Goal: Task Accomplishment & Management: Manage account settings

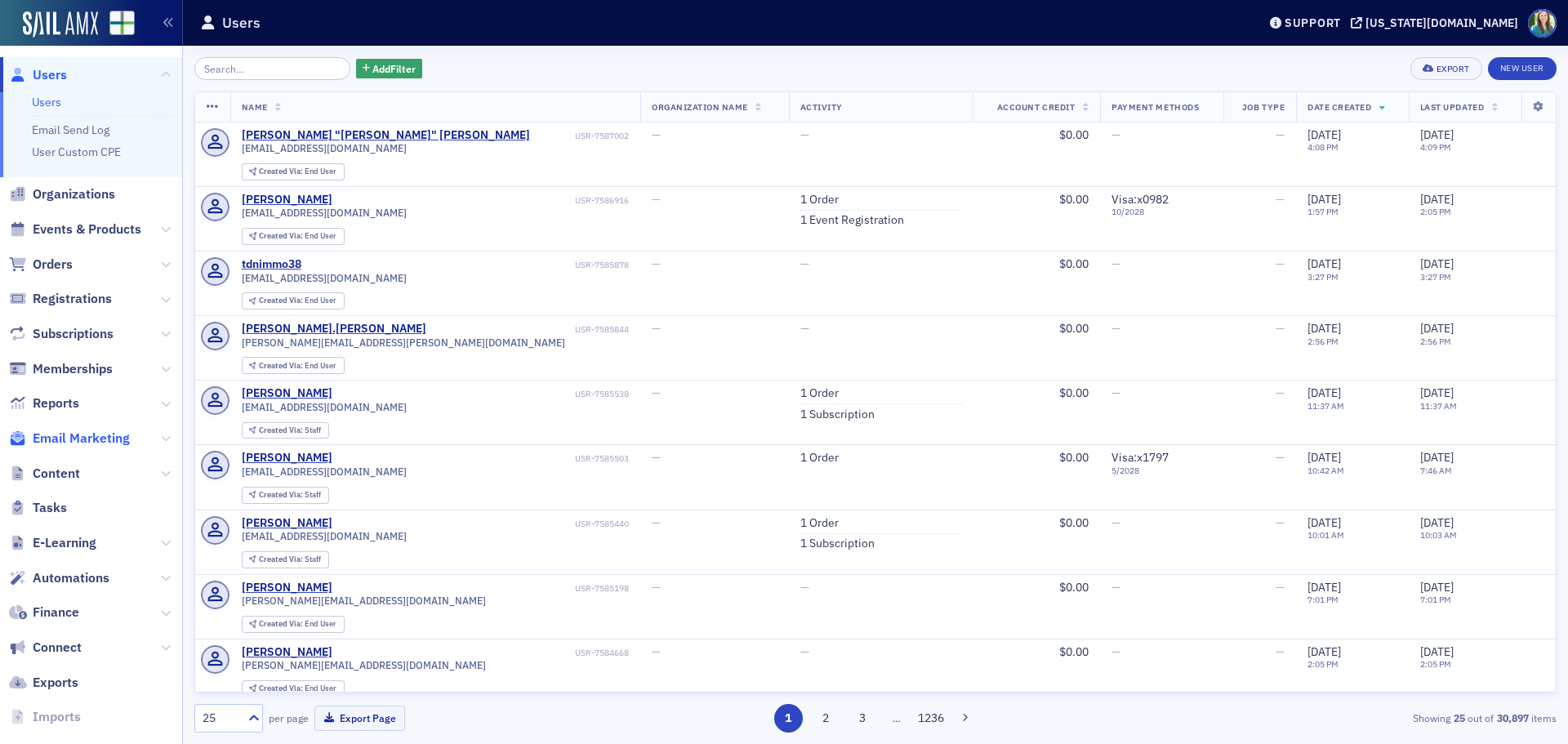
drag, startPoint x: 148, startPoint y: 435, endPoint x: 118, endPoint y: 441, distance: 30.6
click at [161, 435] on icon at bounding box center [165, 438] width 10 height 10
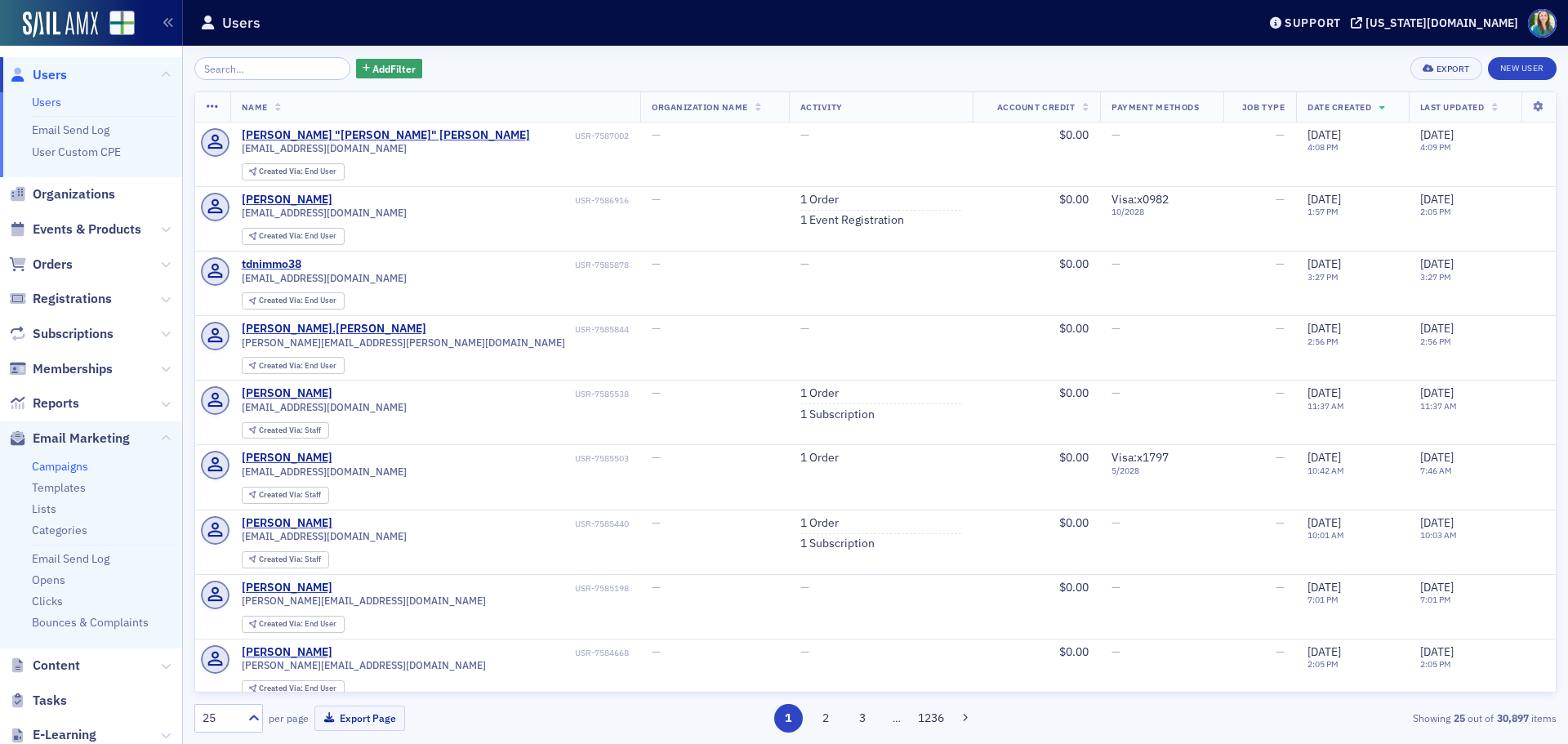
click at [65, 459] on link "Campaigns" at bounding box center [60, 466] width 57 height 15
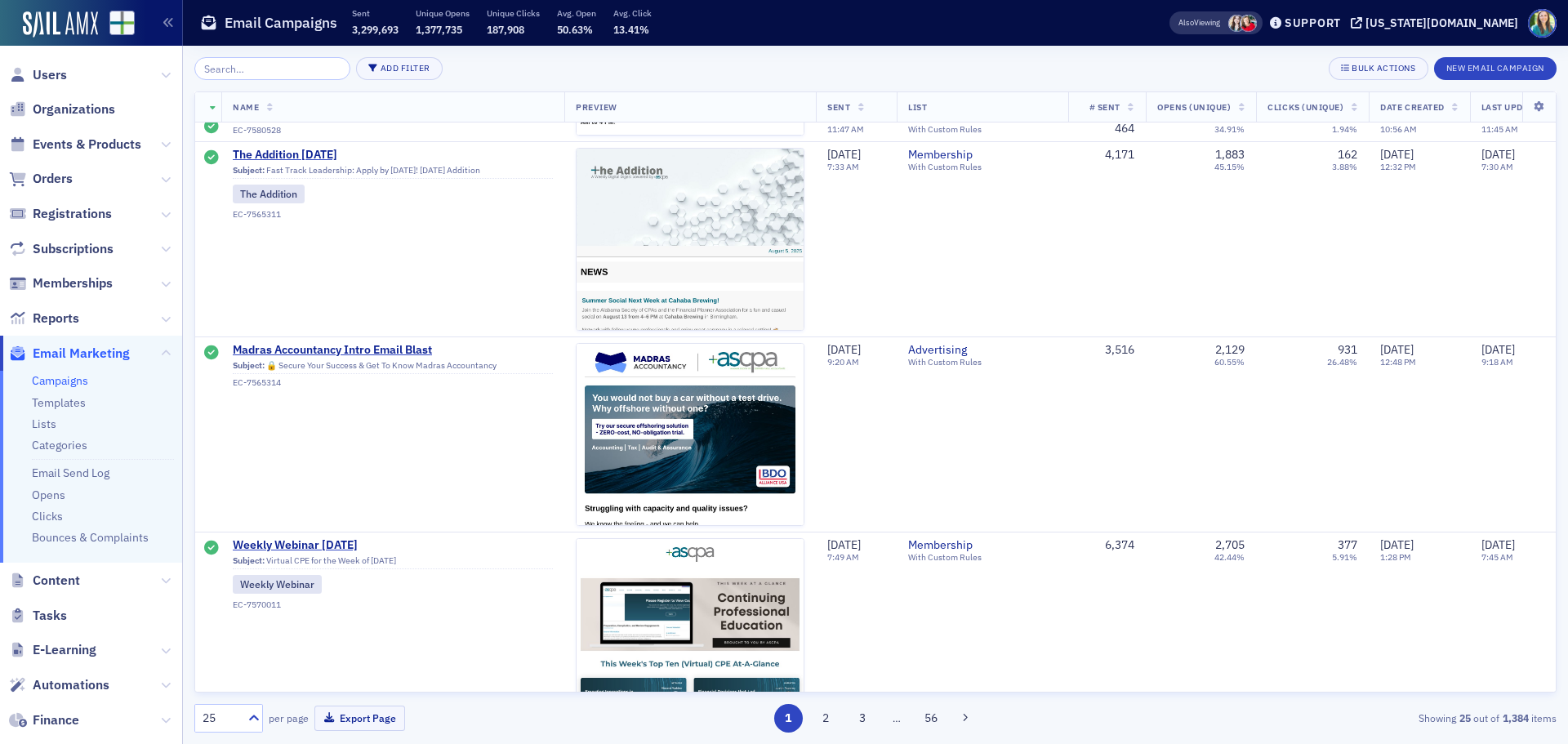
scroll to position [2939, 0]
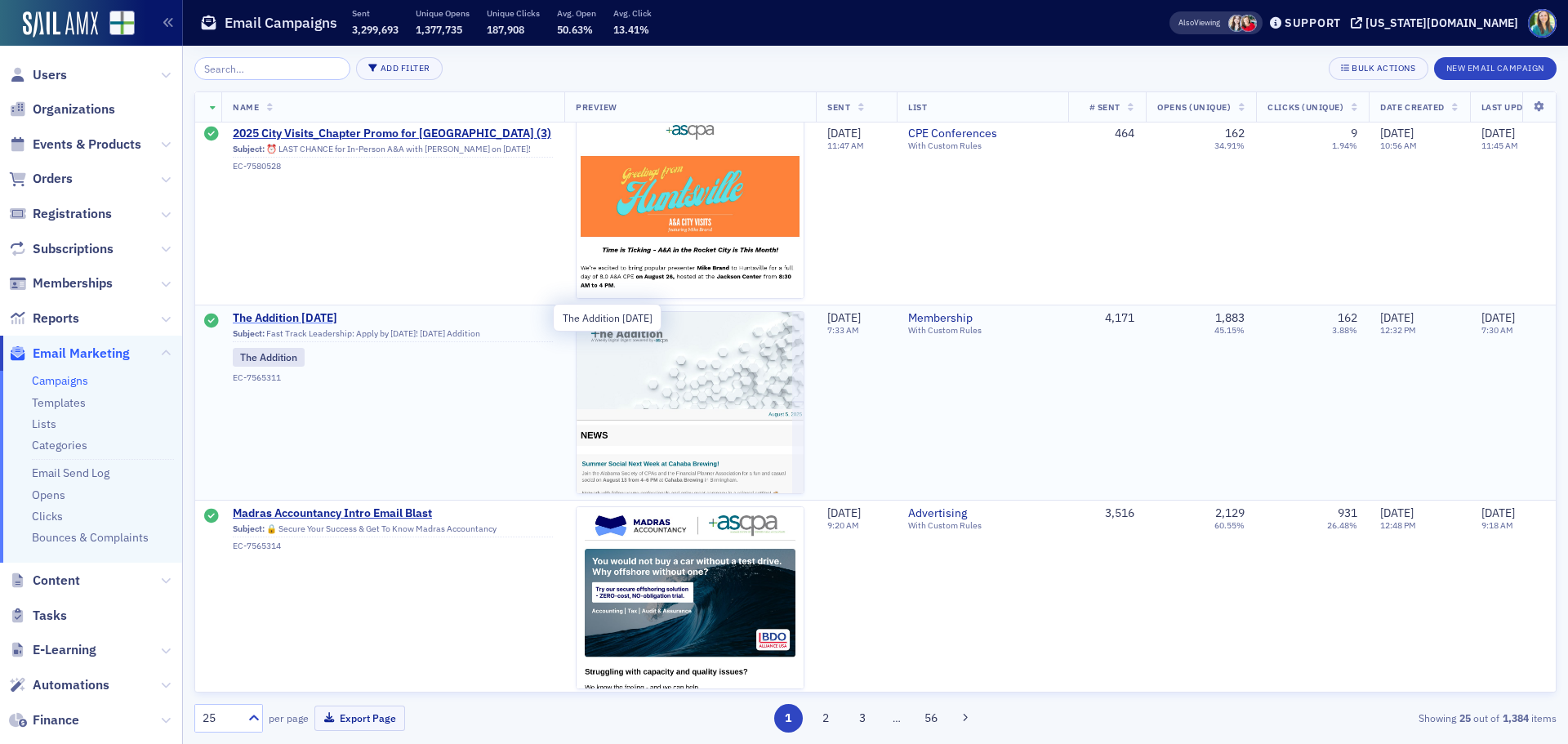
click at [329, 315] on span "The Addition [DATE]" at bounding box center [393, 319] width 321 height 15
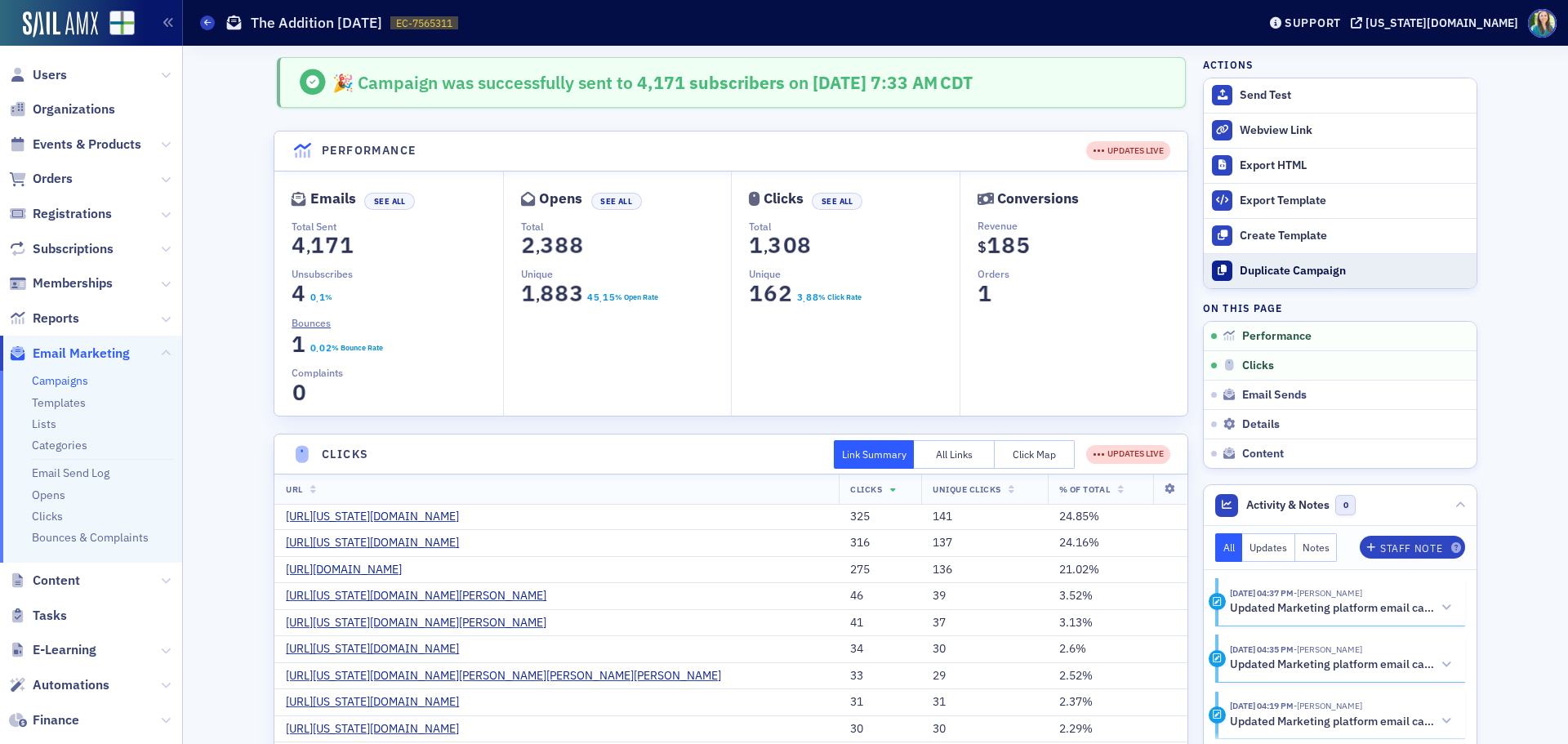
click at [1268, 275] on div "Duplicate Campaign" at bounding box center [1354, 271] width 228 height 15
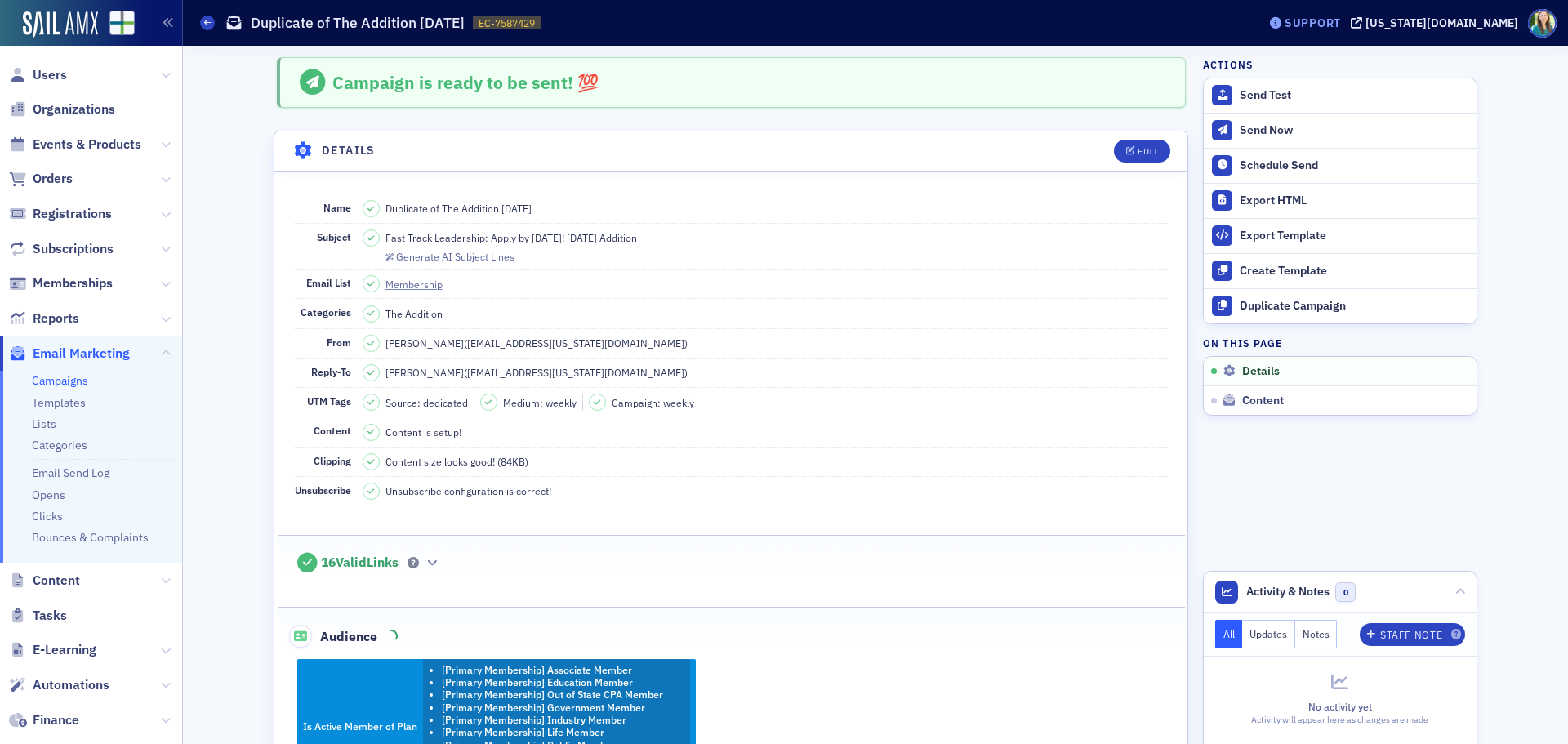
click at [1342, 19] on div "Support" at bounding box center [1313, 23] width 57 height 15
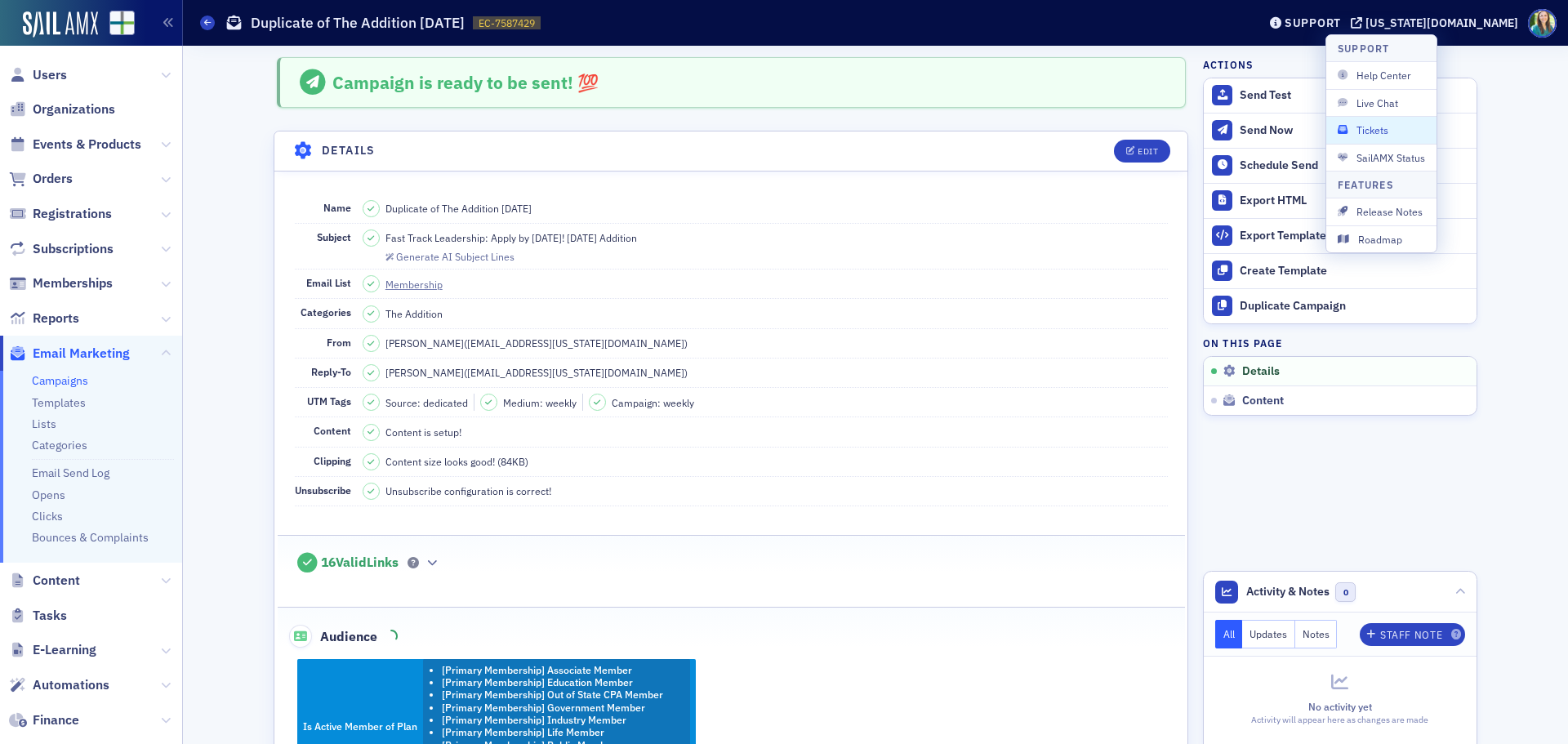
click at [1392, 131] on span "Tickets" at bounding box center [1382, 130] width 88 height 15
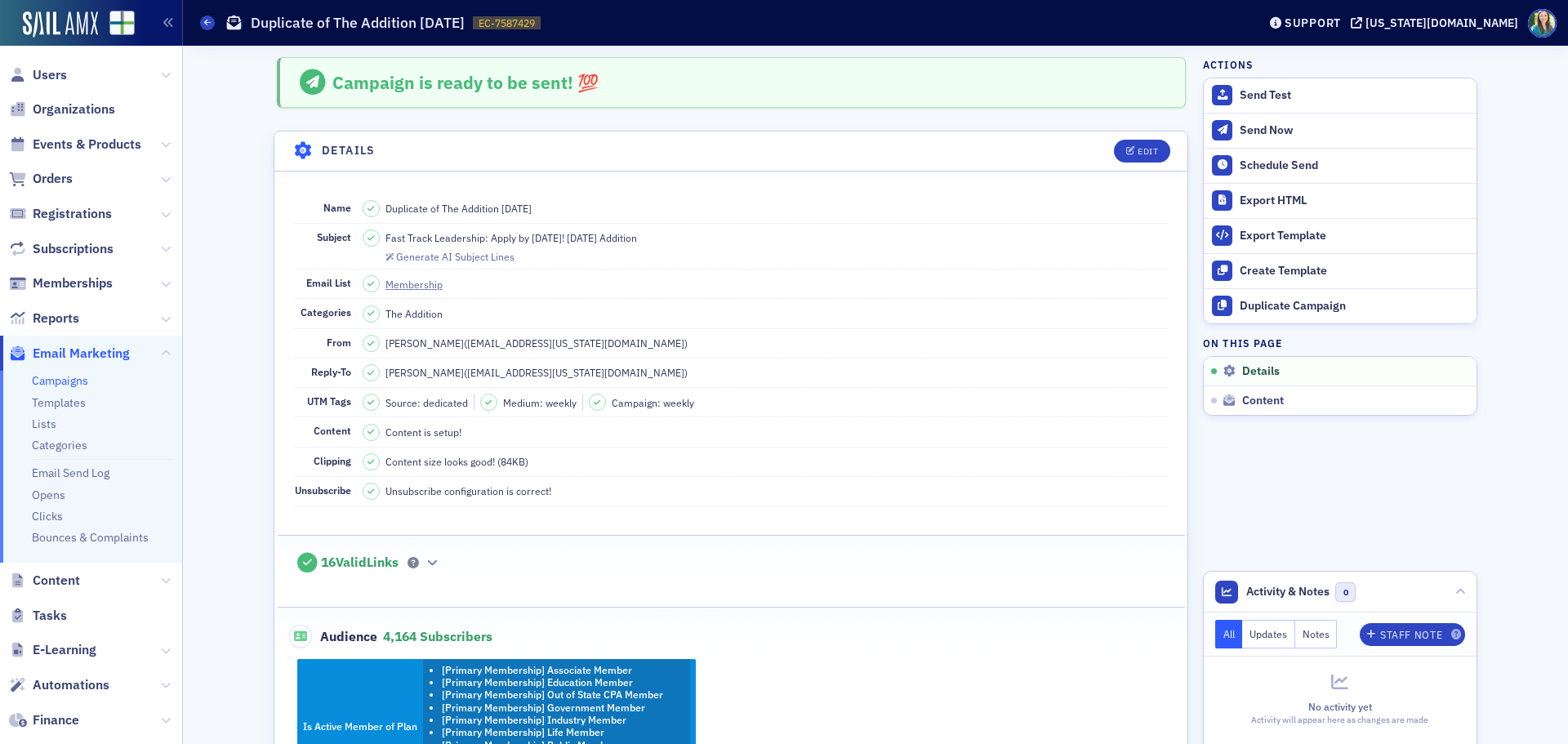
click at [67, 378] on link "Campaigns" at bounding box center [60, 381] width 57 height 15
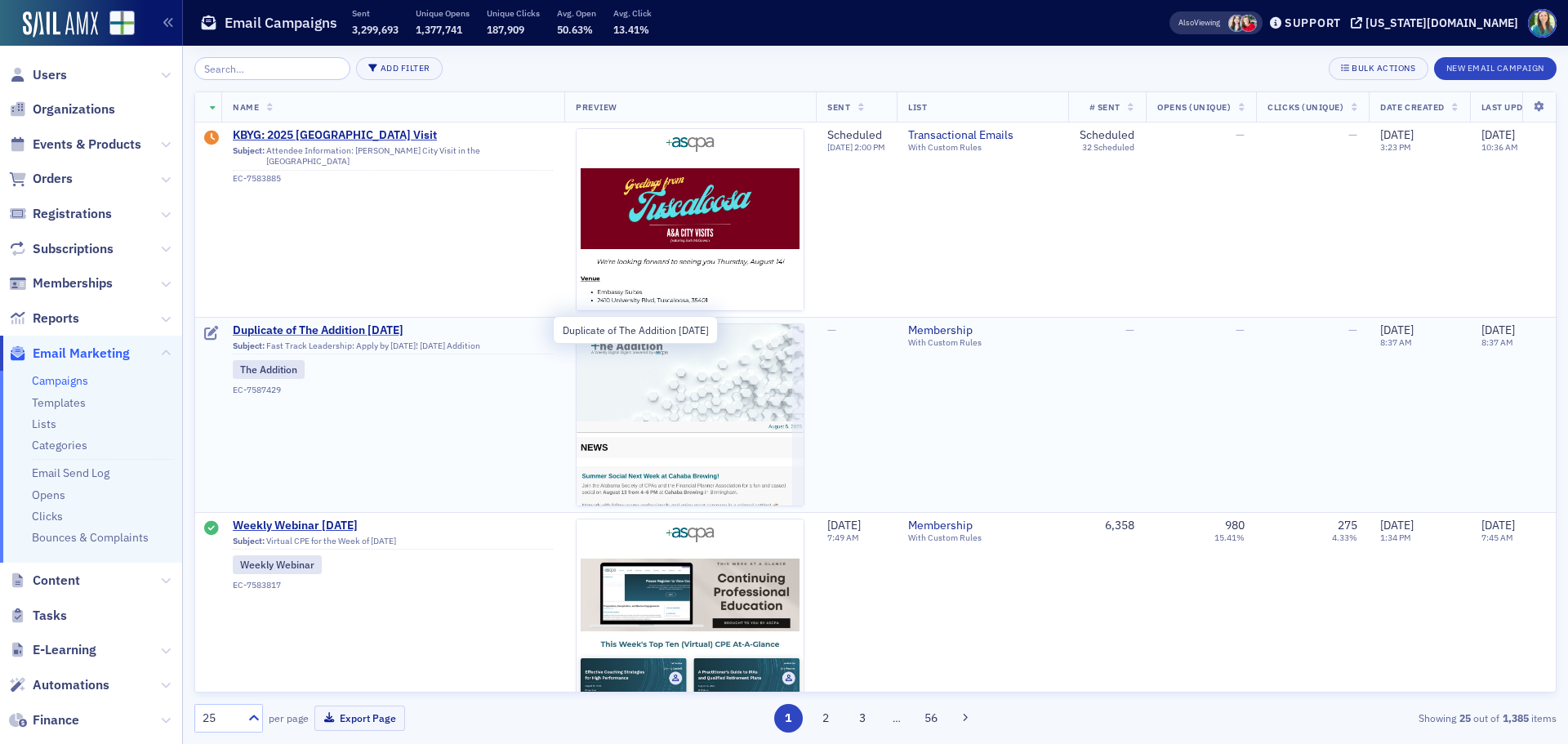
click at [277, 329] on span "Duplicate of The Addition 8.5.25" at bounding box center [393, 330] width 321 height 15
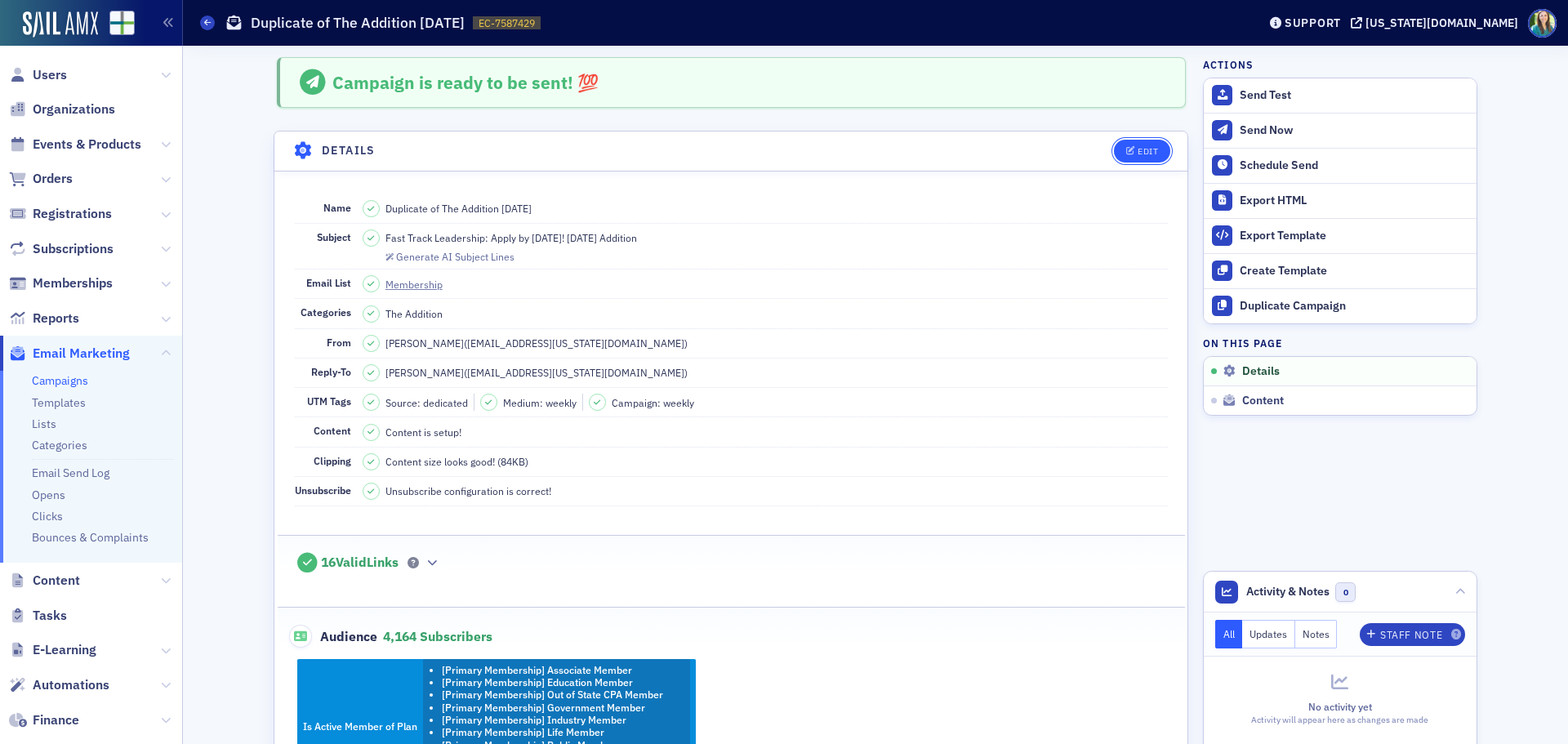
click at [1138, 153] on div "Edit" at bounding box center [1148, 152] width 20 height 9
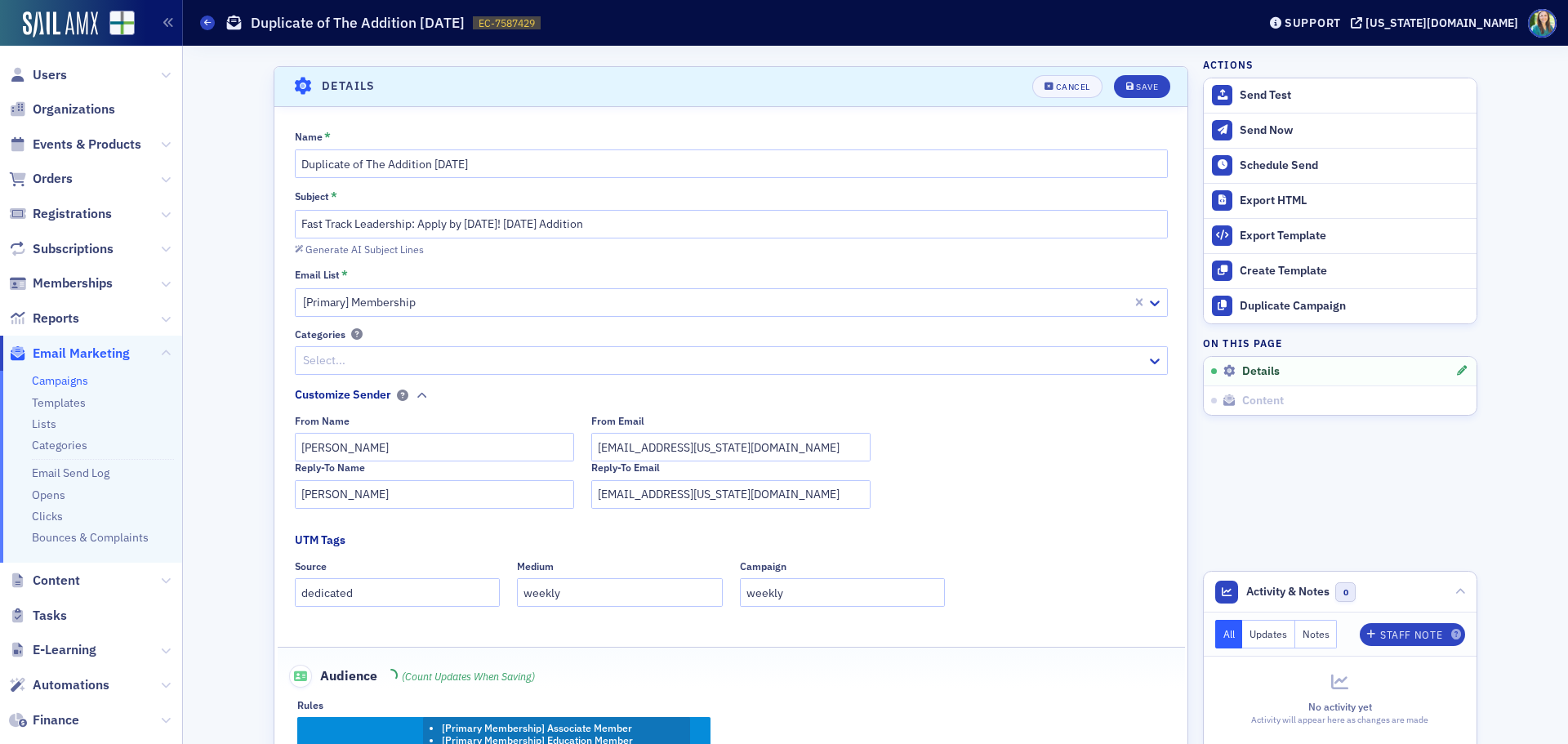
scroll to position [77, 0]
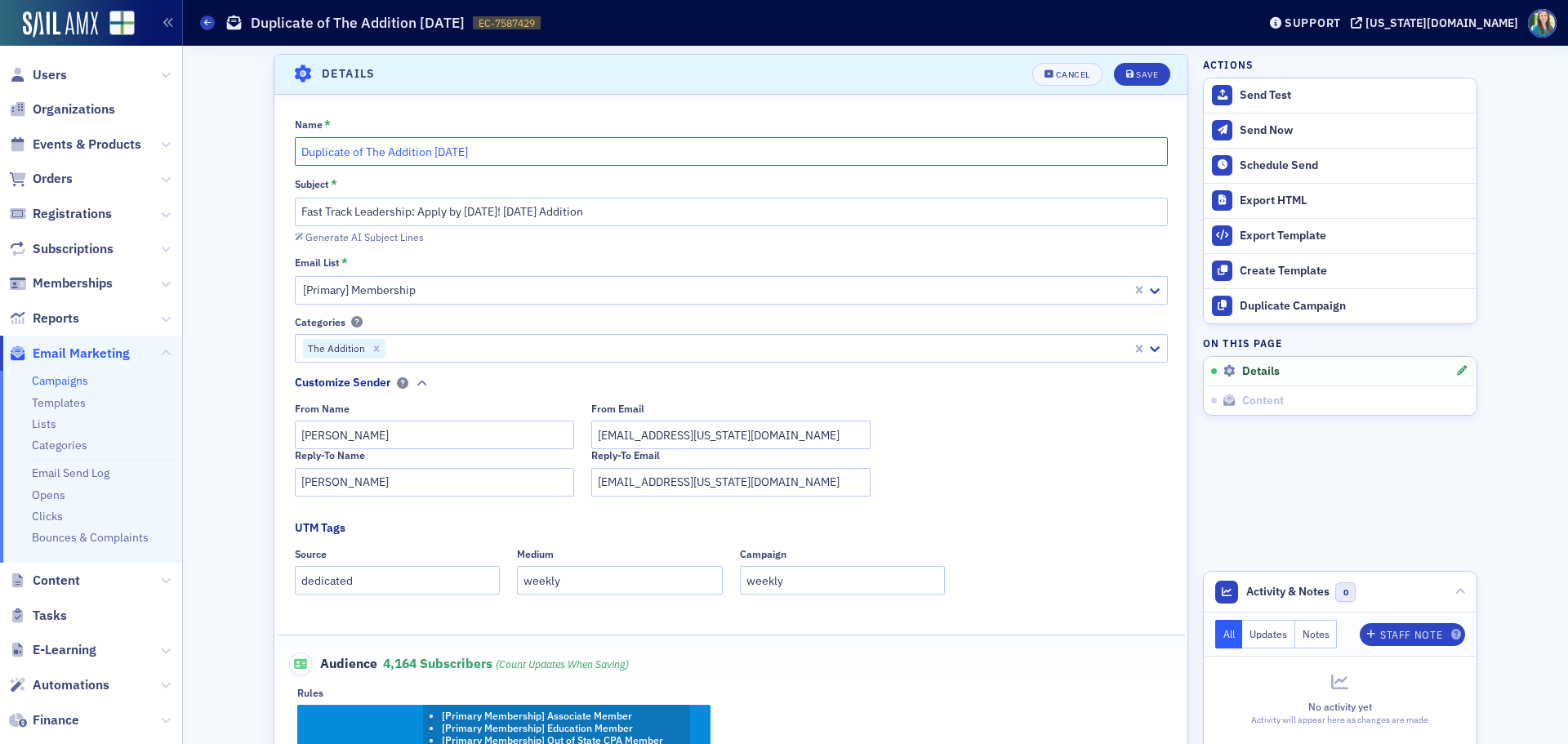
drag, startPoint x: 356, startPoint y: 143, endPoint x: 159, endPoint y: 160, distance: 197.7
click at [159, 160] on div "Users Organizations Events & Products Orders Registrations Subscriptions Member…" at bounding box center [784, 372] width 1568 height 744
click at [379, 151] on input "The Addition 8.5.25" at bounding box center [731, 151] width 873 height 28
type input "The Addition 8.11.25"
drag, startPoint x: 502, startPoint y: 211, endPoint x: 174, endPoint y: 208, distance: 328.0
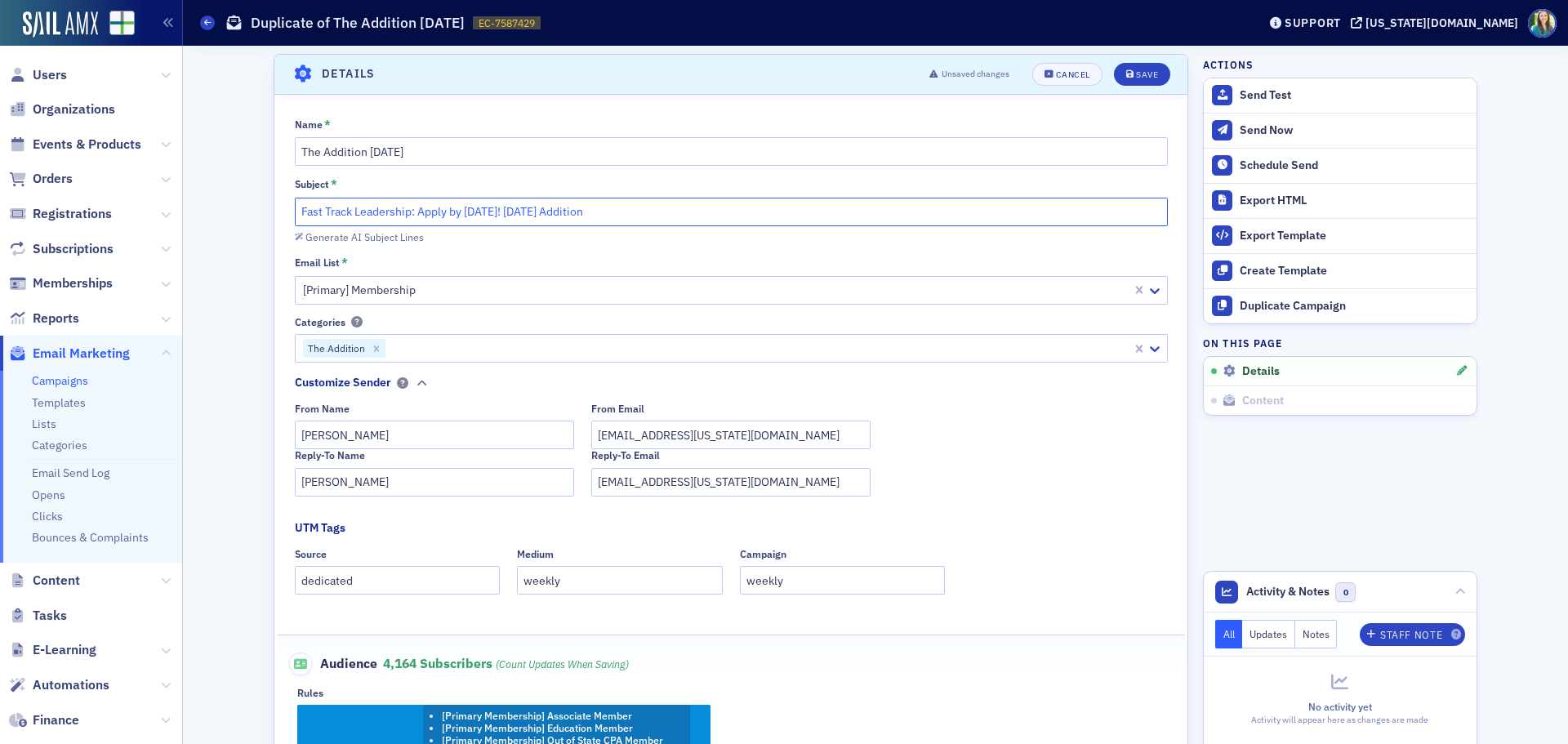
click at [174, 208] on div "Users Organizations Events & Products Orders Registrations Subscriptions Member…" at bounding box center [784, 372] width 1568 height 744
click at [315, 209] on input "7.22.25 Addition" at bounding box center [731, 211] width 873 height 28
click at [316, 213] on input "7.22.25 Addition" at bounding box center [731, 211] width 873 height 28
type input "8.11.25 Addition"
click at [637, 253] on div "Name * The Addition 8.11.25 Subject * 8.11.25 Addition Generate AI Subject Line…" at bounding box center [731, 540] width 913 height 844
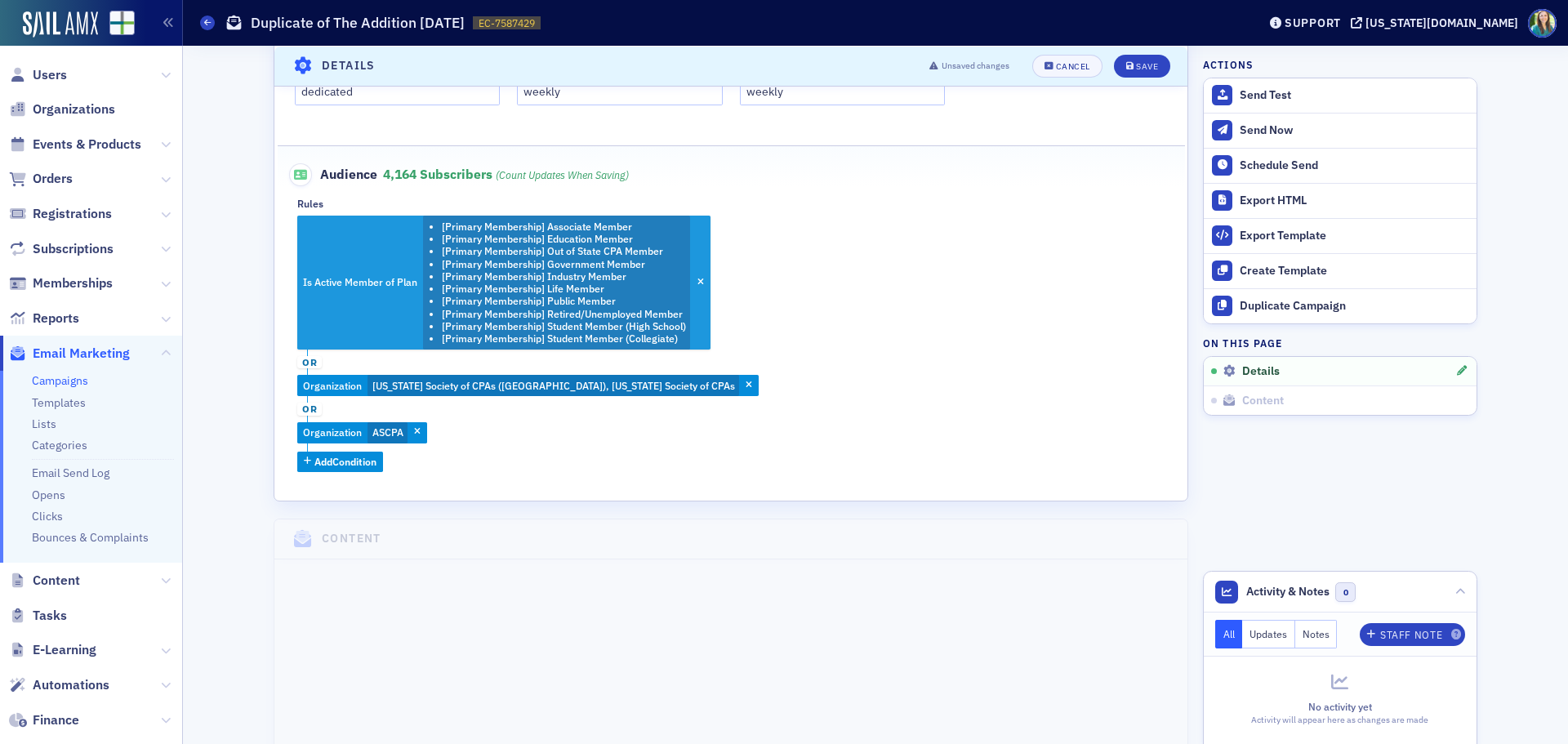
scroll to position [567, 0]
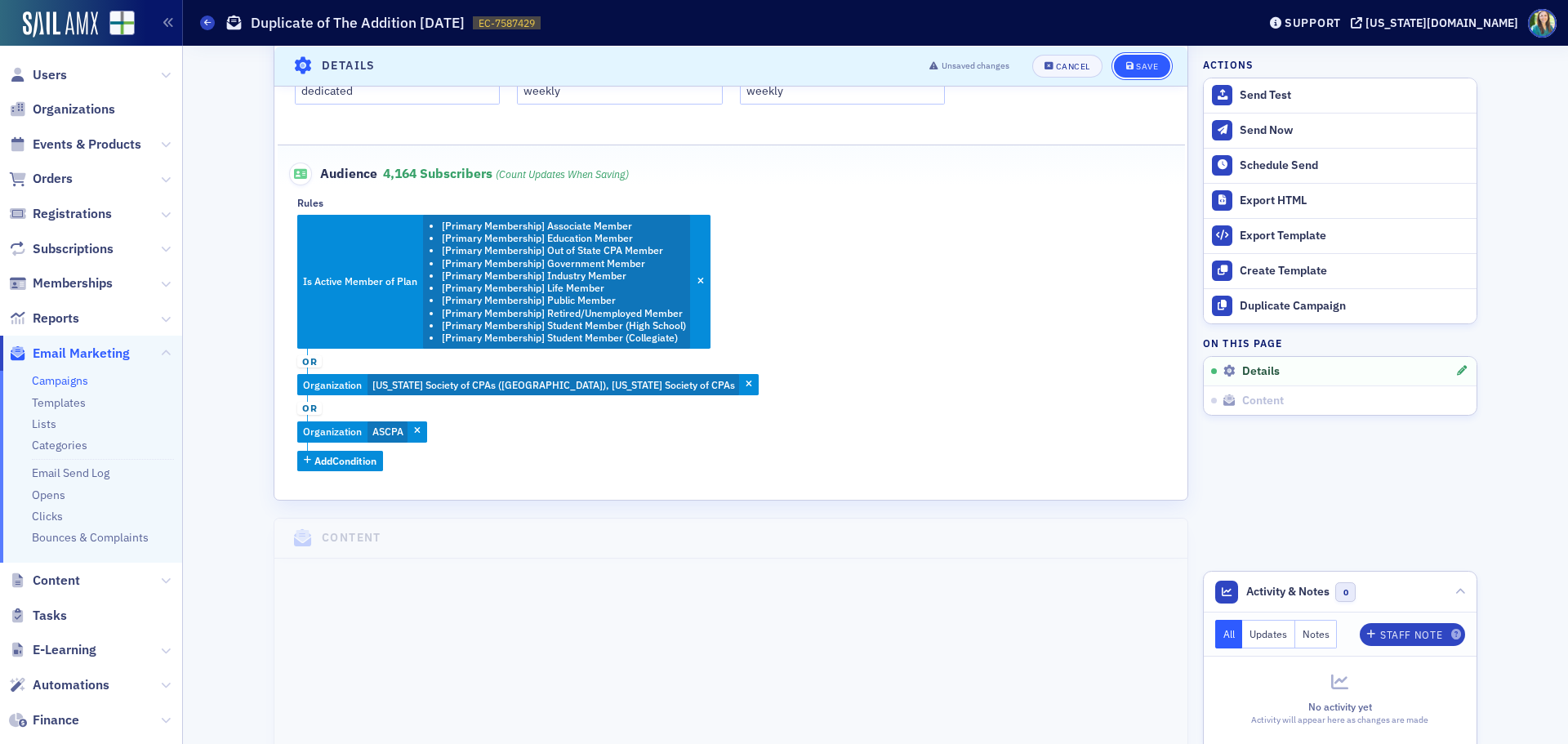
click at [1141, 55] on button "Save" at bounding box center [1142, 65] width 57 height 23
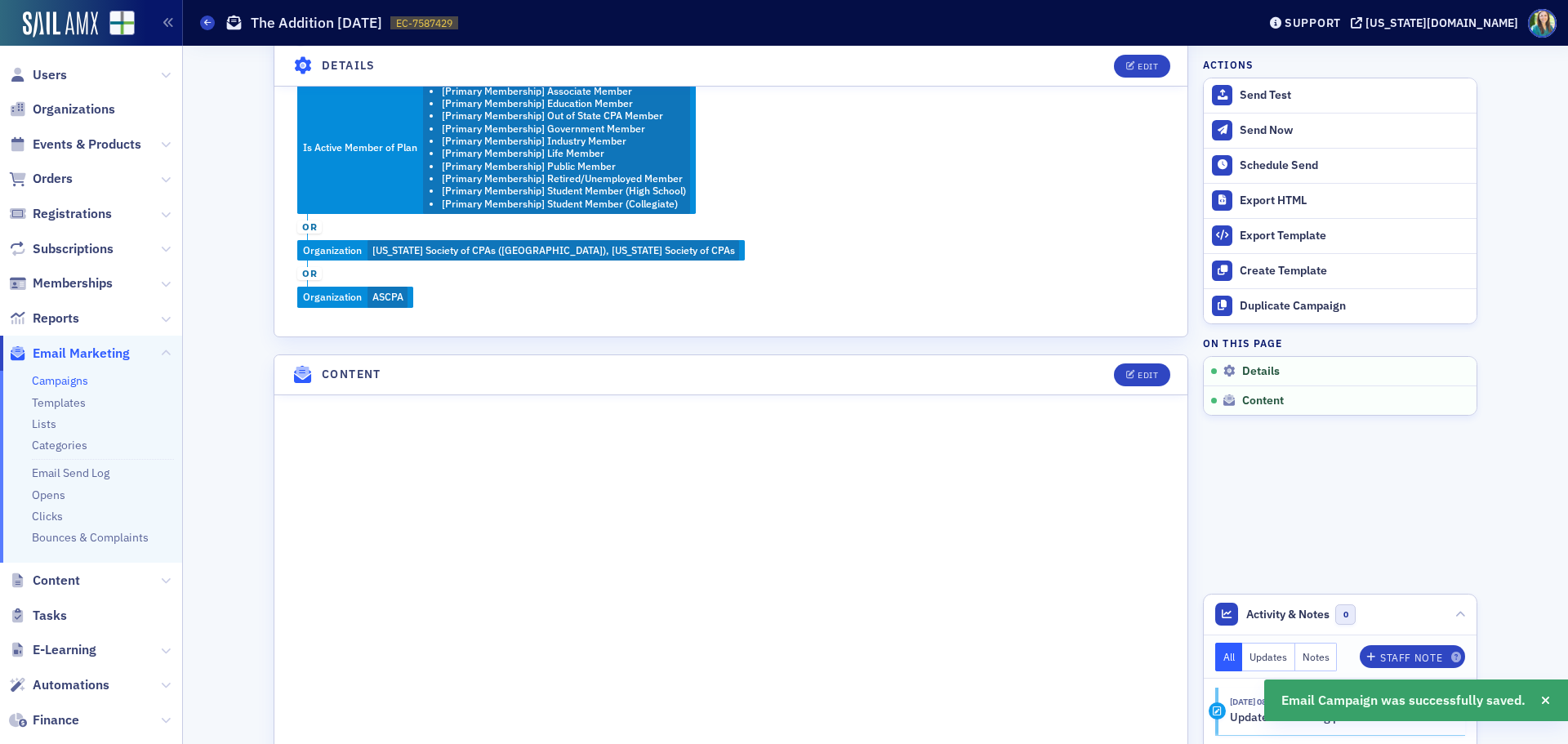
scroll to position [812, 0]
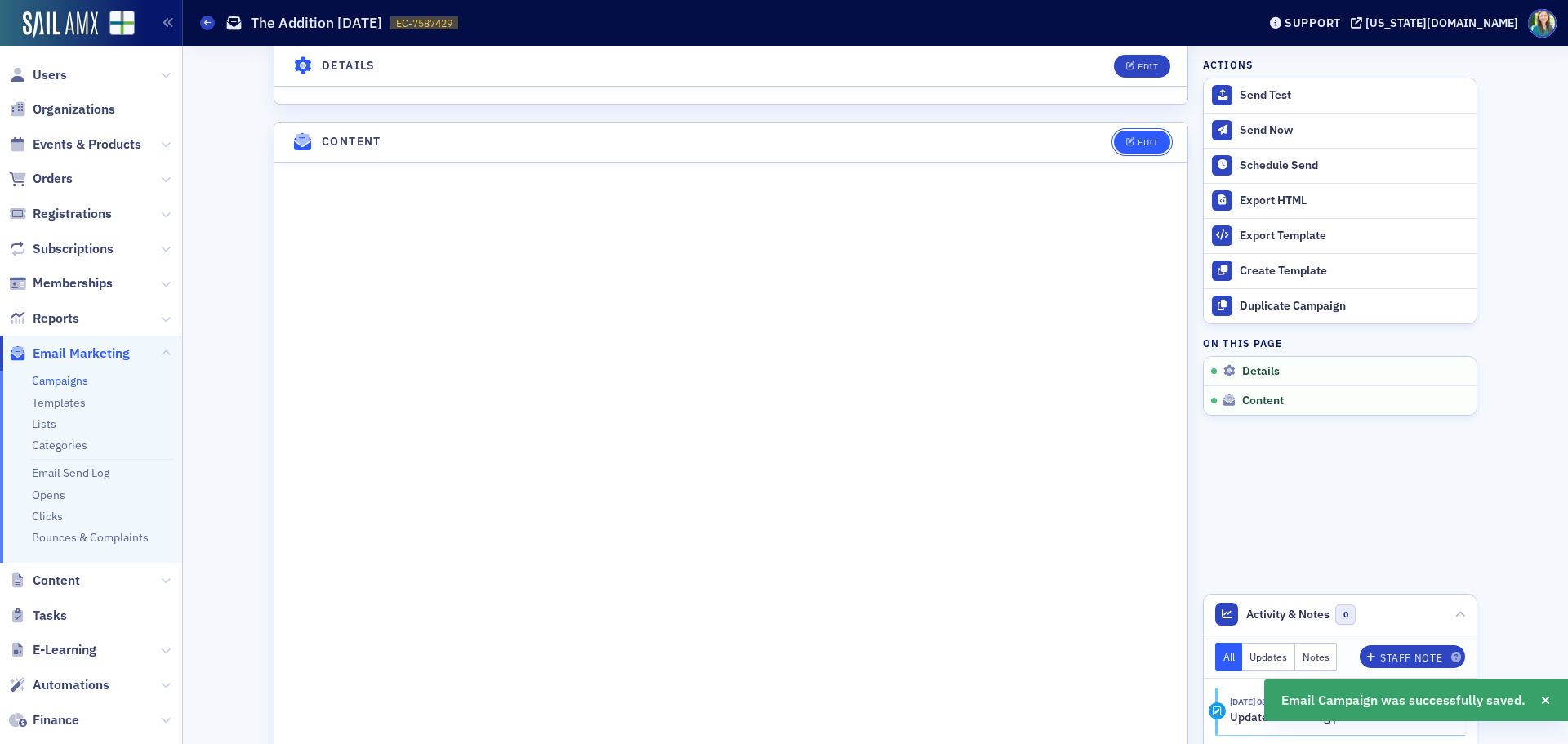
click at [1138, 140] on div "Edit" at bounding box center [1148, 142] width 20 height 9
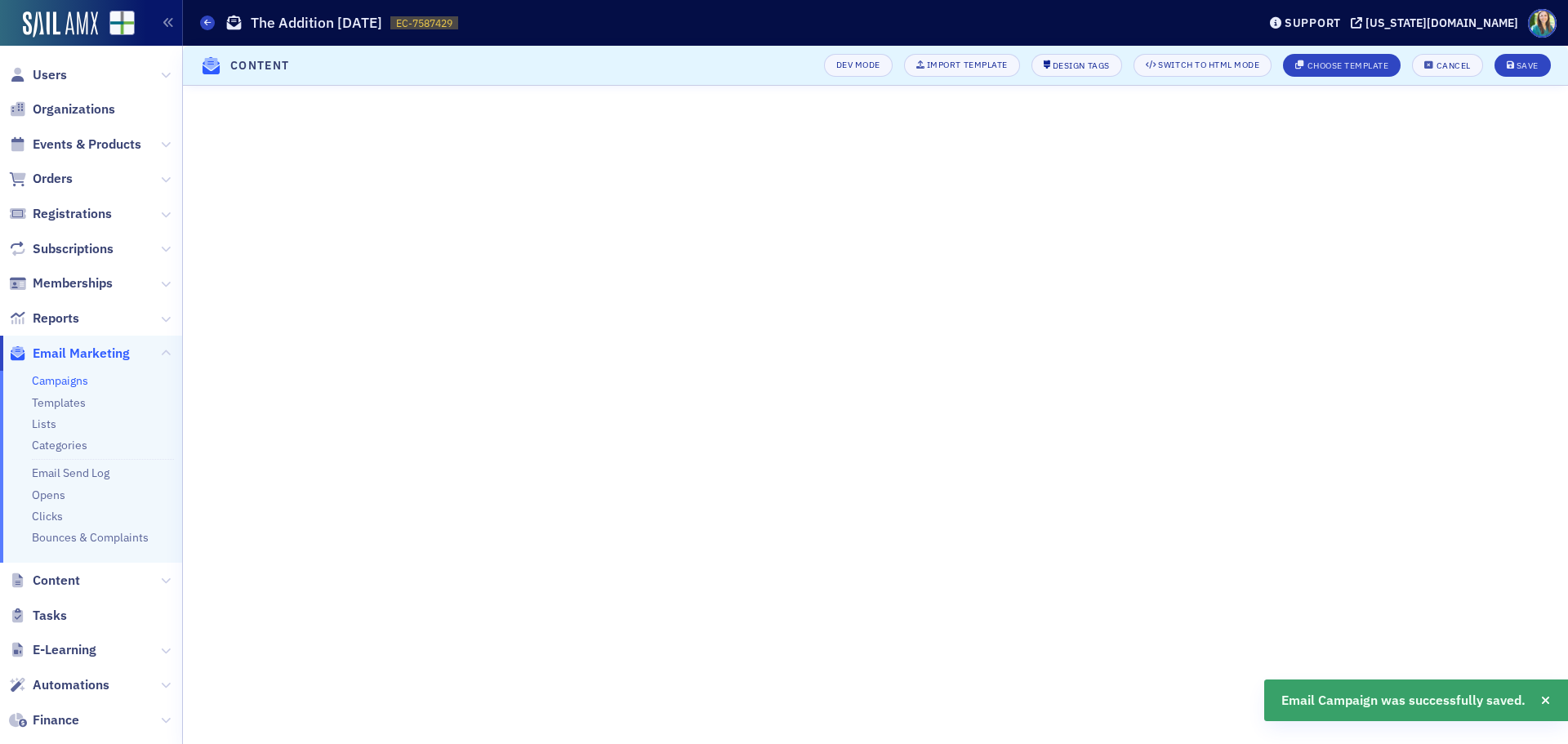
scroll to position [201, 0]
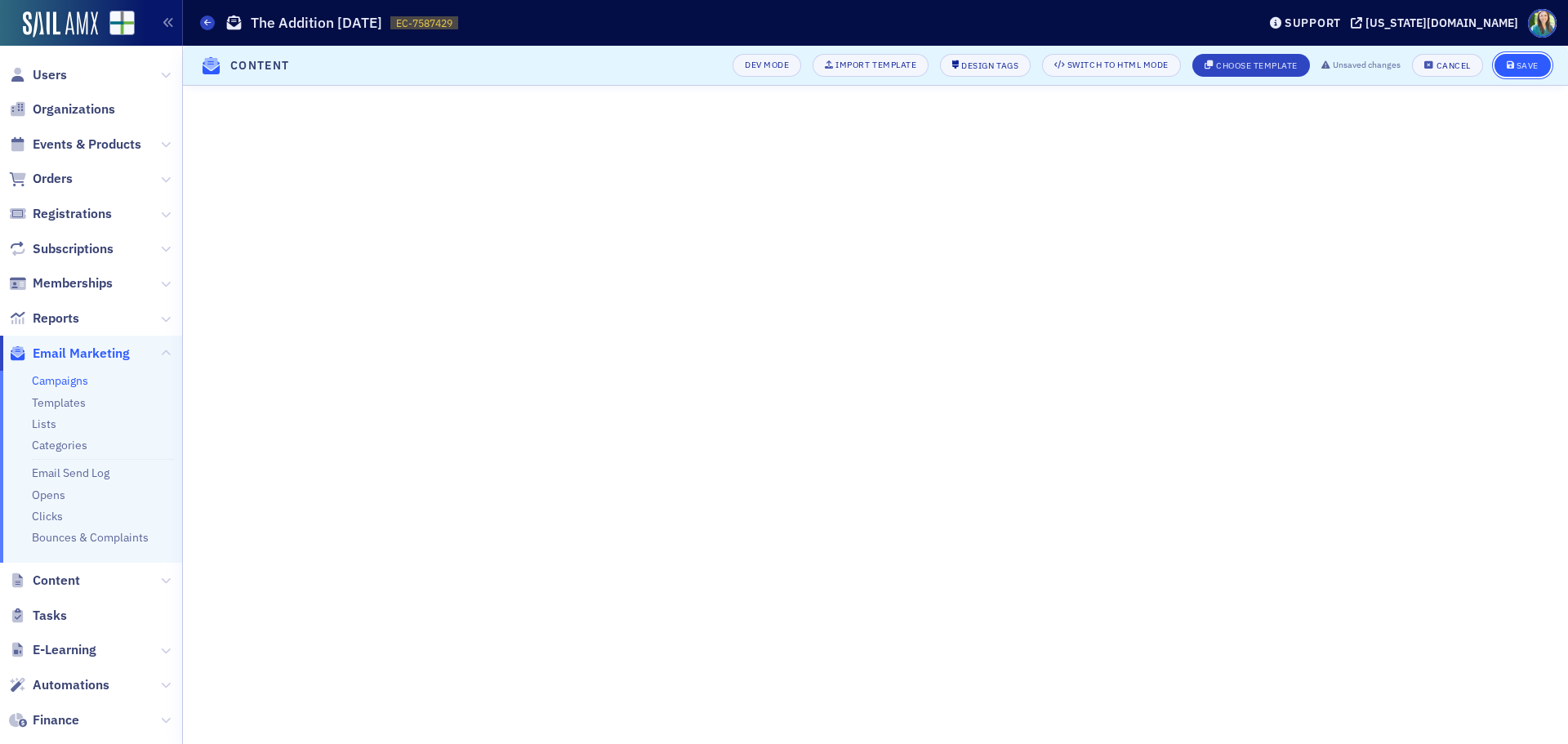
click at [1537, 63] on div "Save" at bounding box center [1528, 66] width 22 height 9
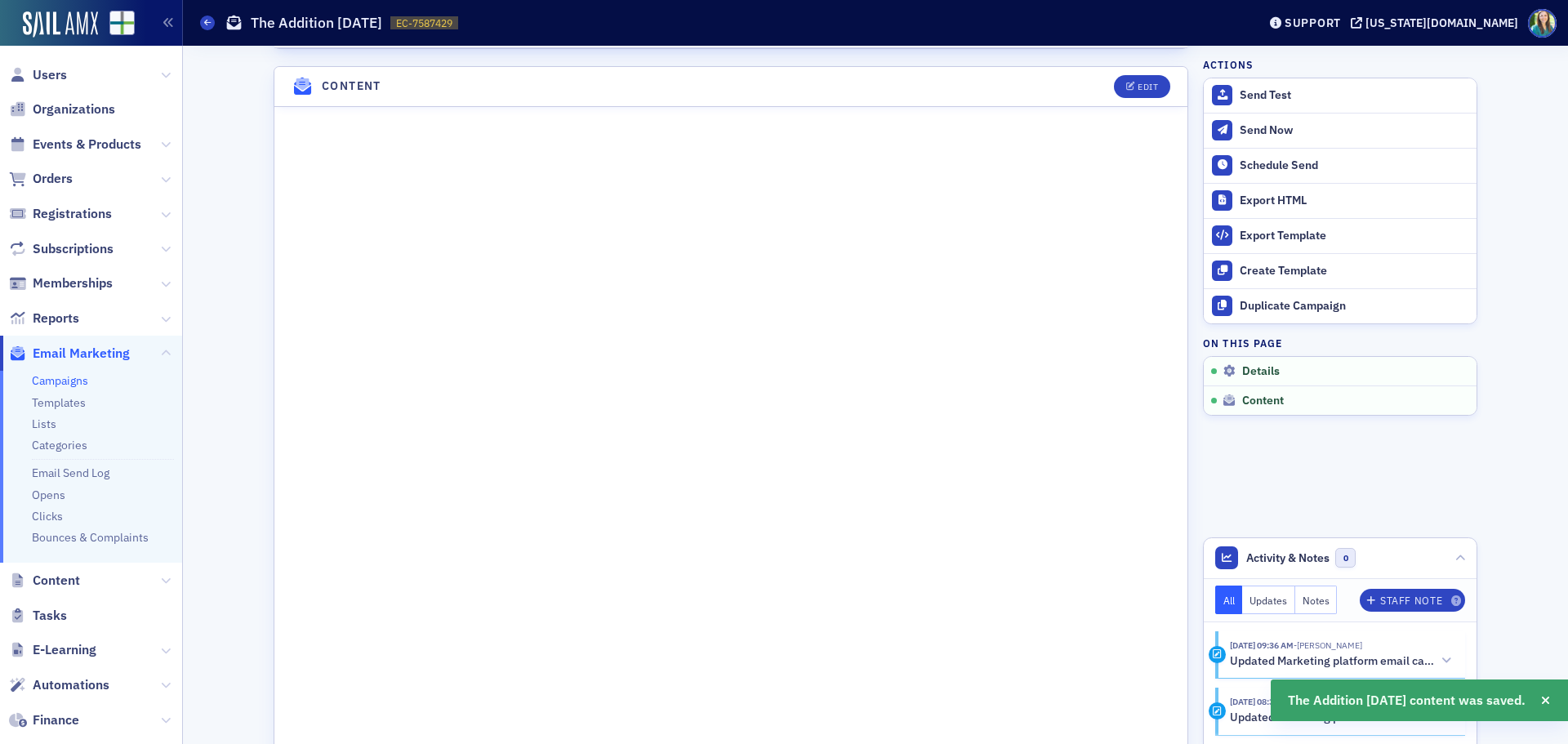
scroll to position [879, 0]
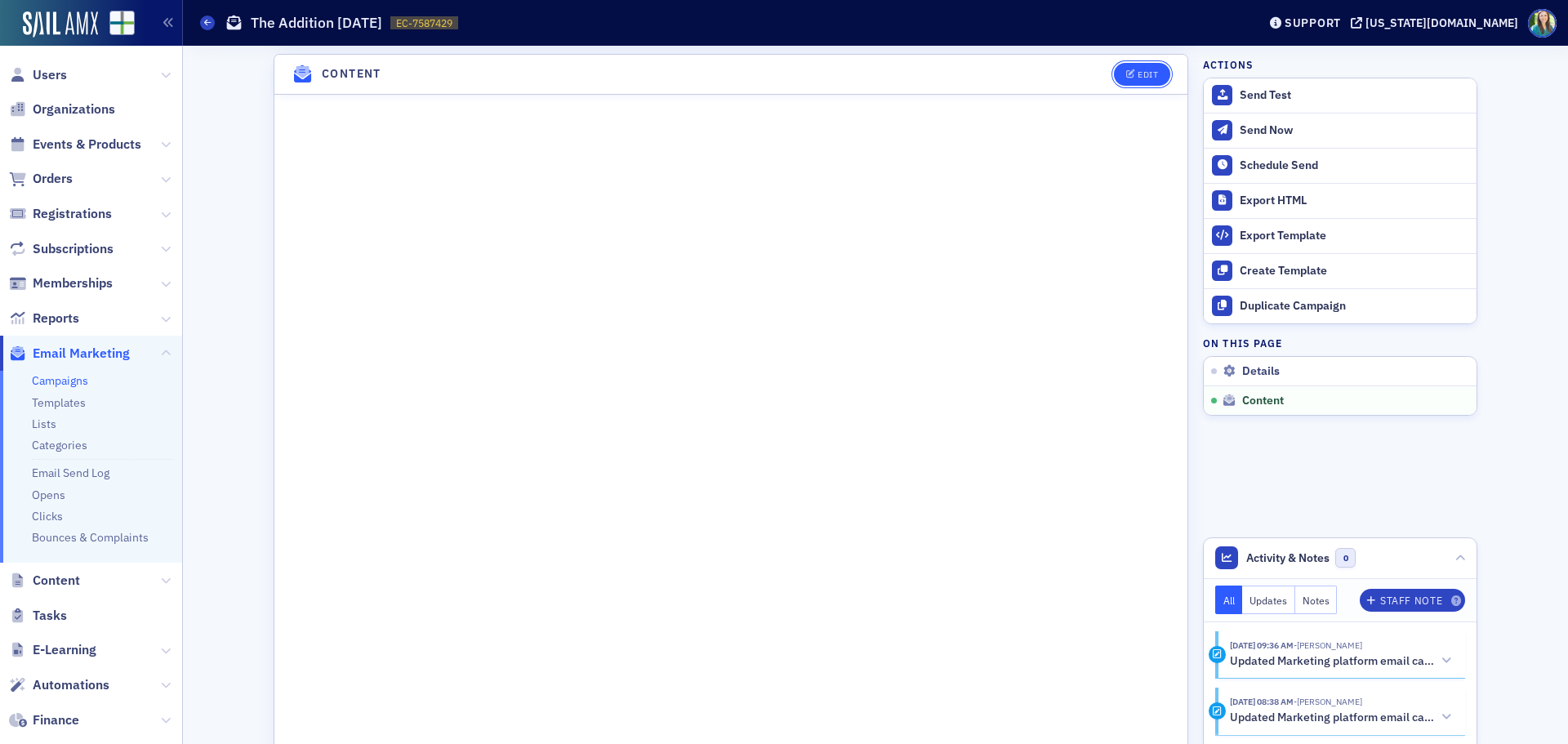
click at [1155, 77] on button "Edit" at bounding box center [1142, 74] width 57 height 23
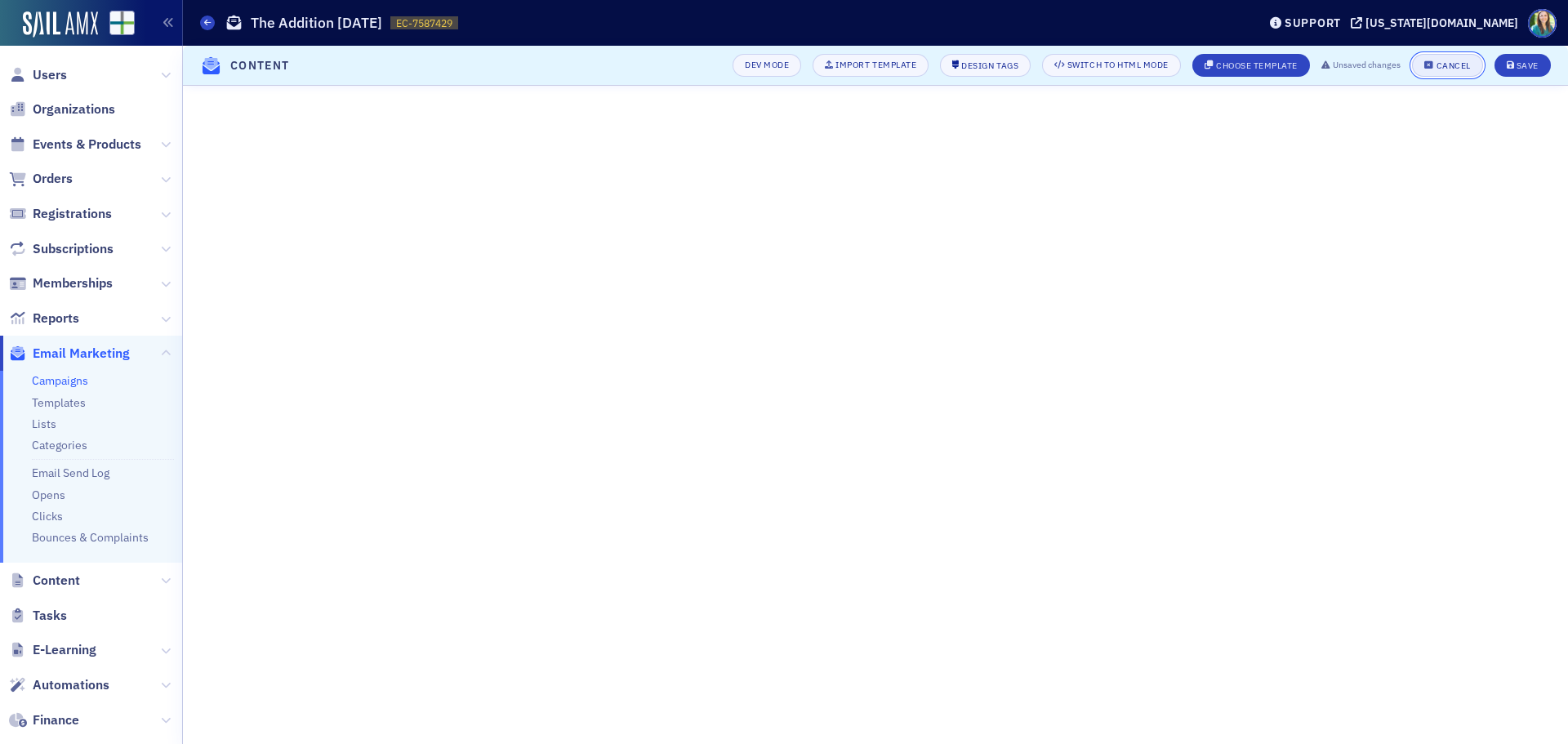
click at [1452, 61] on div "Cancel" at bounding box center [1454, 66] width 35 height 9
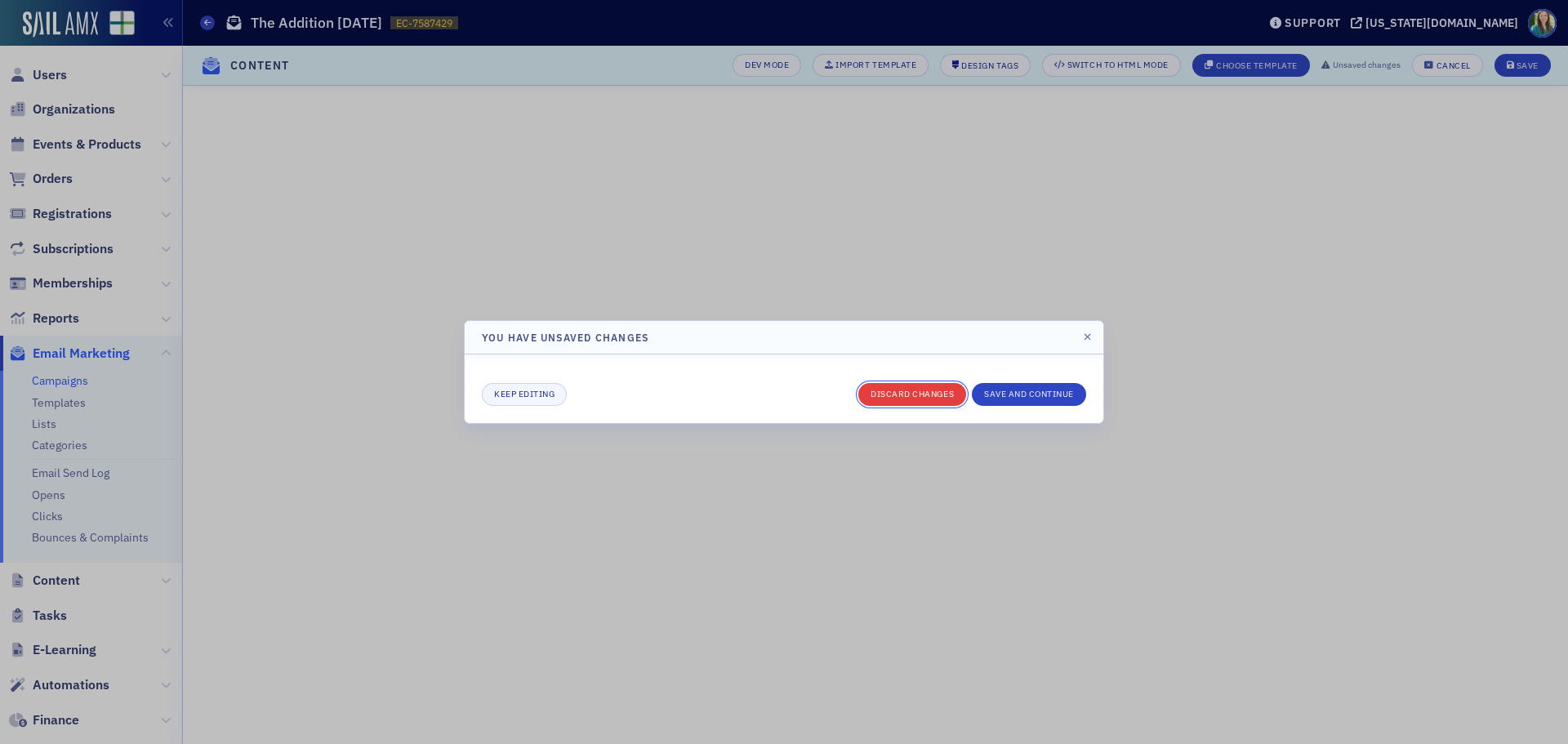
click at [909, 398] on button "Discard changes" at bounding box center [912, 393] width 108 height 23
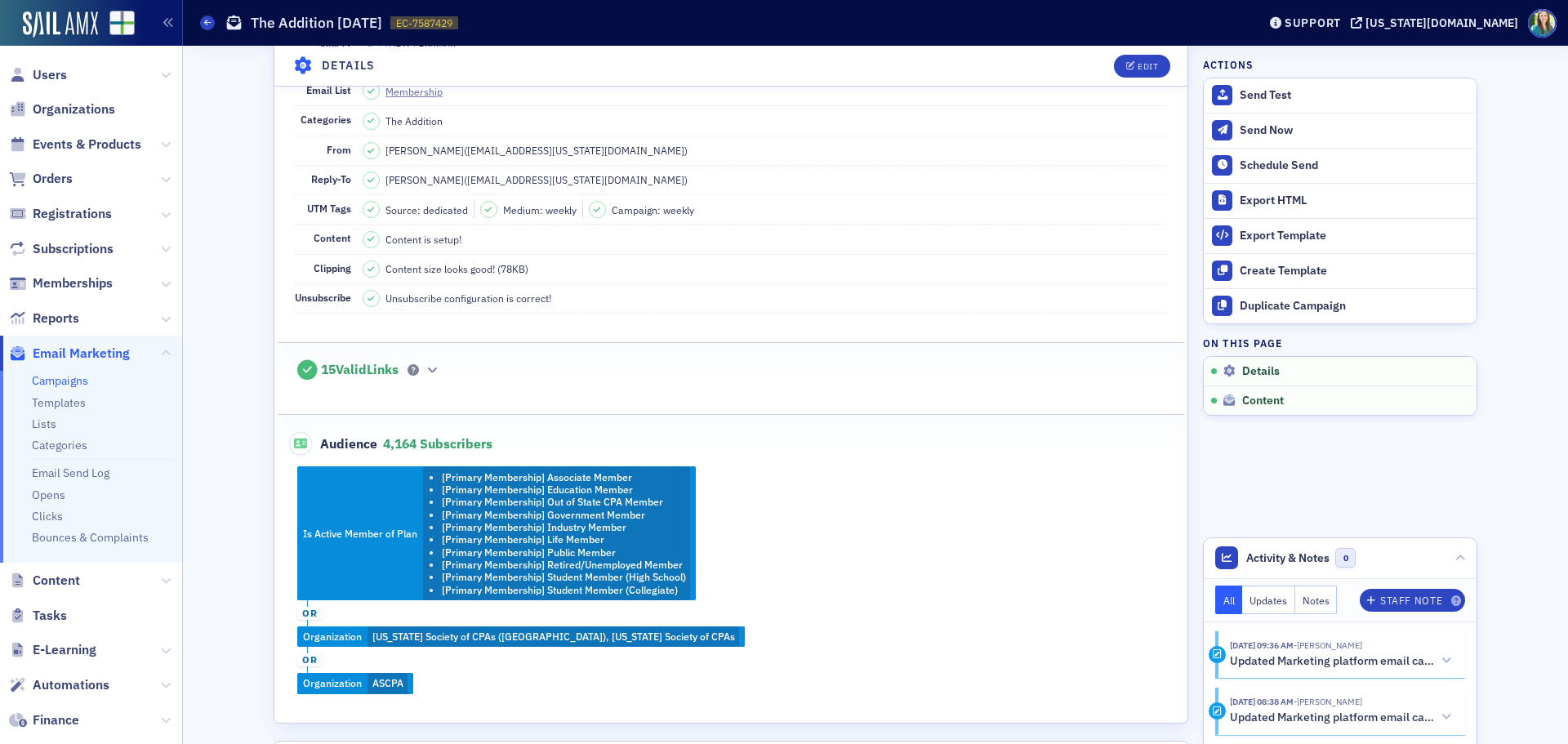
scroll to position [0, 0]
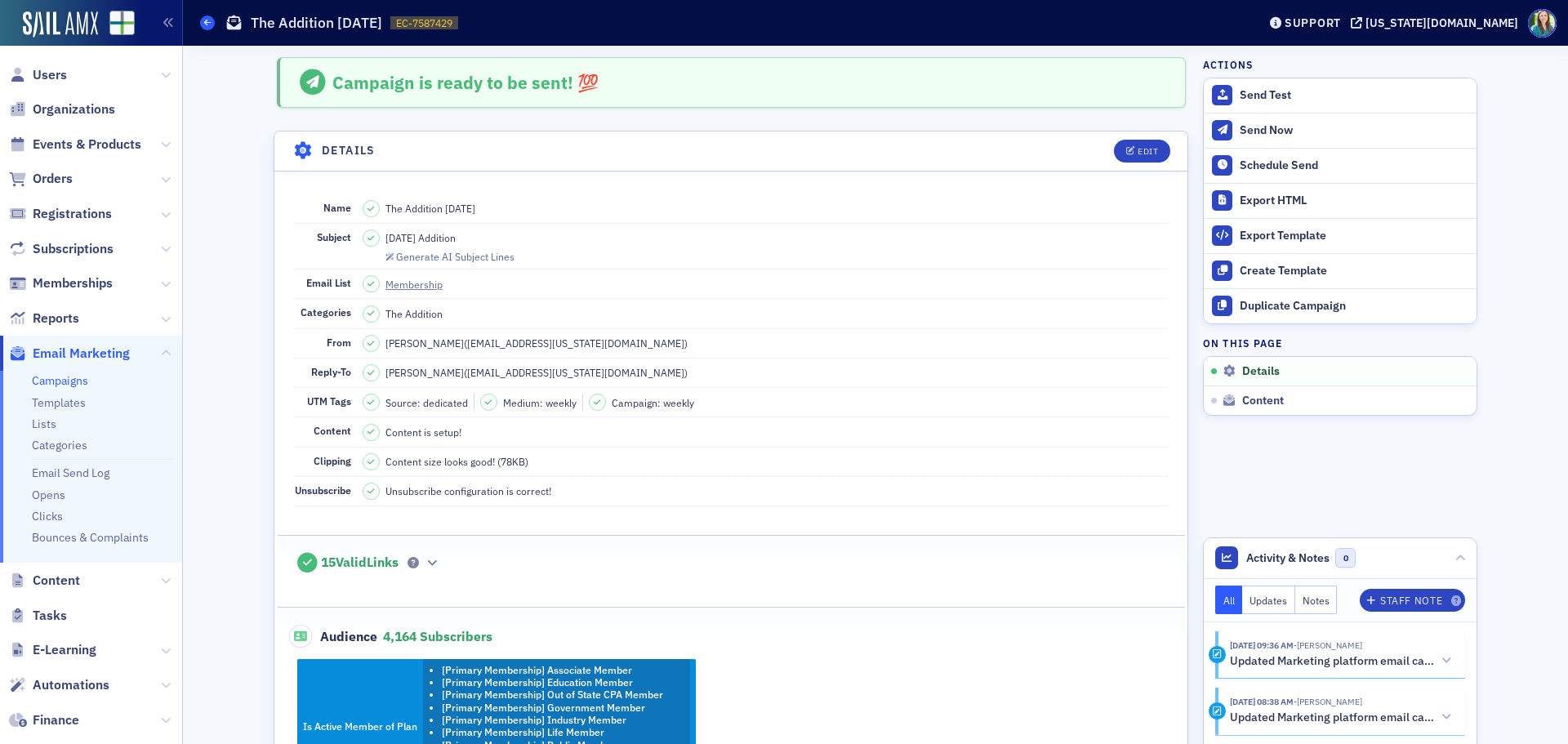
click at [205, 21] on icon at bounding box center [207, 23] width 6 height 7
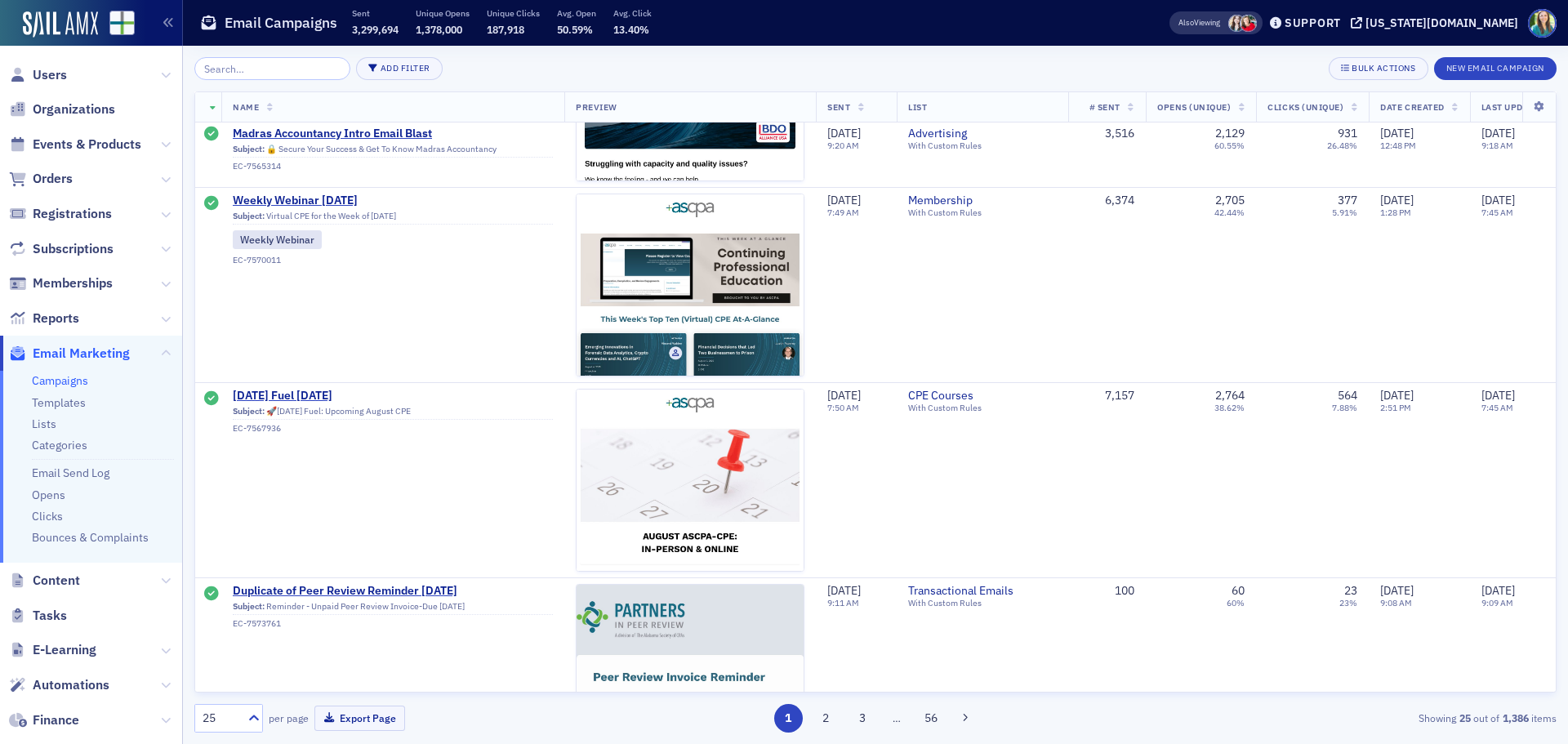
scroll to position [3348, 0]
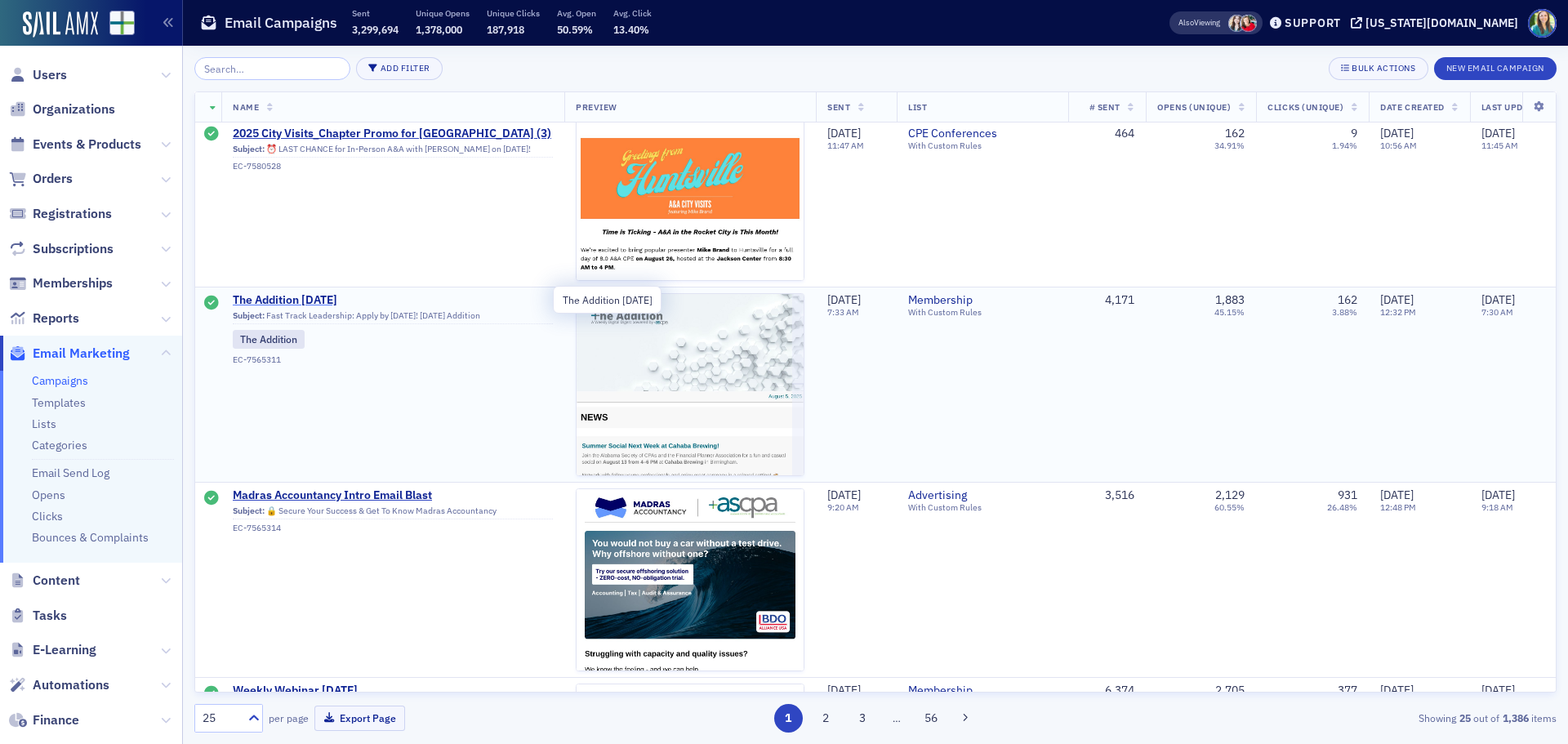
click at [275, 298] on span "The Addition 8.5.25" at bounding box center [393, 300] width 321 height 15
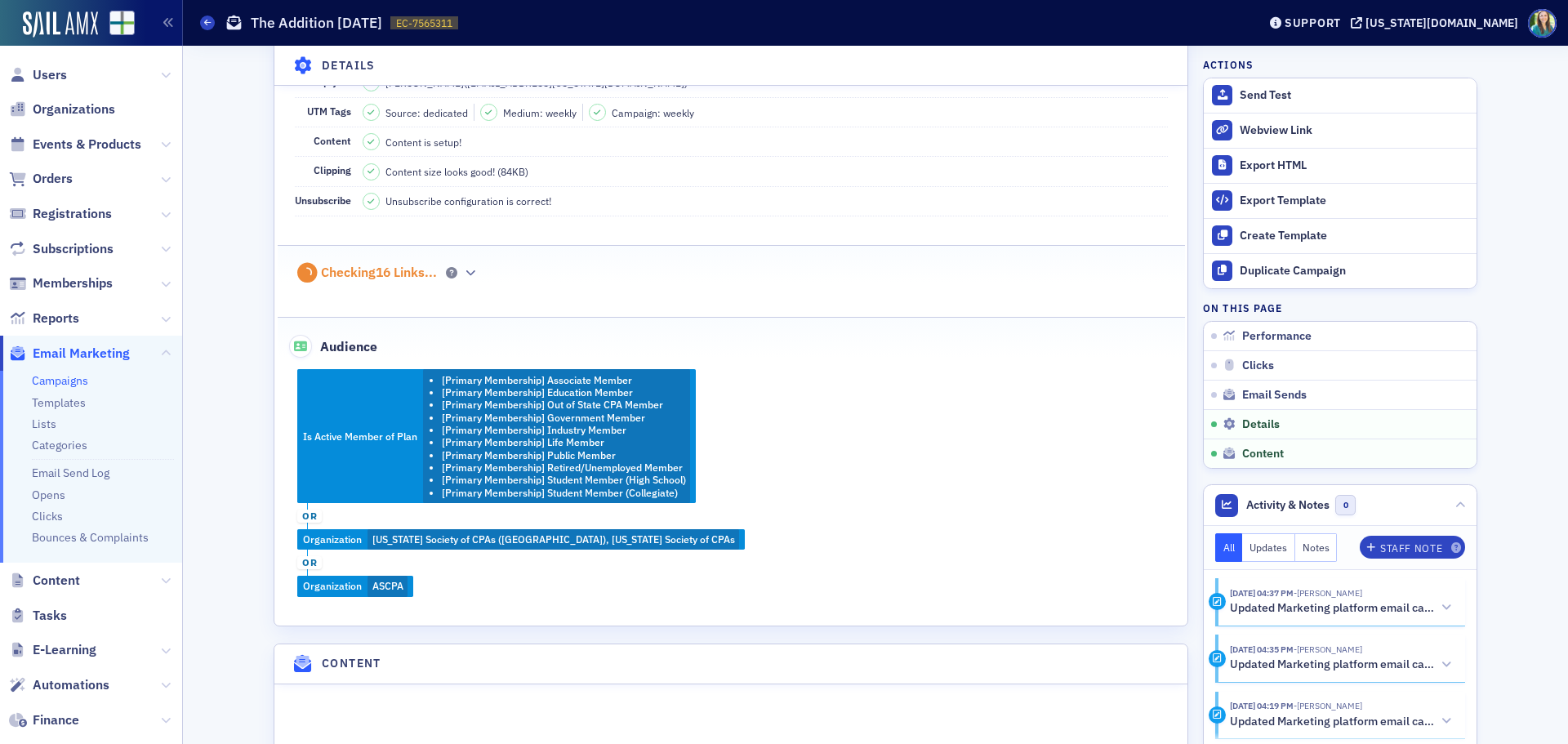
scroll to position [2205, 0]
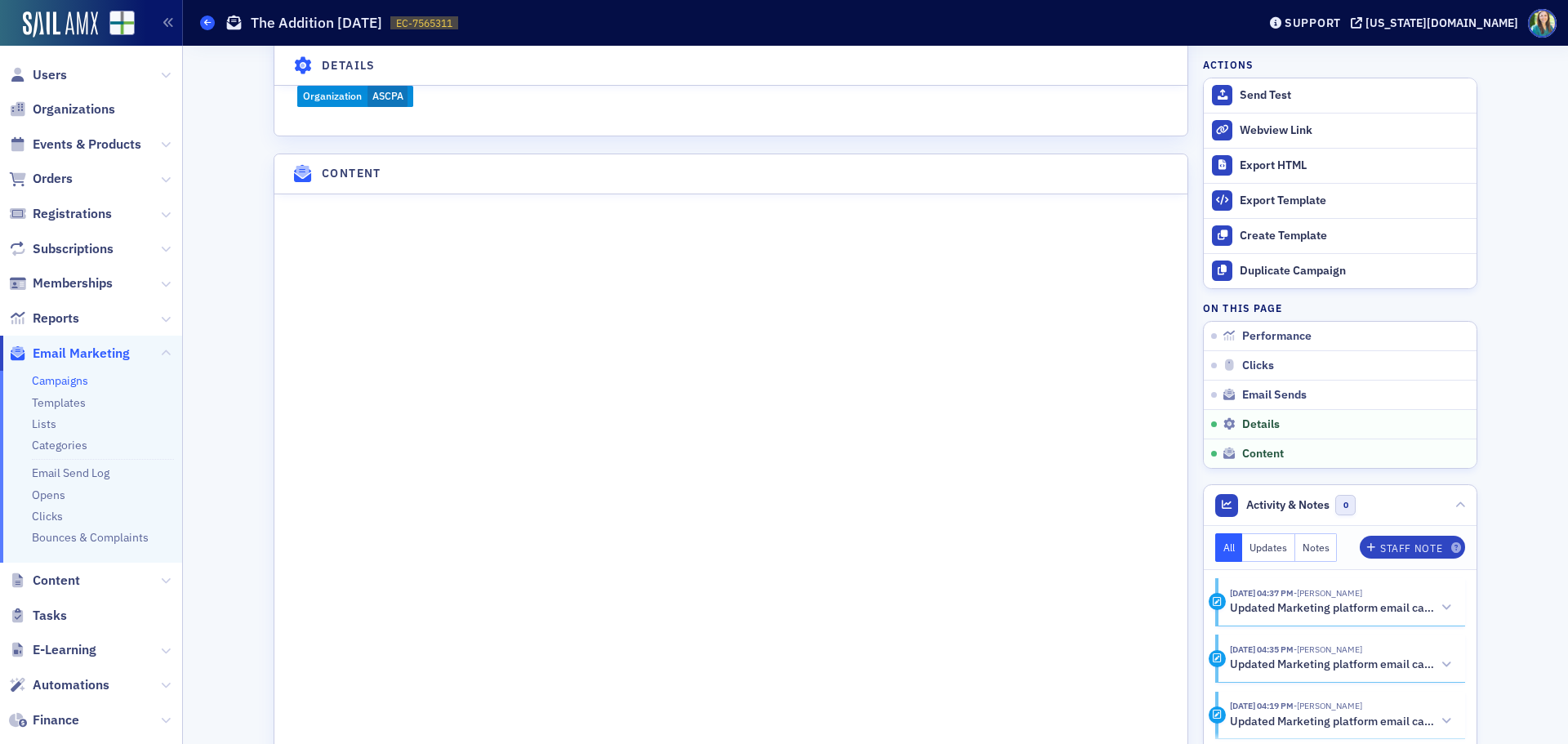
click at [208, 16] on span at bounding box center [207, 23] width 15 height 15
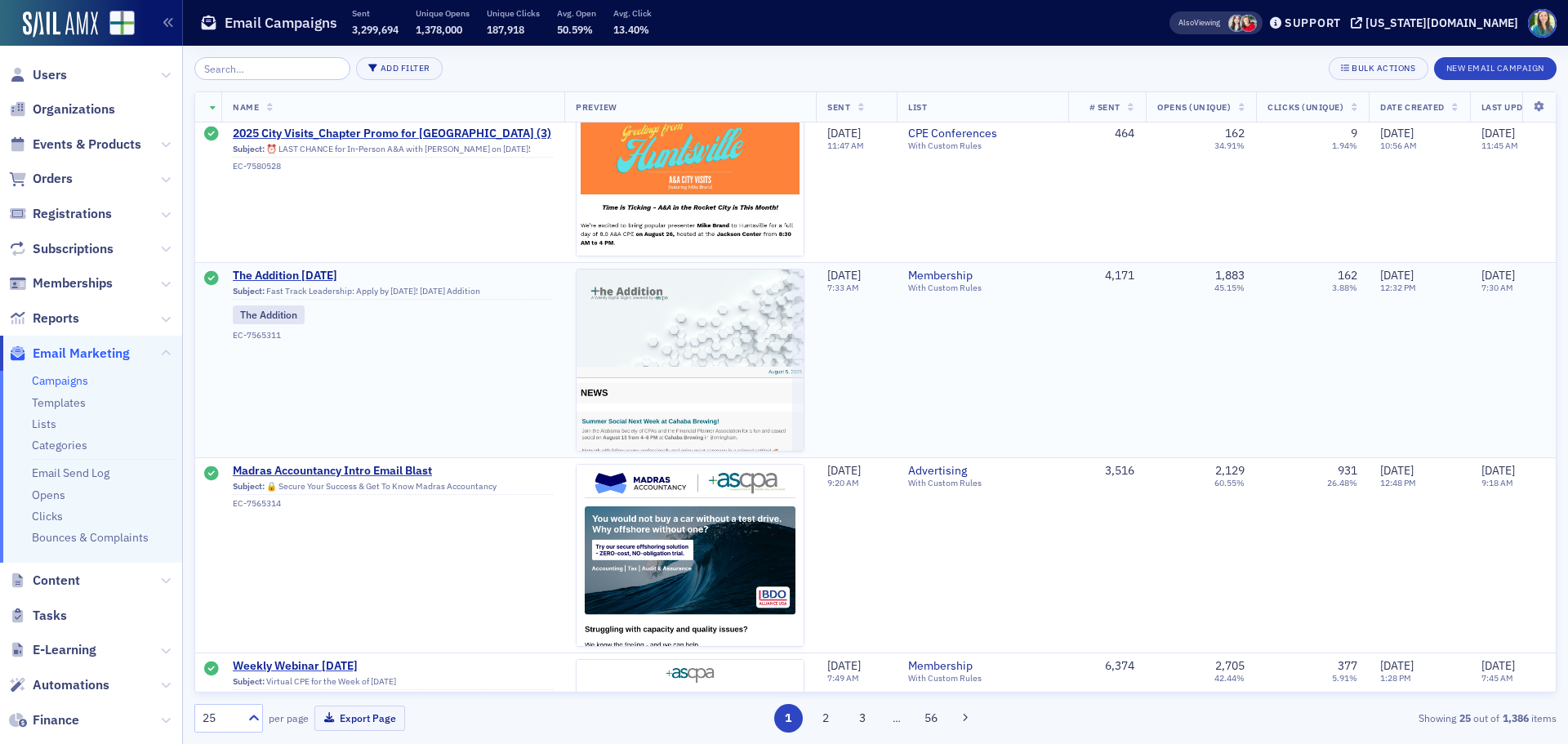
scroll to position [3348, 0]
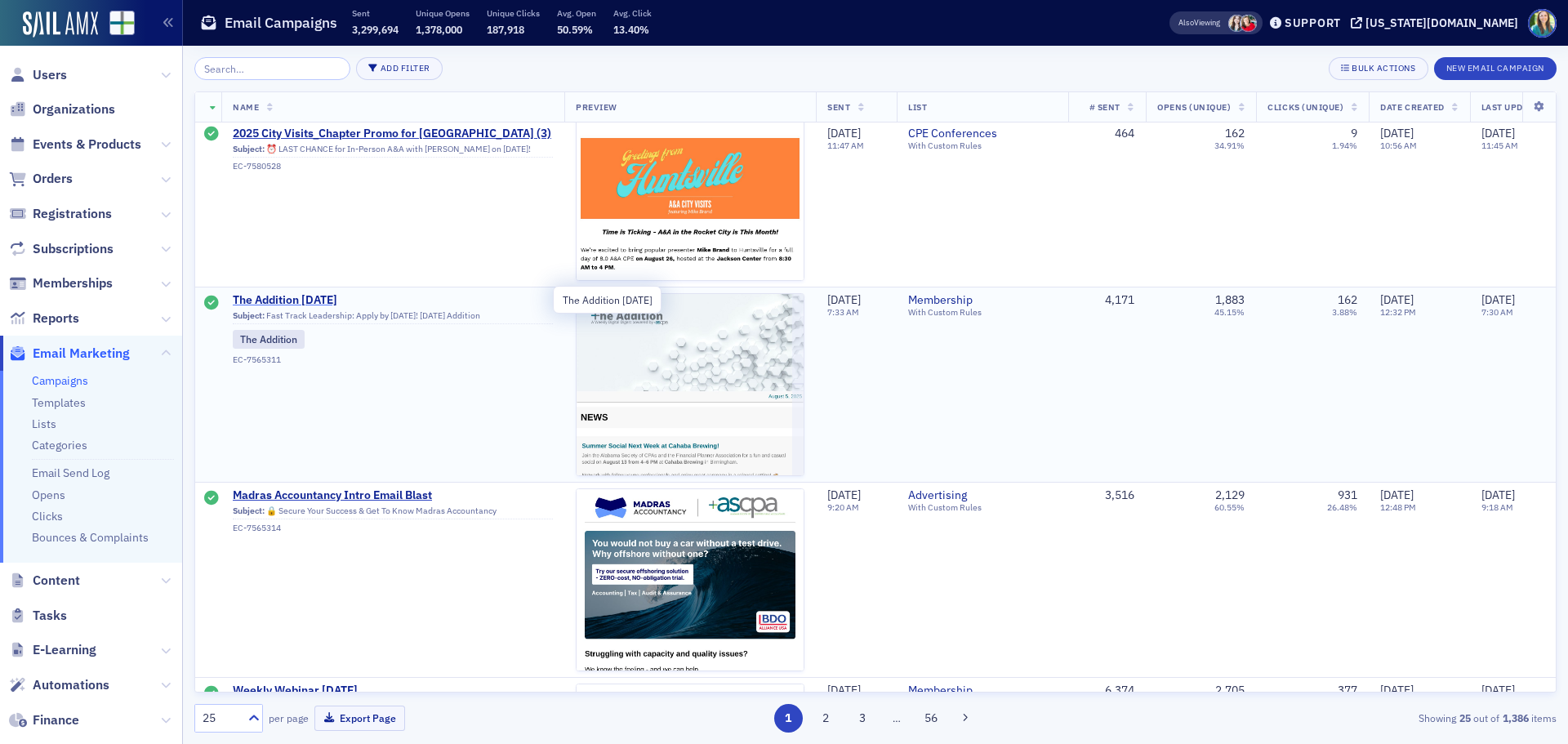
click at [308, 293] on span "The Addition 8.5.25" at bounding box center [393, 300] width 321 height 15
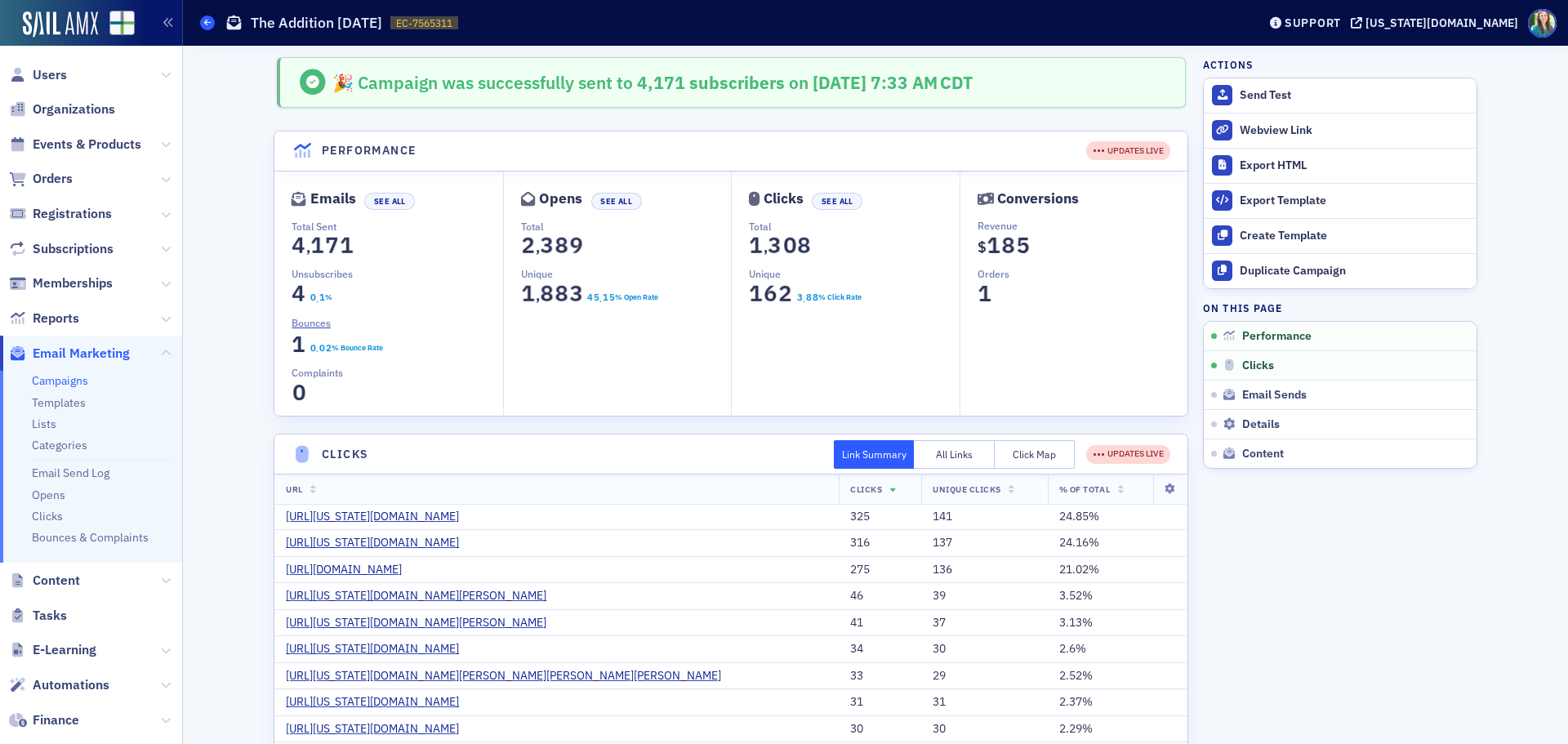
click at [205, 27] on span at bounding box center [207, 23] width 15 height 15
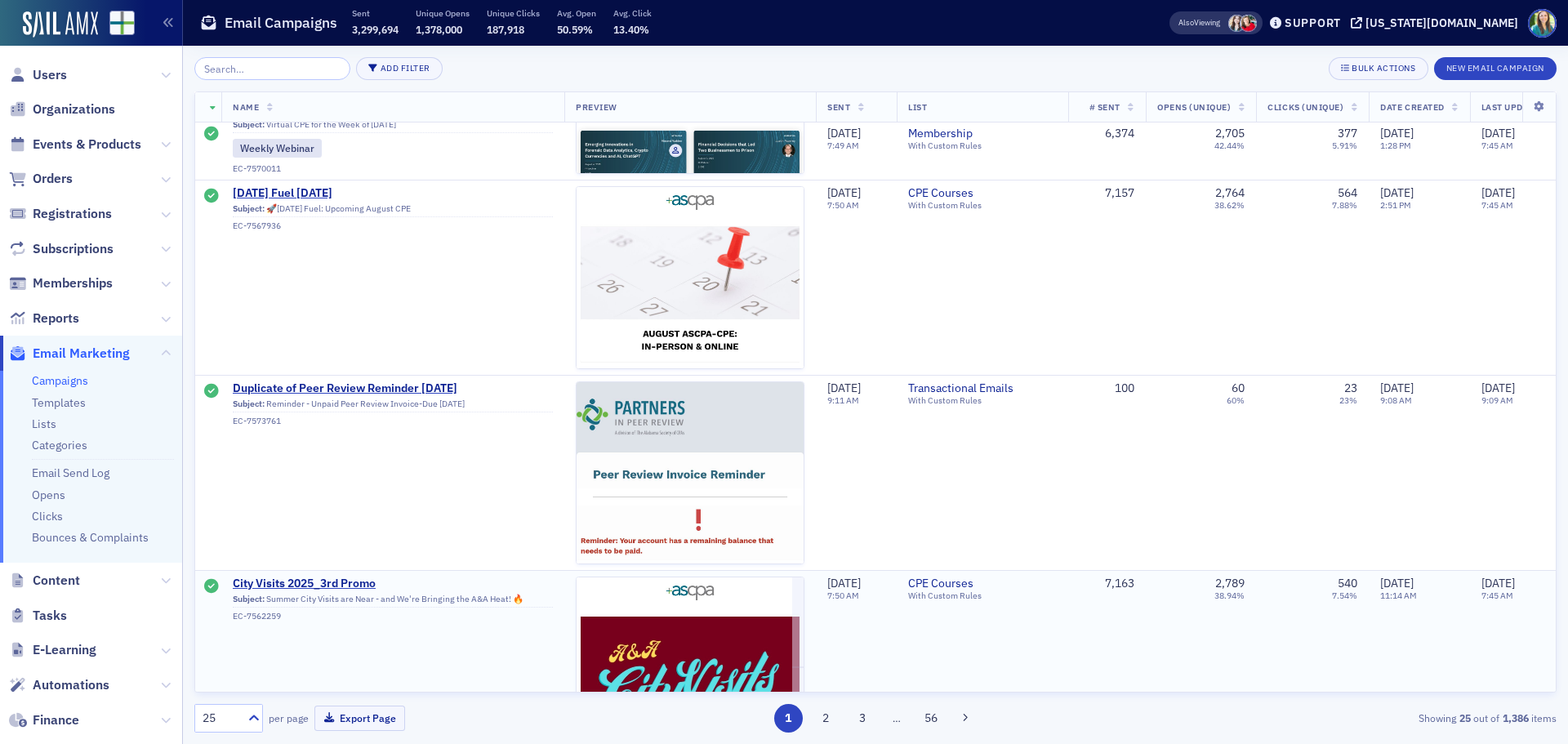
scroll to position [4321, 0]
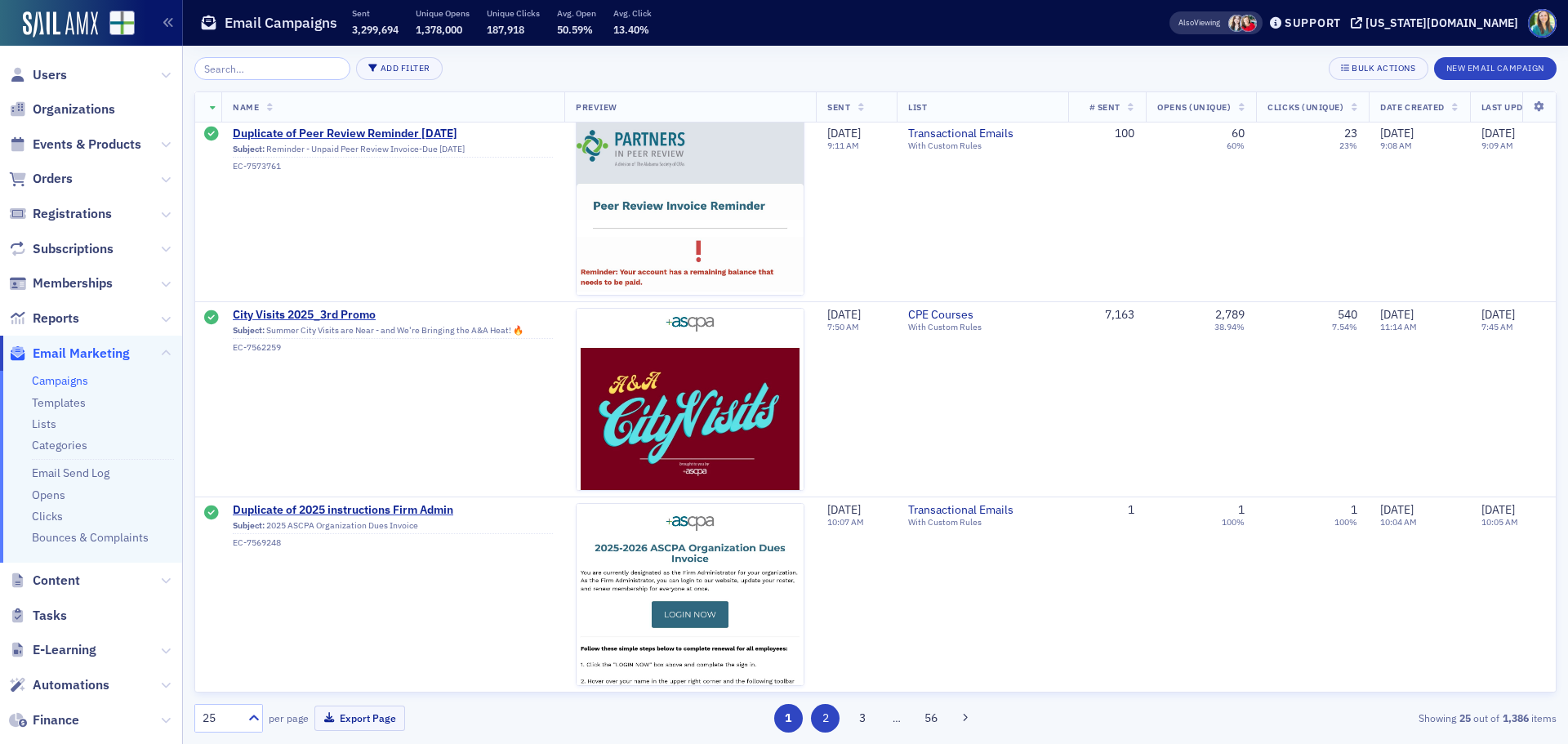
click at [825, 721] on button "2" at bounding box center [825, 718] width 28 height 28
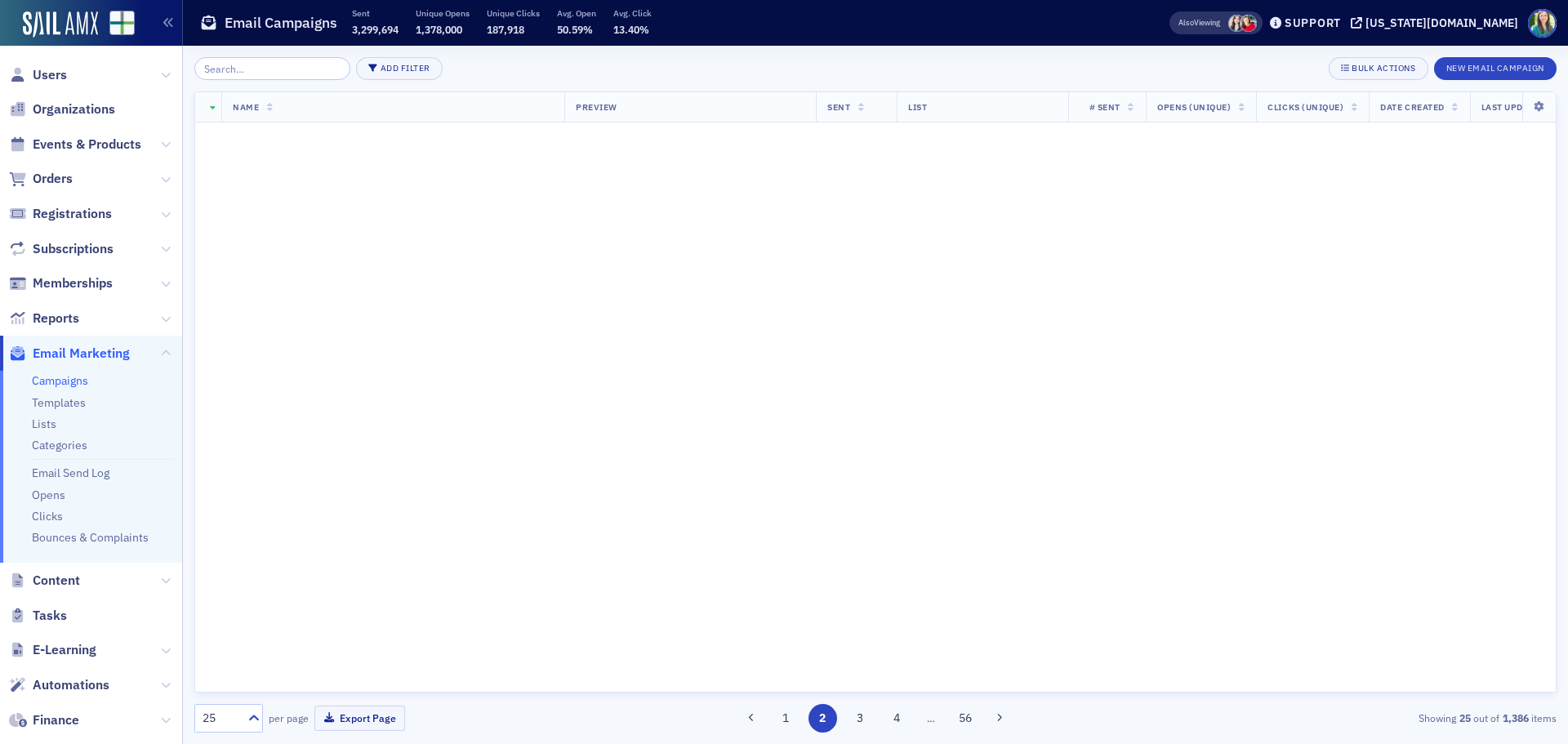
scroll to position [0, 0]
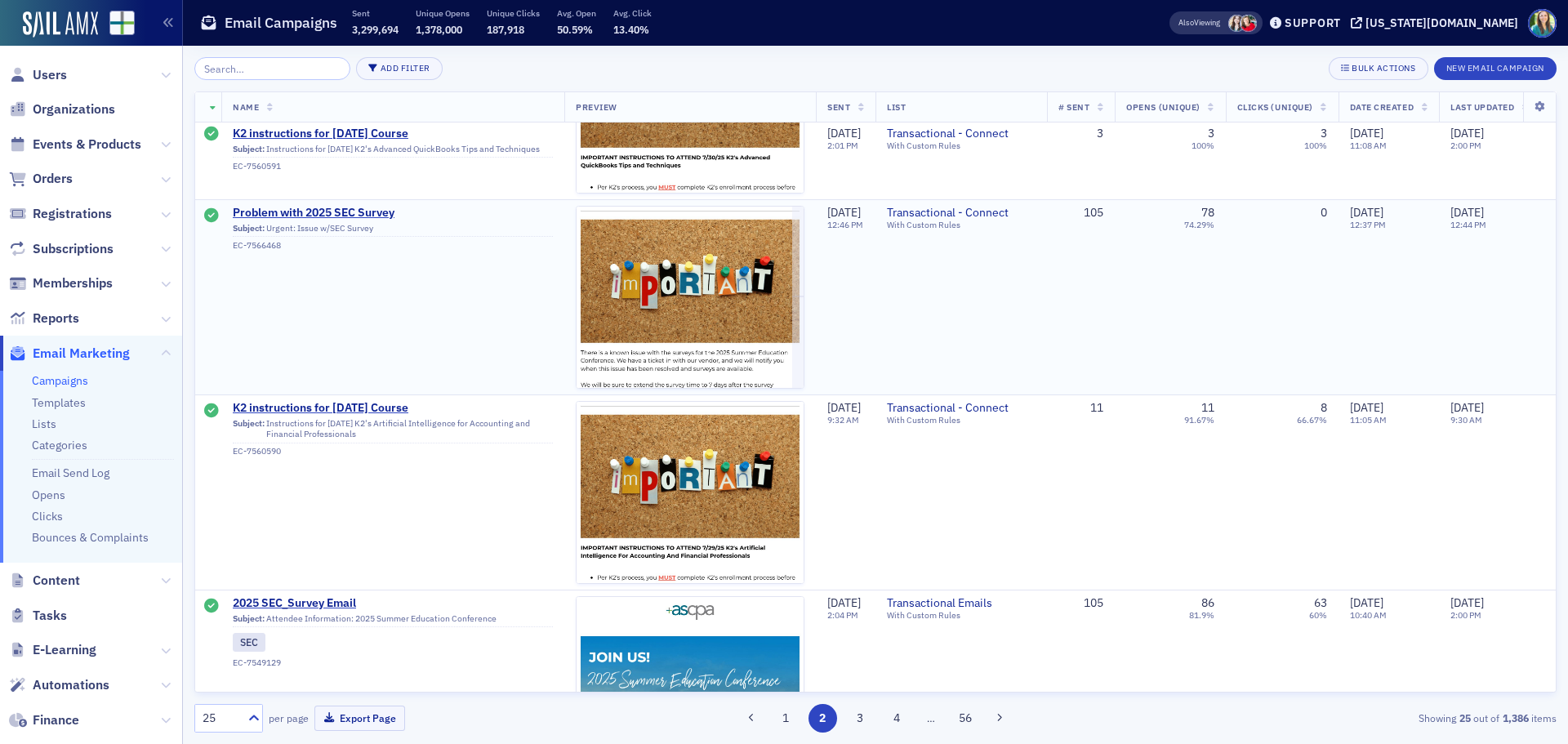
scroll to position [408, 0]
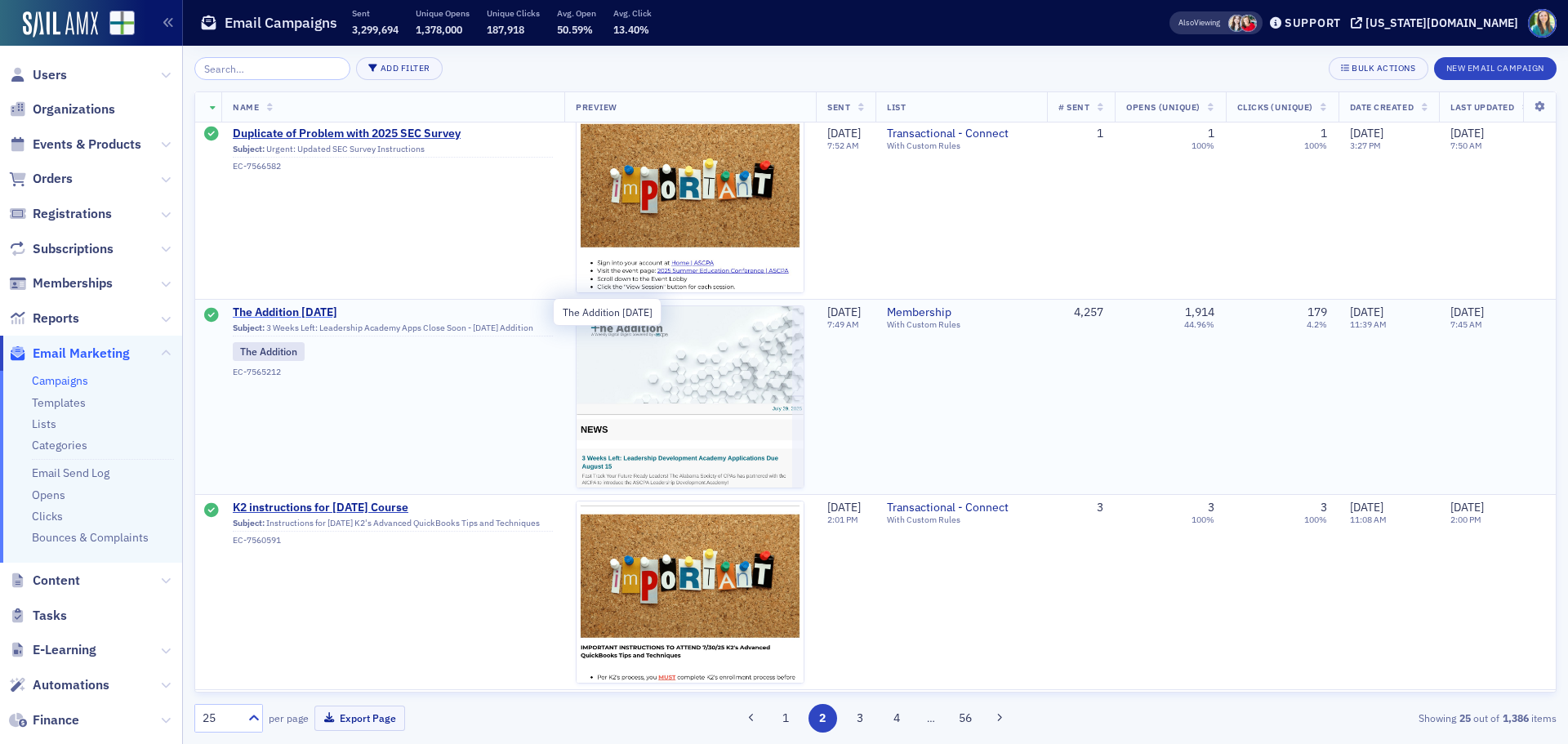
click at [321, 306] on span "The Addition 7.29.25" at bounding box center [393, 313] width 321 height 15
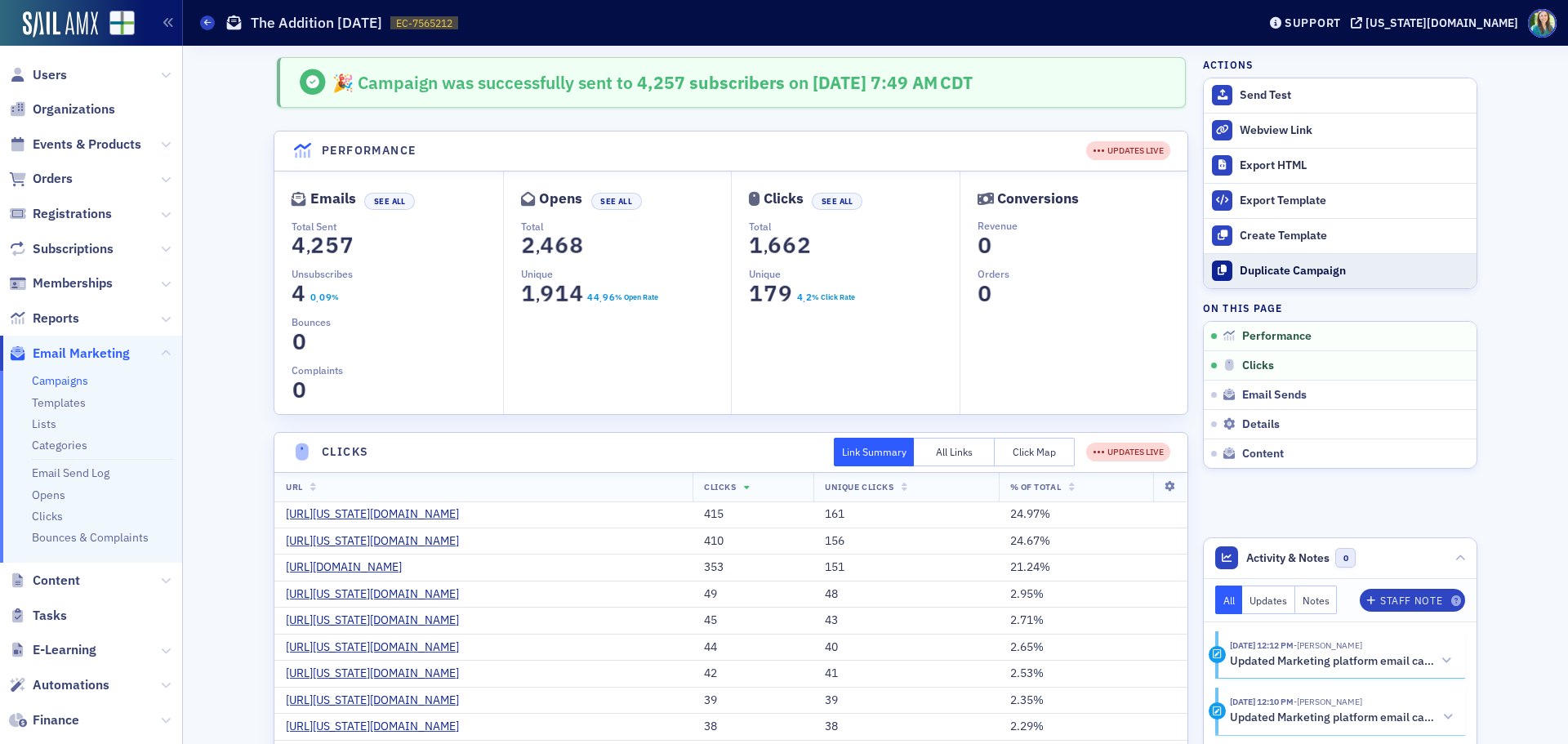
click at [1296, 262] on button "Duplicate Campaign" at bounding box center [1340, 270] width 273 height 35
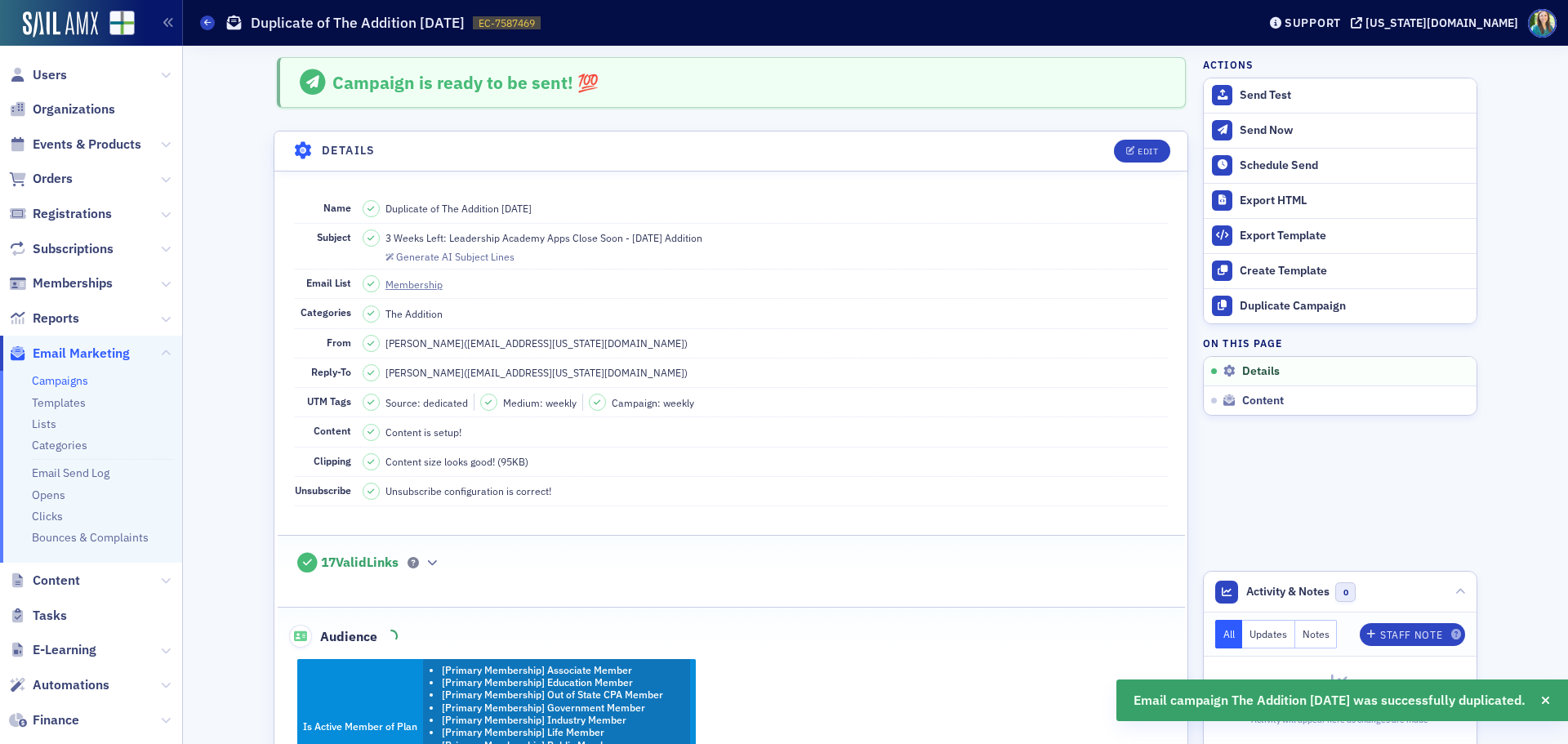
click at [1141, 136] on header "Details Edit" at bounding box center [731, 152] width 913 height 40
click at [1151, 144] on button "Edit" at bounding box center [1142, 151] width 57 height 23
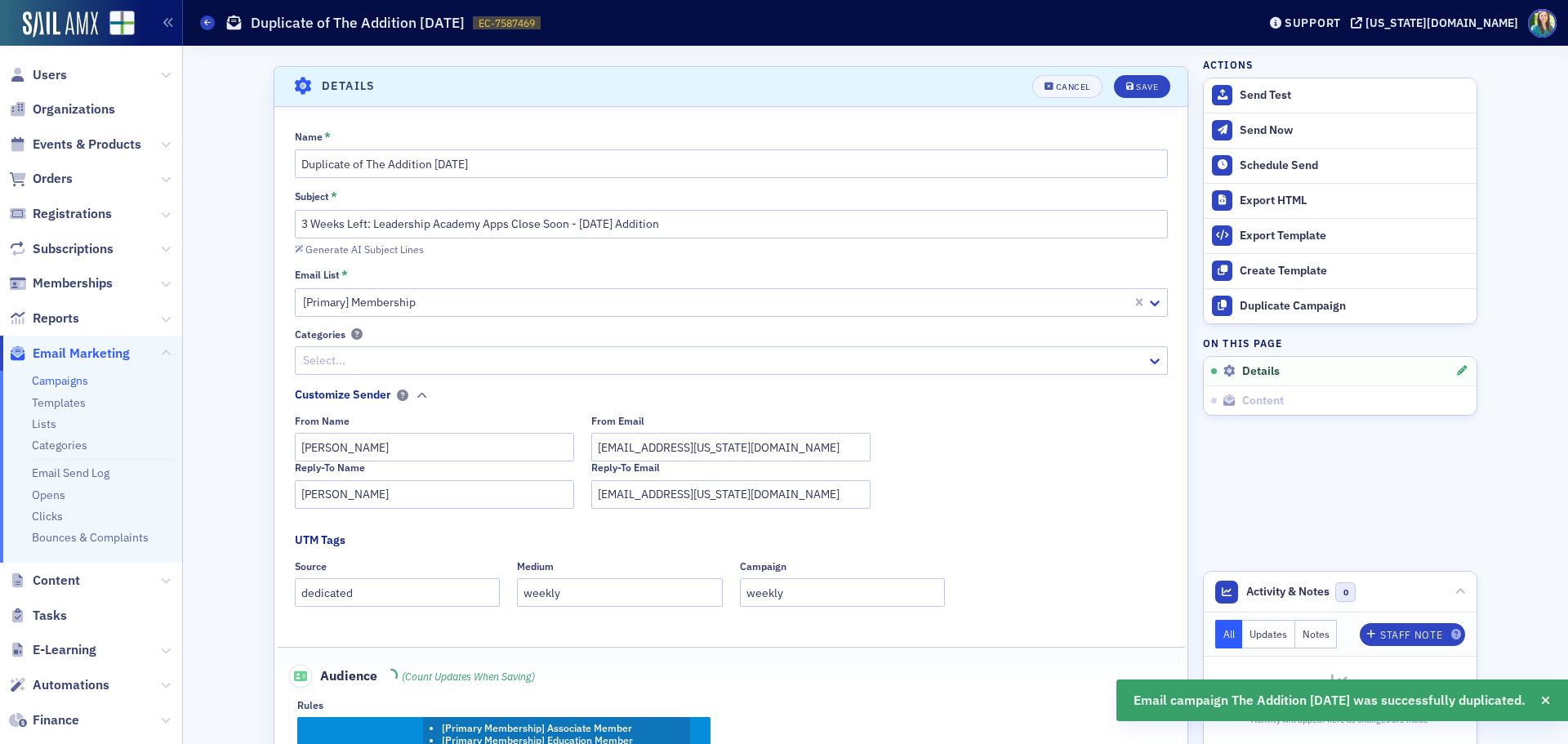
scroll to position [77, 0]
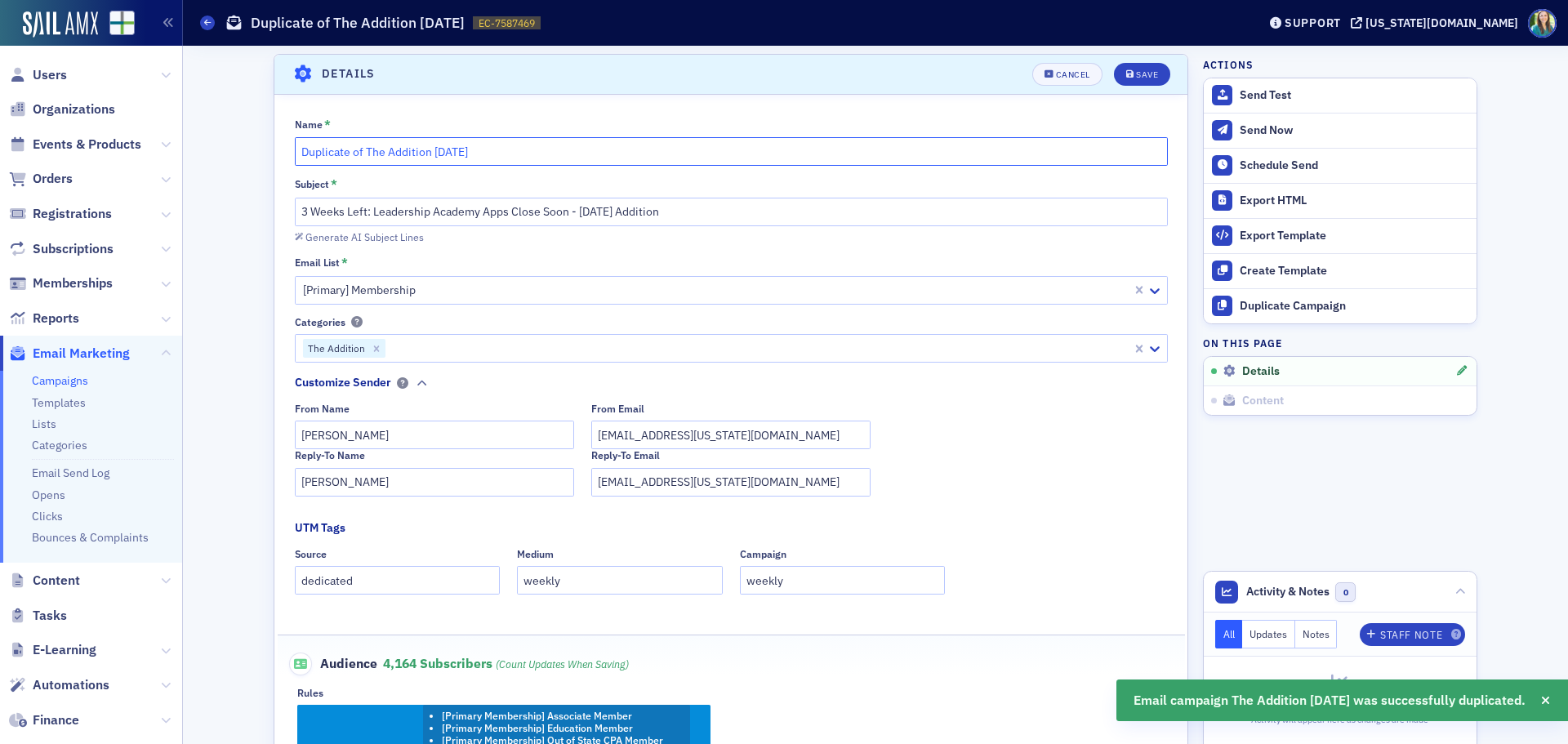
drag, startPoint x: 359, startPoint y: 153, endPoint x: 213, endPoint y: 173, distance: 147.4
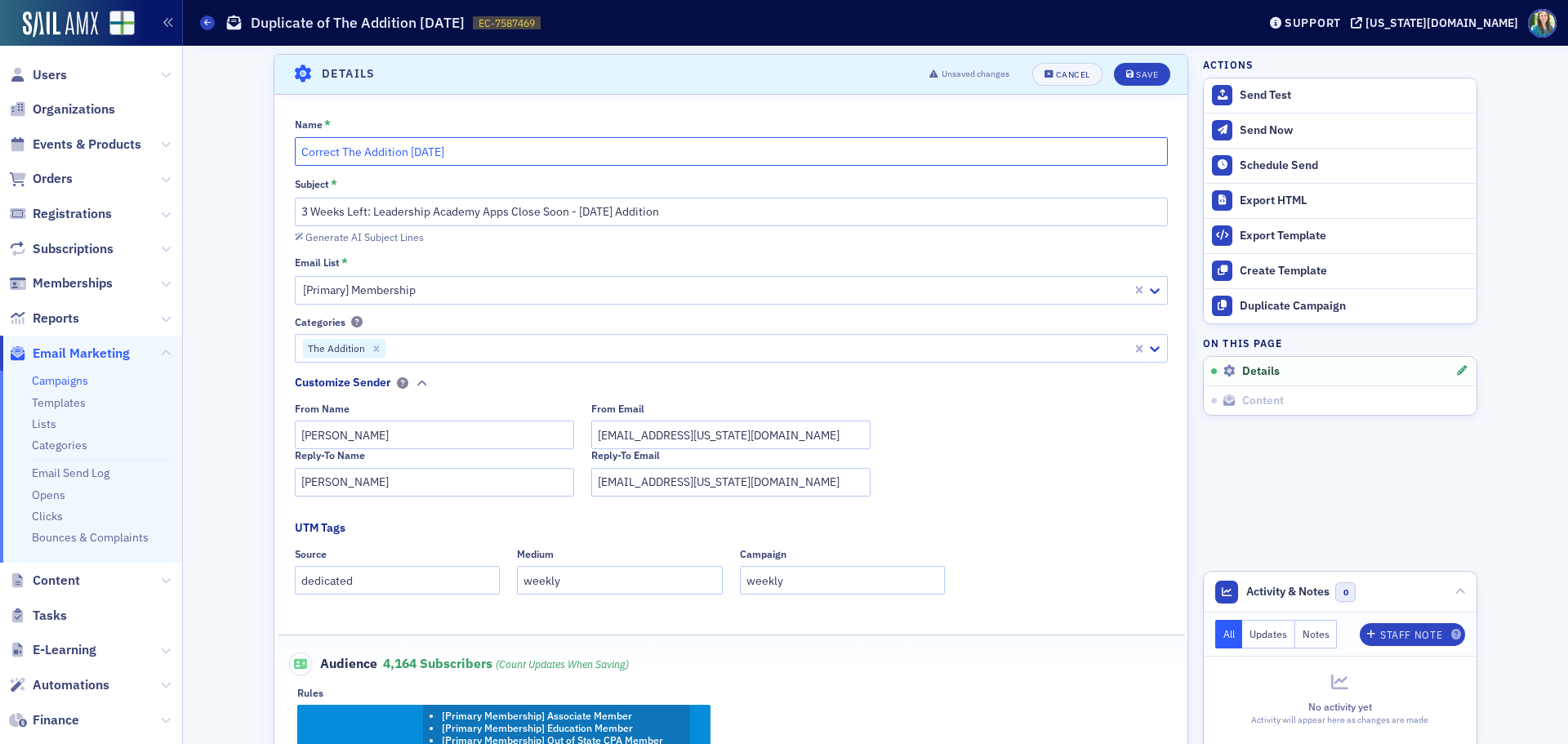
click at [406, 151] on input "Correct The Addition 7.29.25" at bounding box center [731, 151] width 873 height 28
click at [409, 151] on input "Correct The Addition 7.29.25" at bounding box center [731, 151] width 873 height 28
click at [426, 151] on input "Correct The Addition 8.29.25" at bounding box center [731, 151] width 873 height 28
type input "Correct The Addition 8.11.25"
drag, startPoint x: 572, startPoint y: 212, endPoint x: 149, endPoint y: 179, distance: 424.3
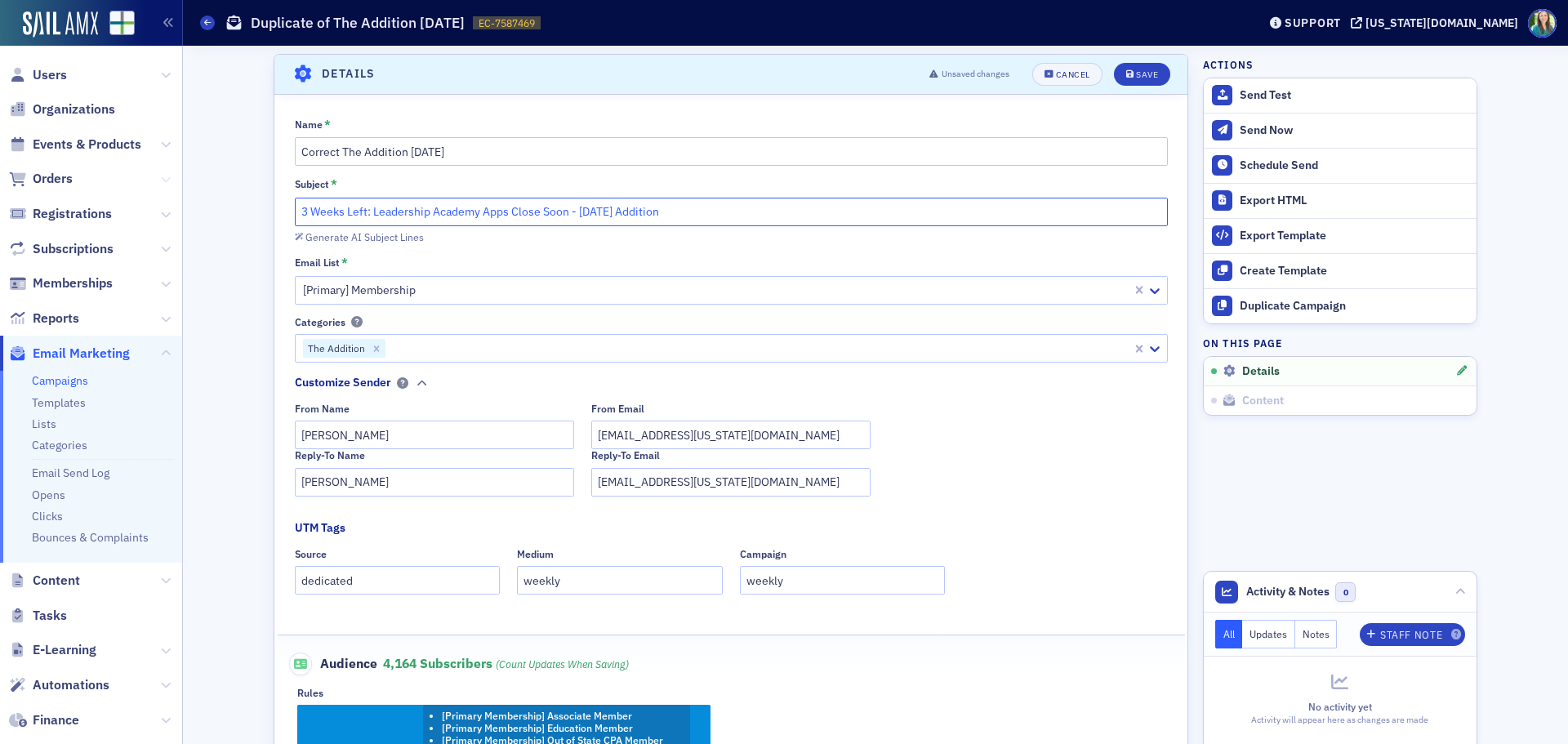
click at [149, 179] on div "Users Organizations Events & Products Orders Registrations Subscriptions Member…" at bounding box center [784, 372] width 1568 height 744
click at [300, 209] on input "7.29.25 Addition" at bounding box center [731, 211] width 873 height 28
click at [315, 210] on input "8.29.25 Addition" at bounding box center [731, 211] width 873 height 28
click at [321, 209] on input "8.29.25 Addition" at bounding box center [731, 211] width 873 height 28
type input "8.11.25 Addition"
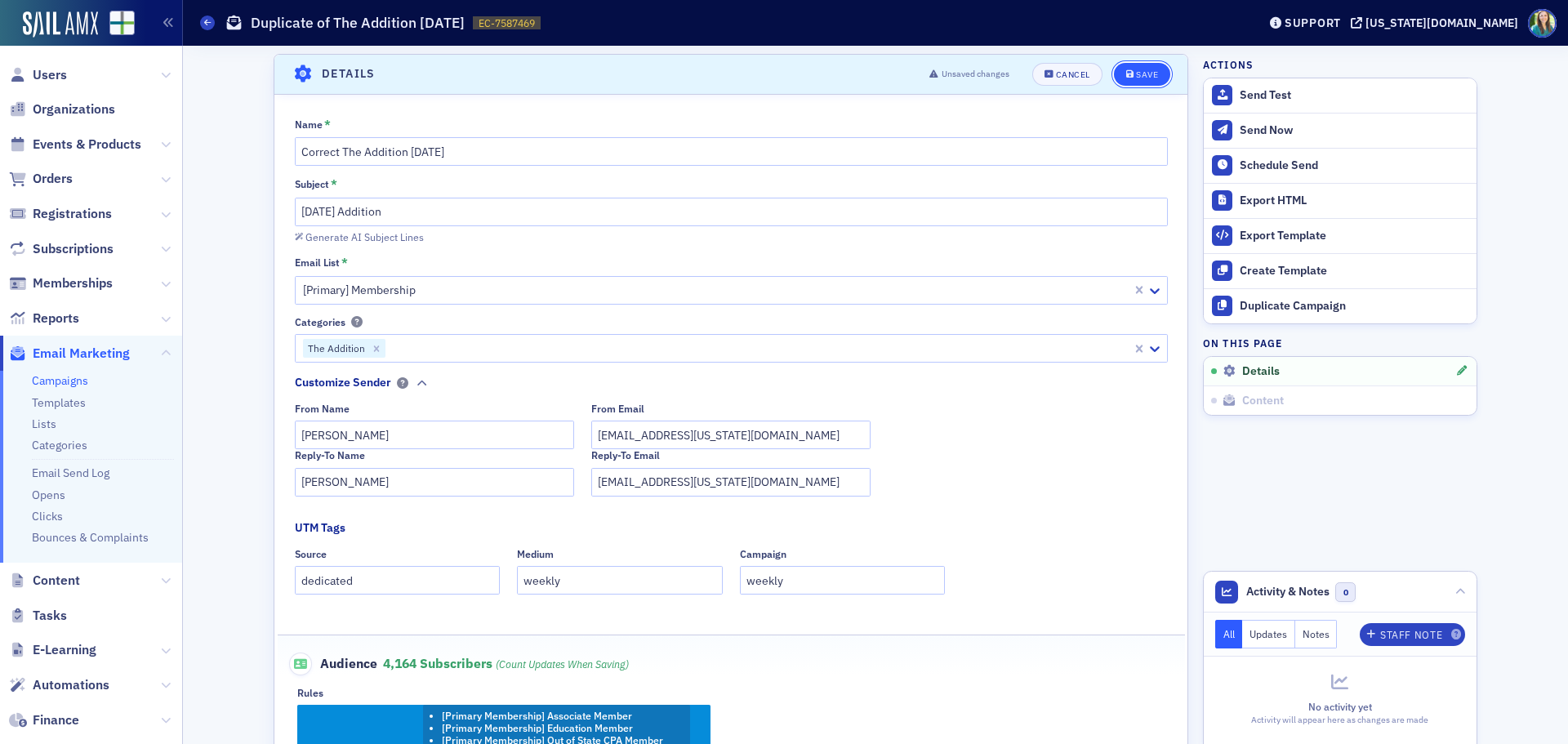
click at [1139, 73] on div "Save" at bounding box center [1147, 75] width 22 height 9
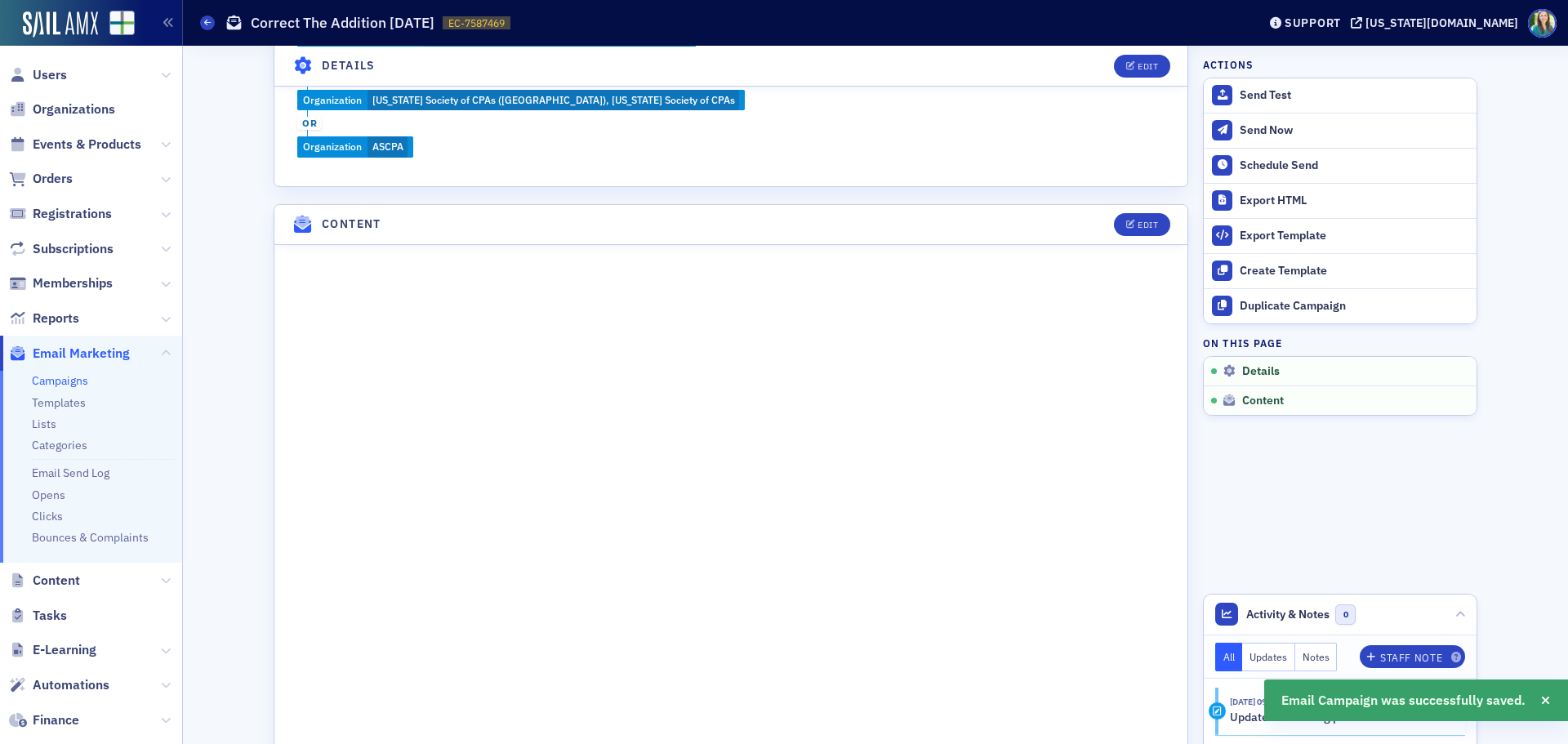
scroll to position [730, 0]
click at [1129, 216] on button "Edit" at bounding box center [1142, 224] width 57 height 23
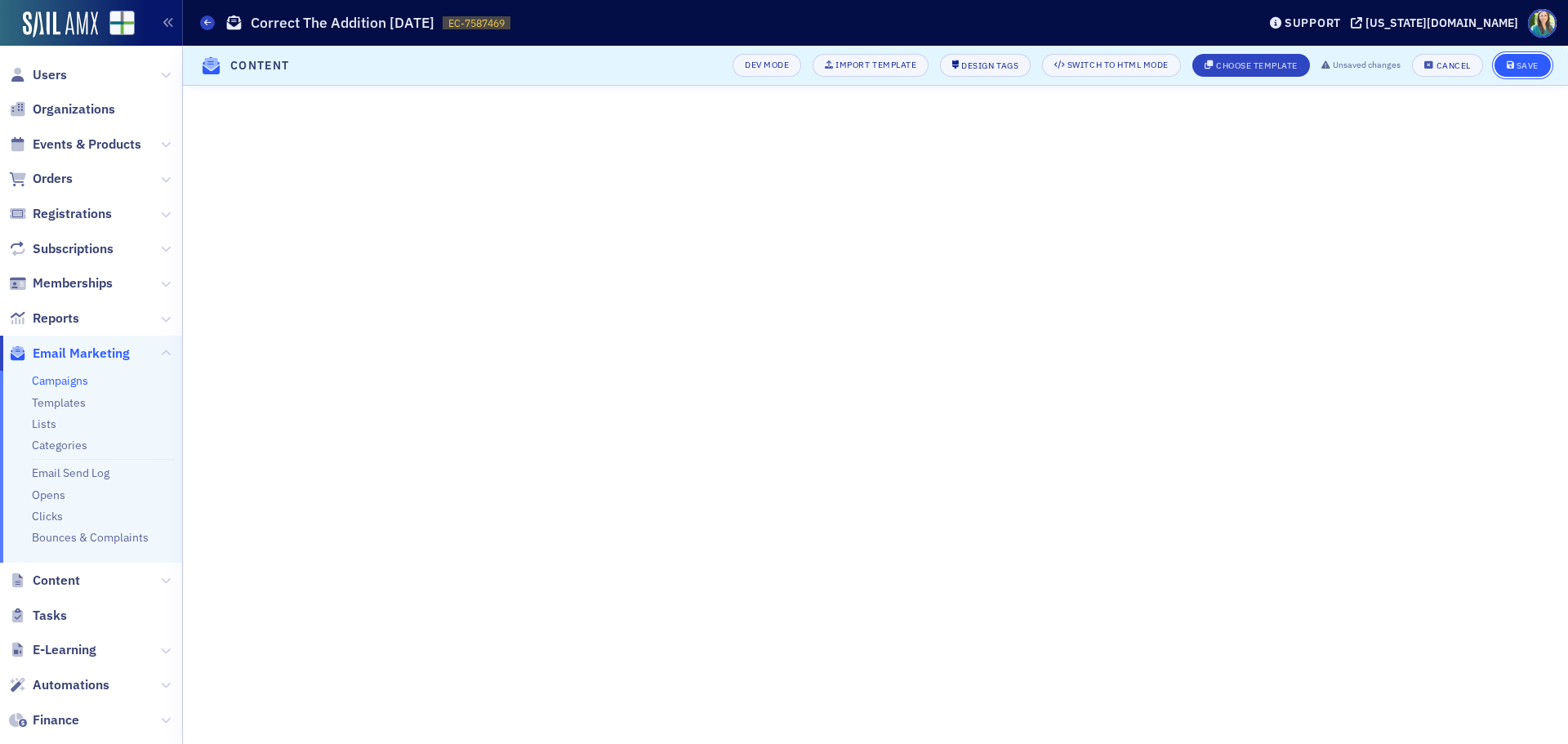
click at [1507, 64] on icon "submit" at bounding box center [1510, 66] width 8 height 9
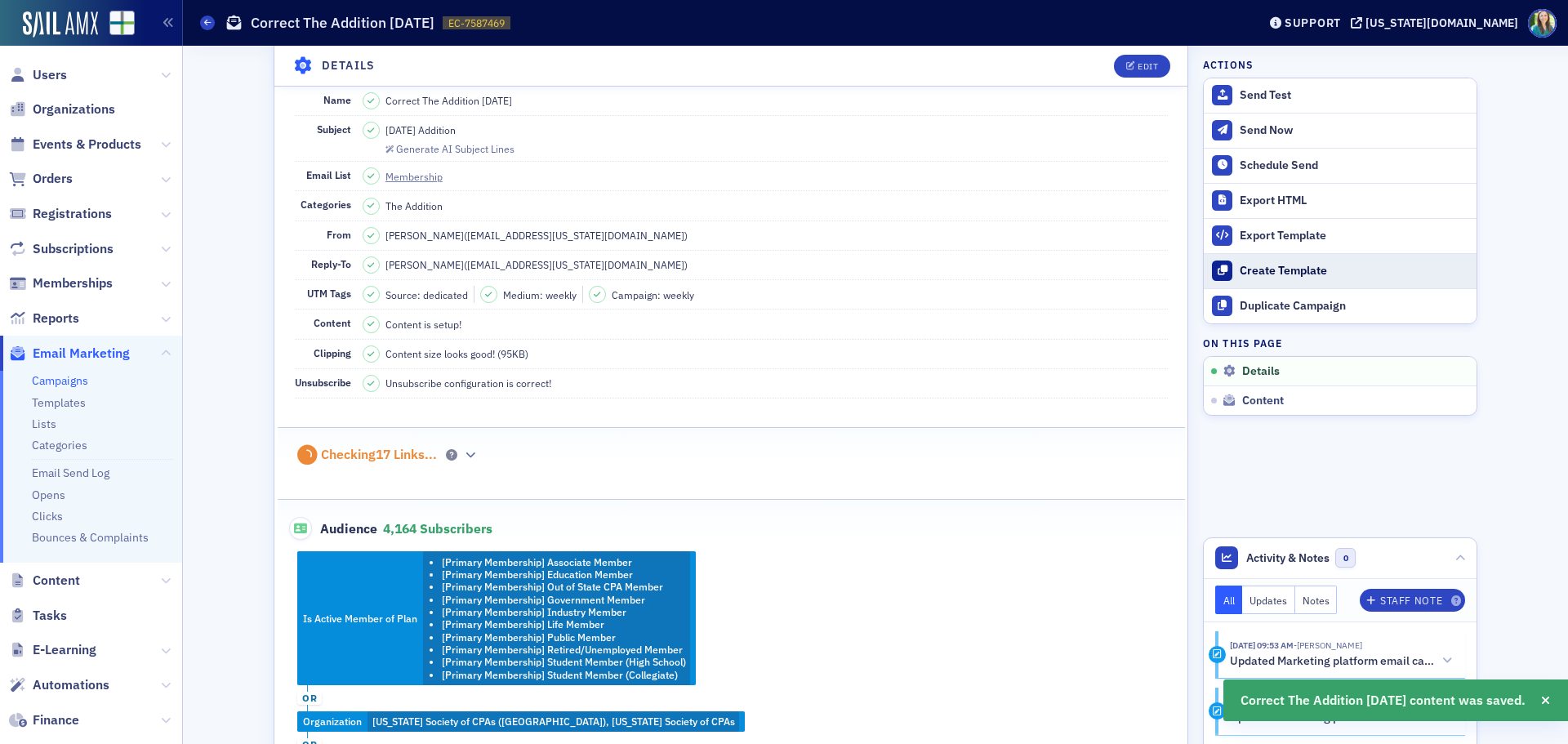
scroll to position [0, 0]
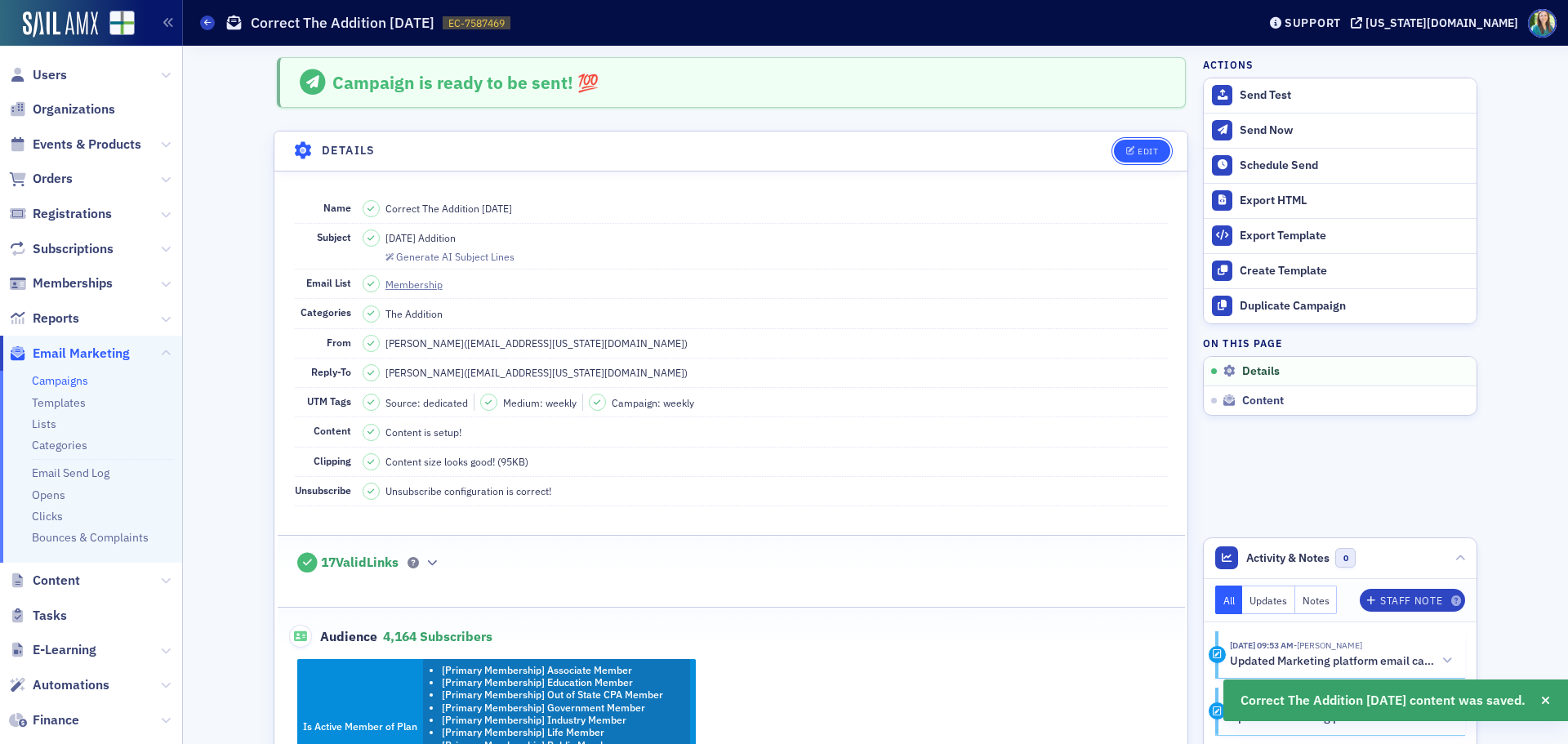
click at [1131, 155] on span "Edit" at bounding box center [1142, 152] width 32 height 9
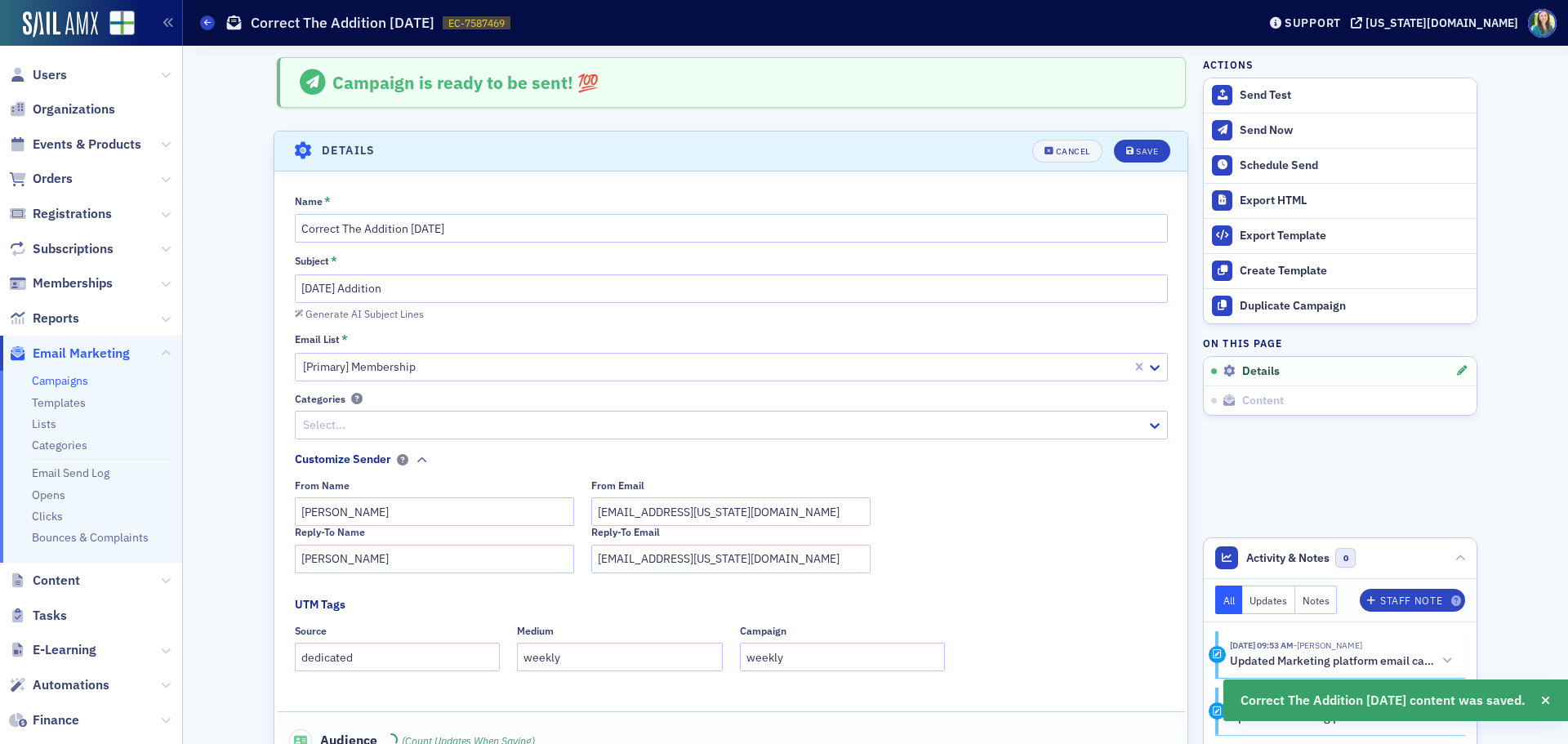
scroll to position [77, 0]
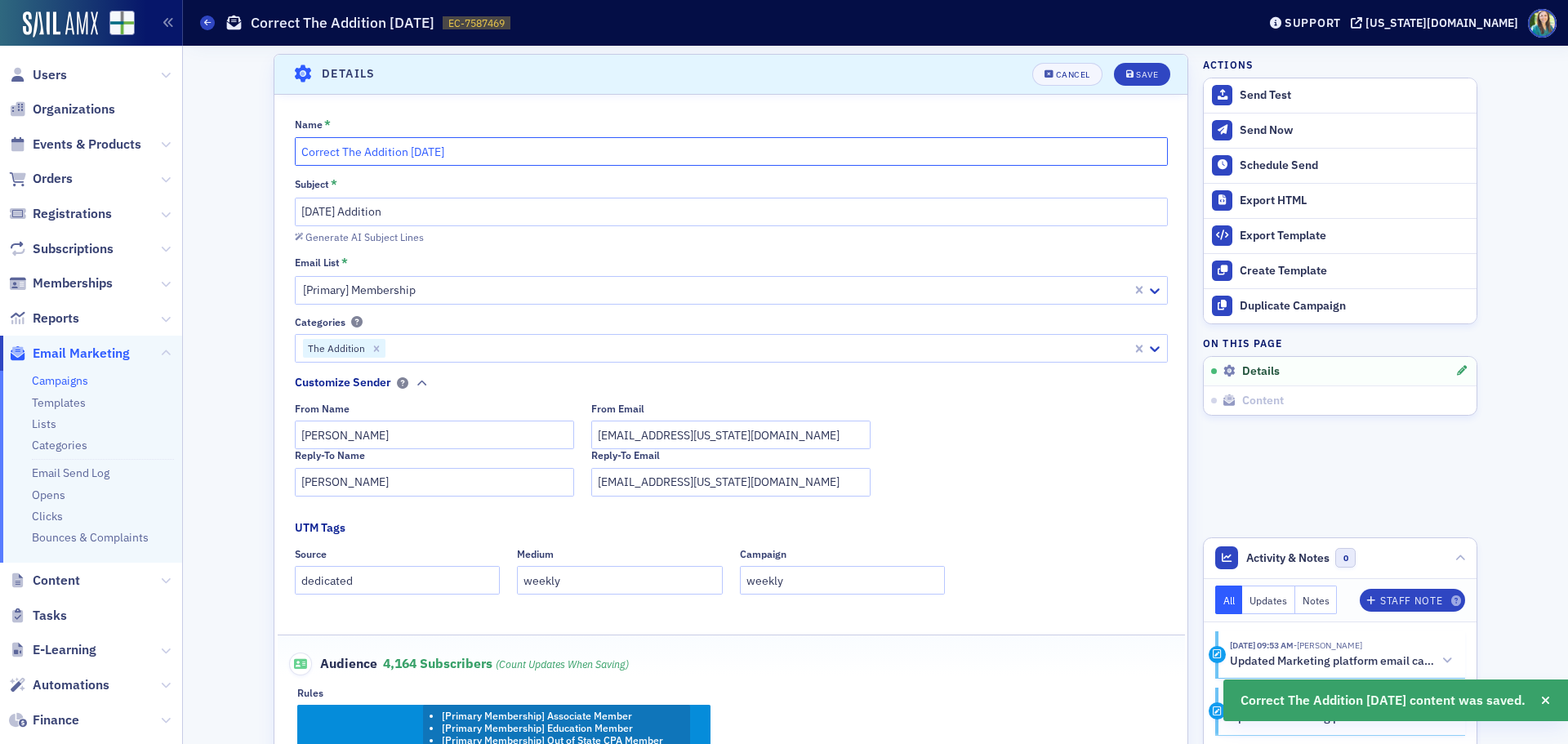
click at [424, 153] on input "Correct The Addition 8.11.25" at bounding box center [731, 151] width 873 height 28
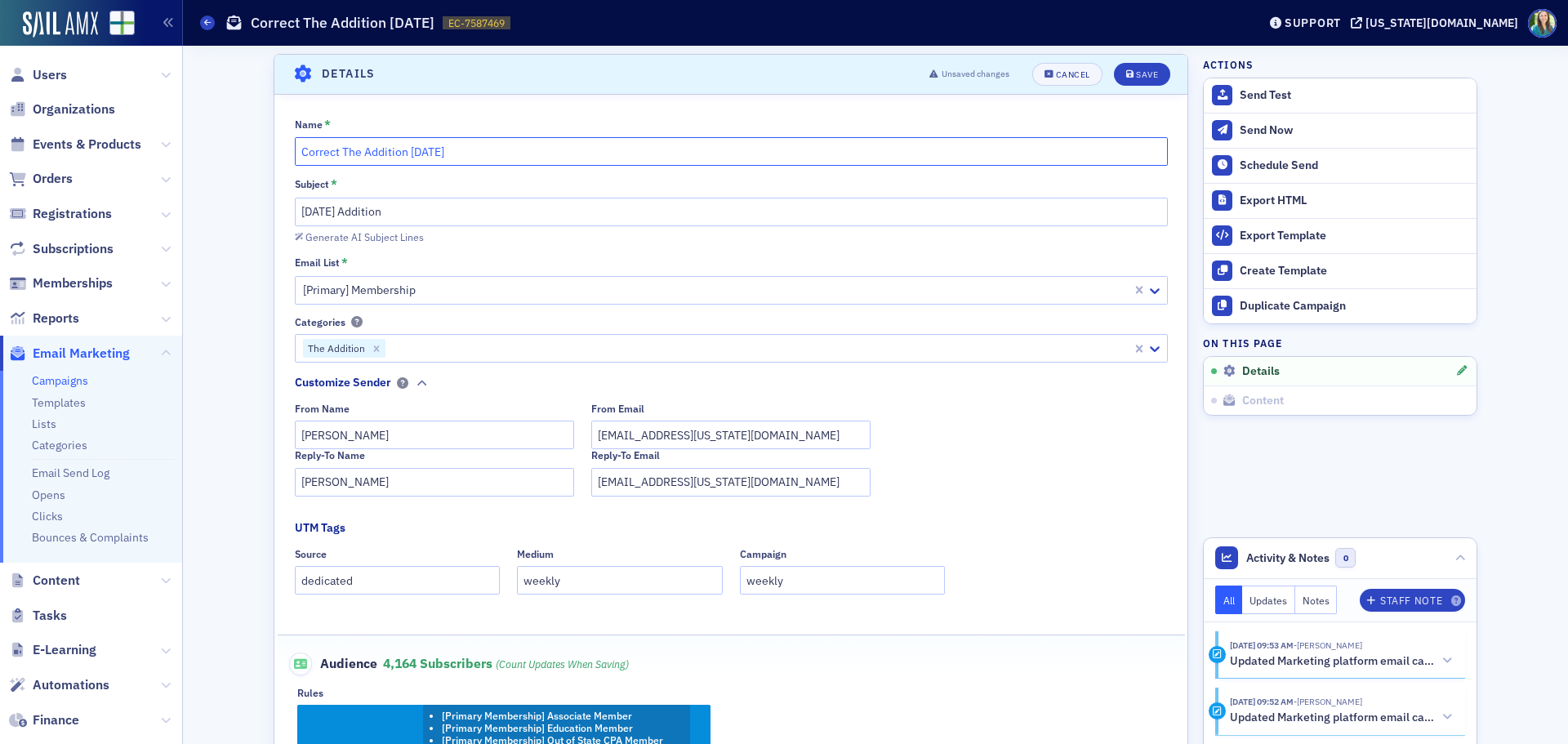
type input "Correct The Addition 8.12.25"
click at [315, 213] on input "8.11.25 Addition" at bounding box center [731, 211] width 873 height 28
click at [643, 224] on input "8.12.25 Addition" at bounding box center [731, 211] width 873 height 28
type input "8.12.25 Addition"
click at [1152, 83] on button "Save" at bounding box center [1142, 74] width 57 height 23
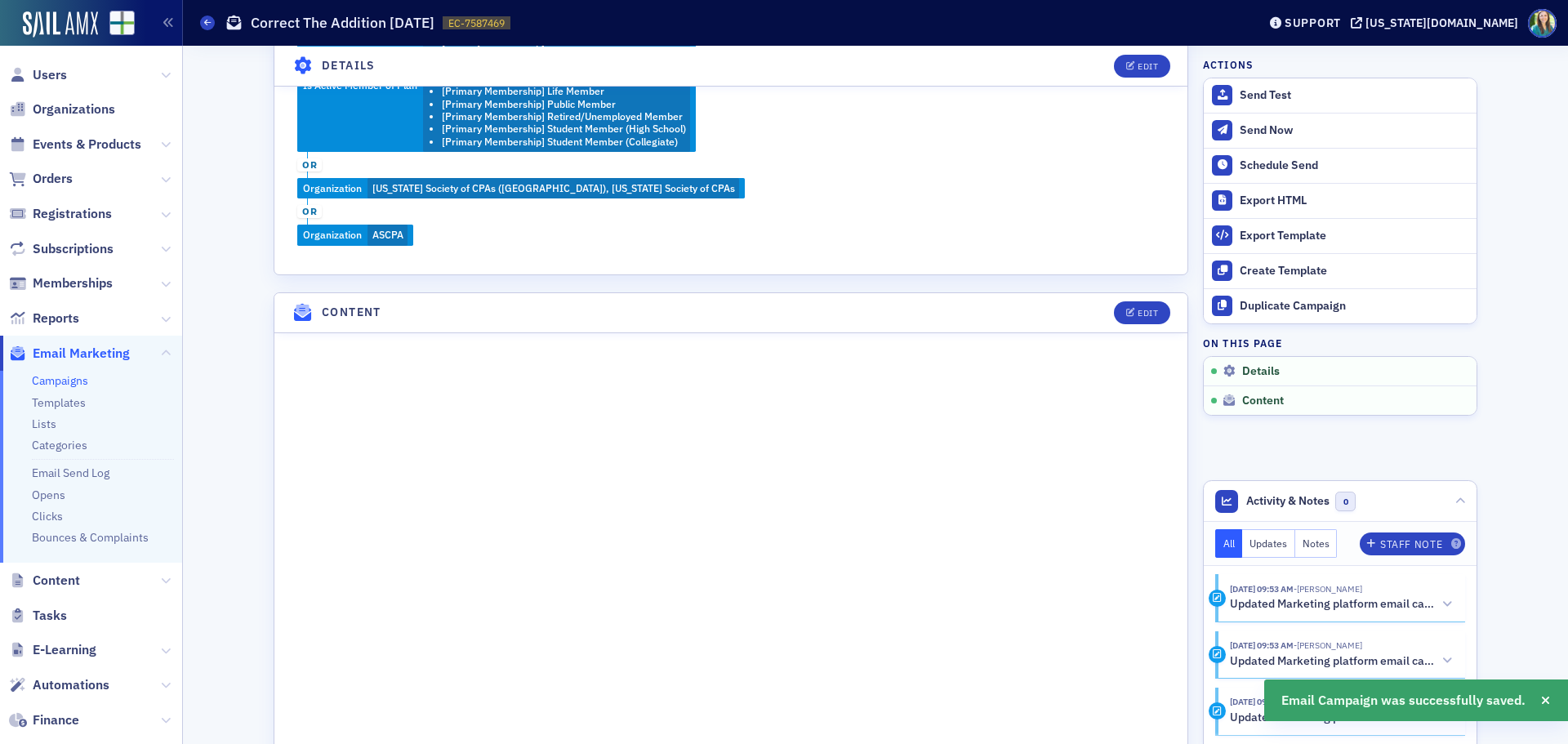
scroll to position [893, 0]
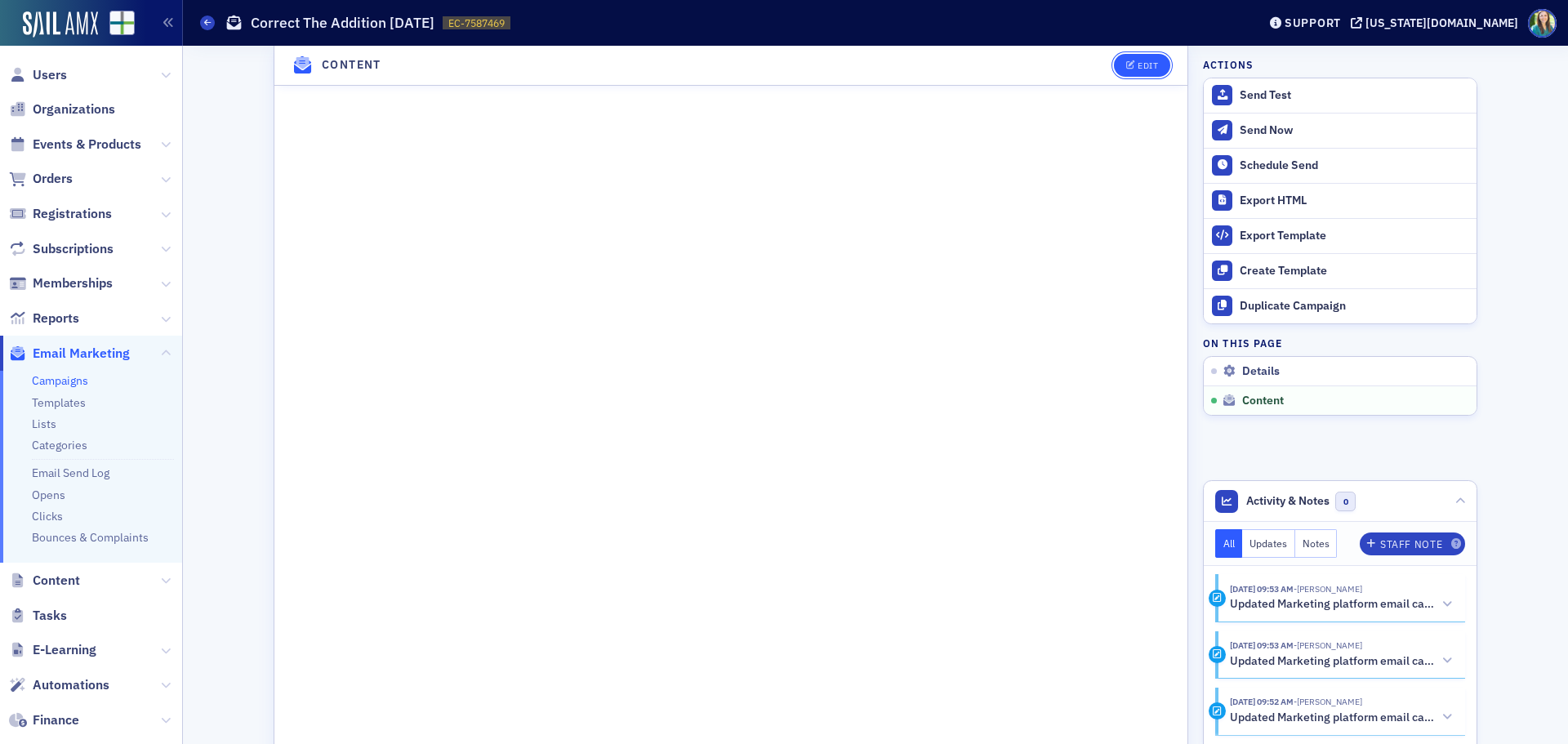
click at [1150, 67] on div "Edit" at bounding box center [1148, 66] width 20 height 9
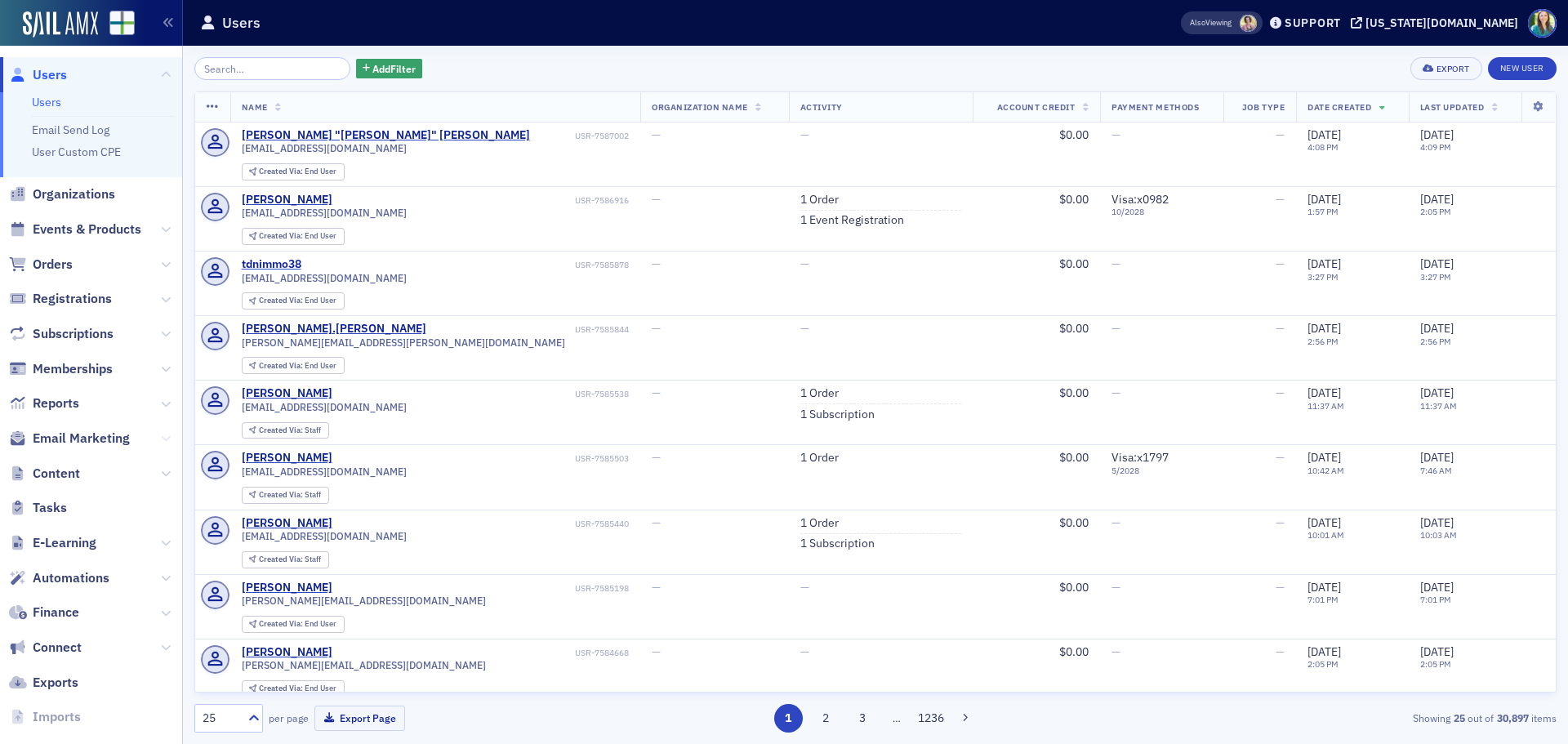
click at [161, 442] on icon at bounding box center [165, 438] width 10 height 10
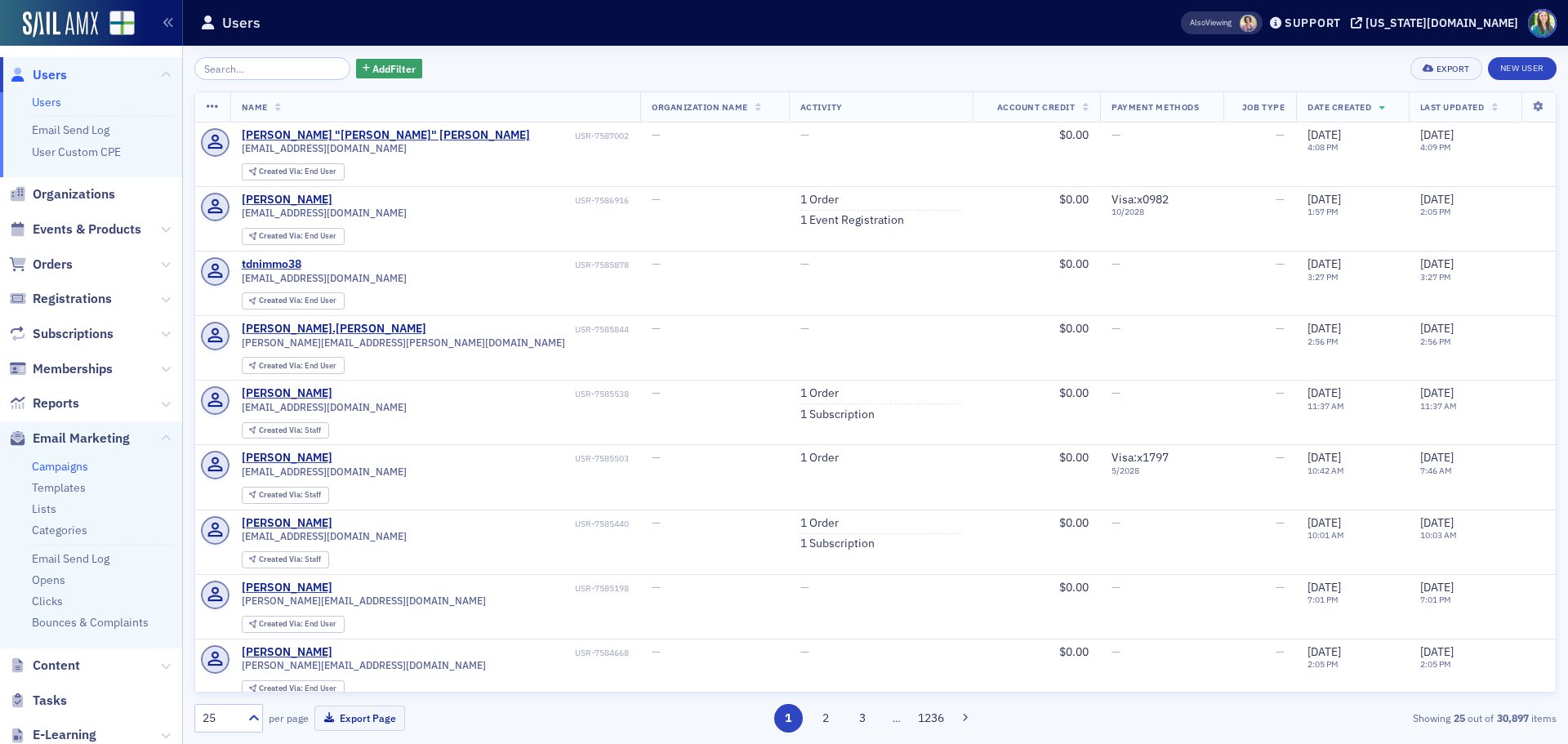
click at [61, 466] on link "Campaigns" at bounding box center [60, 466] width 57 height 15
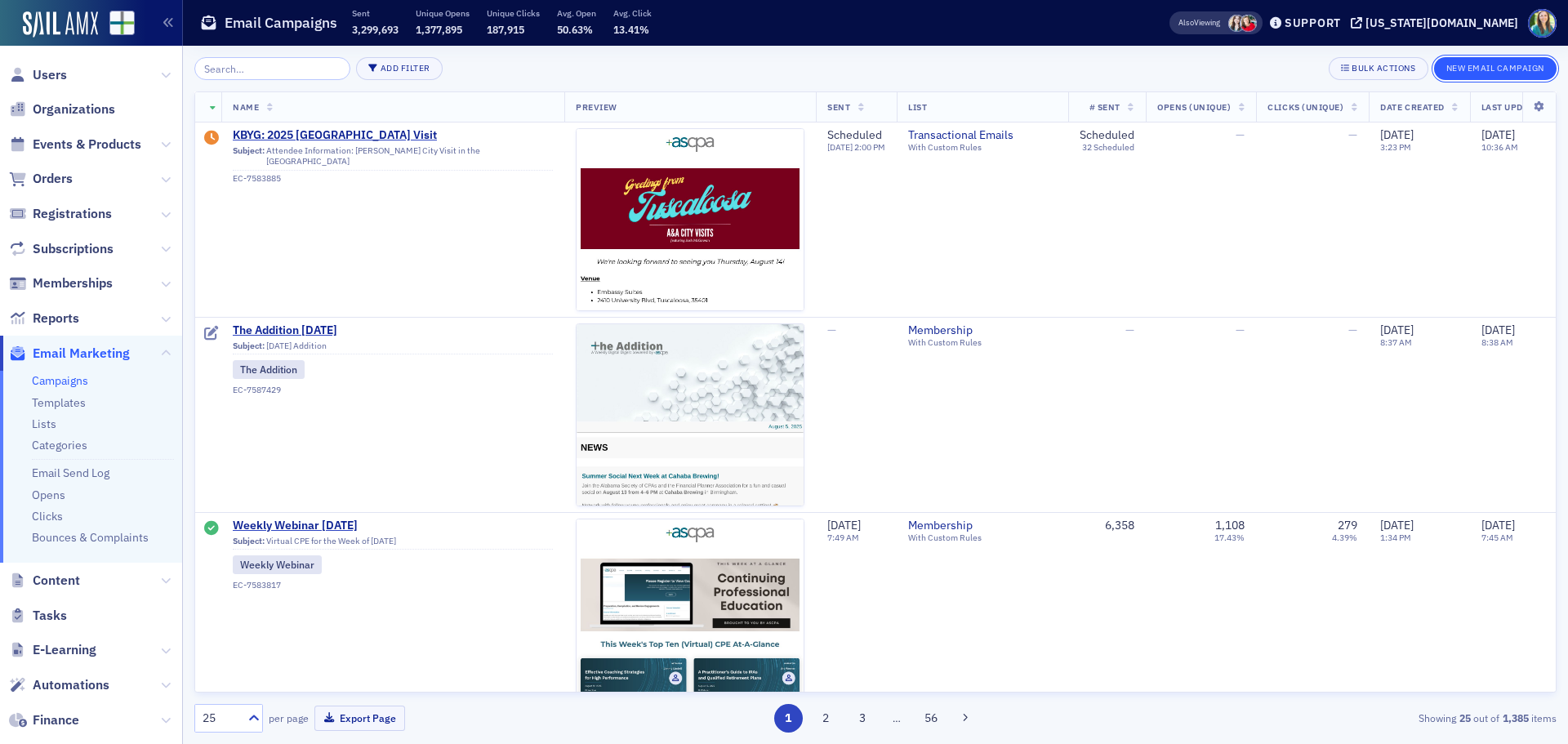
click at [1458, 64] on button "New Email Campaign" at bounding box center [1496, 68] width 122 height 23
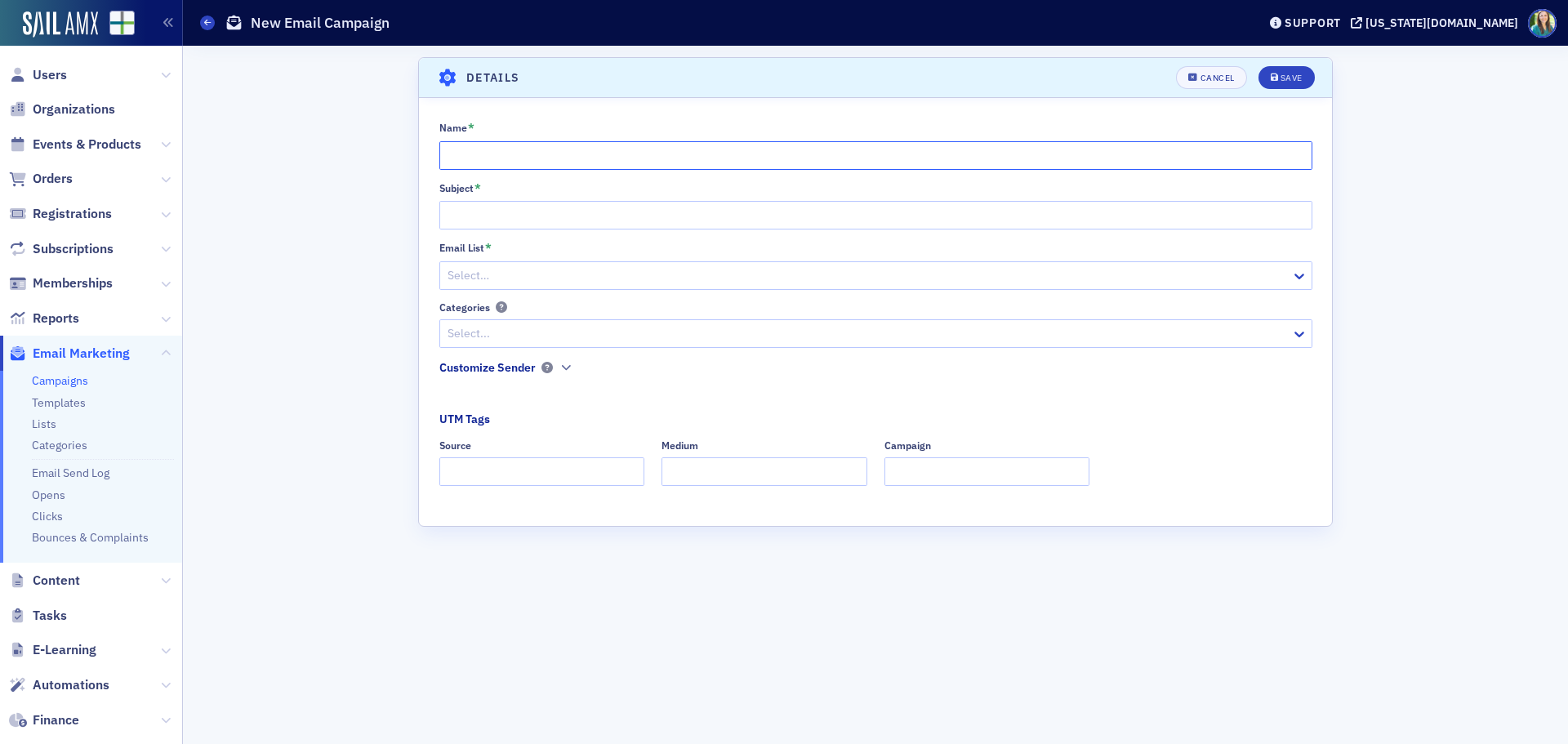
click at [446, 145] on input "Name *" at bounding box center [876, 155] width 873 height 28
click at [533, 158] on input "CPACharge" at bounding box center [876, 155] width 873 height 28
type input "CPACharge 8.12.2025"
click at [1282, 83] on button "Save" at bounding box center [1287, 77] width 57 height 23
drag, startPoint x: 586, startPoint y: 152, endPoint x: 416, endPoint y: 152, distance: 170.0
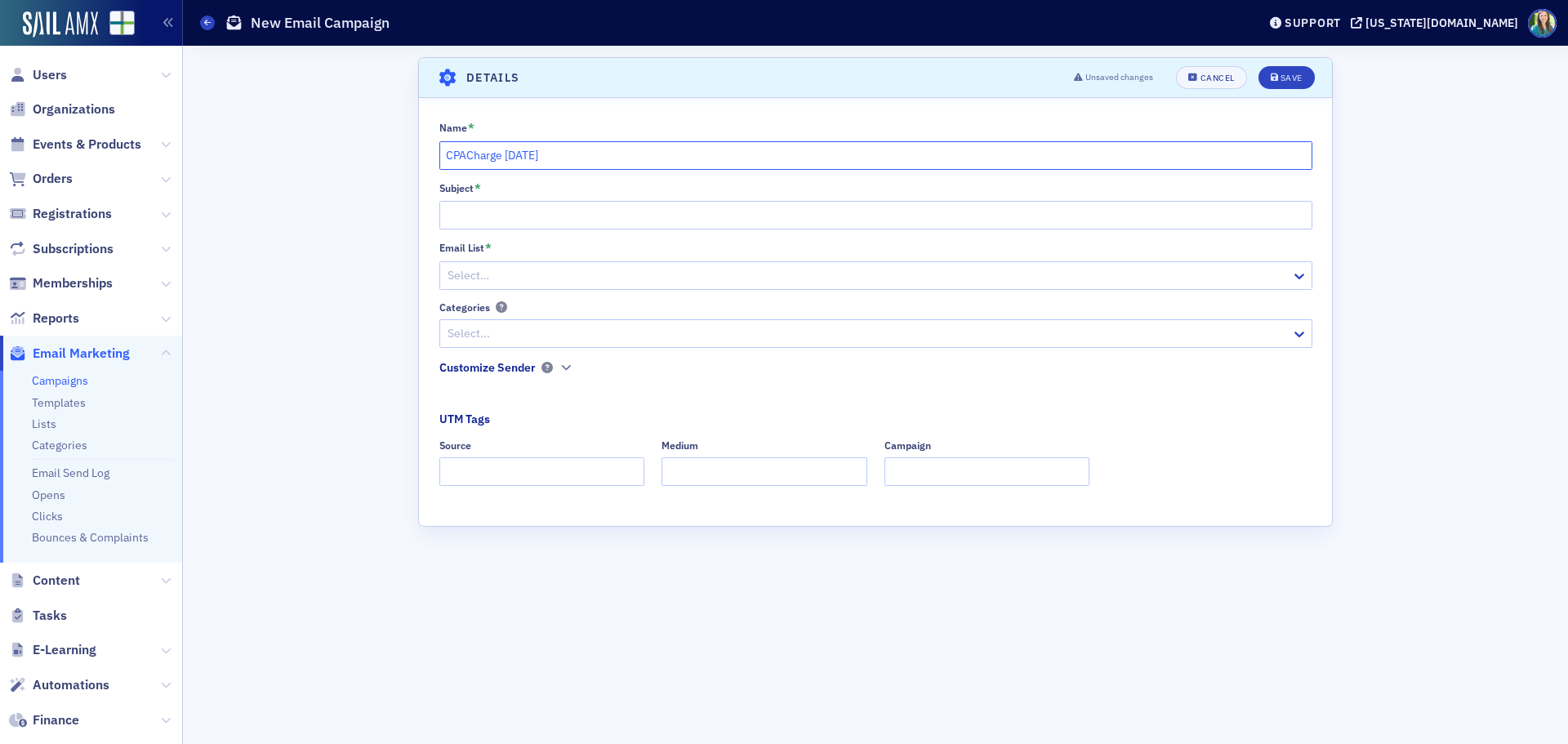
click at [416, 152] on div "Scroll to Details Details Unsaved changes Cancel Save Name * CPACharge 8.12.202…" at bounding box center [876, 394] width 1363 height 698
drag, startPoint x: 482, startPoint y: 155, endPoint x: 1112, endPoint y: 140, distance: 630.2
click at [1112, 140] on div "Name * CPACharge 8.12.2025" at bounding box center [876, 145] width 873 height 49
click at [1239, 75] on button "Cancel" at bounding box center [1211, 77] width 70 height 23
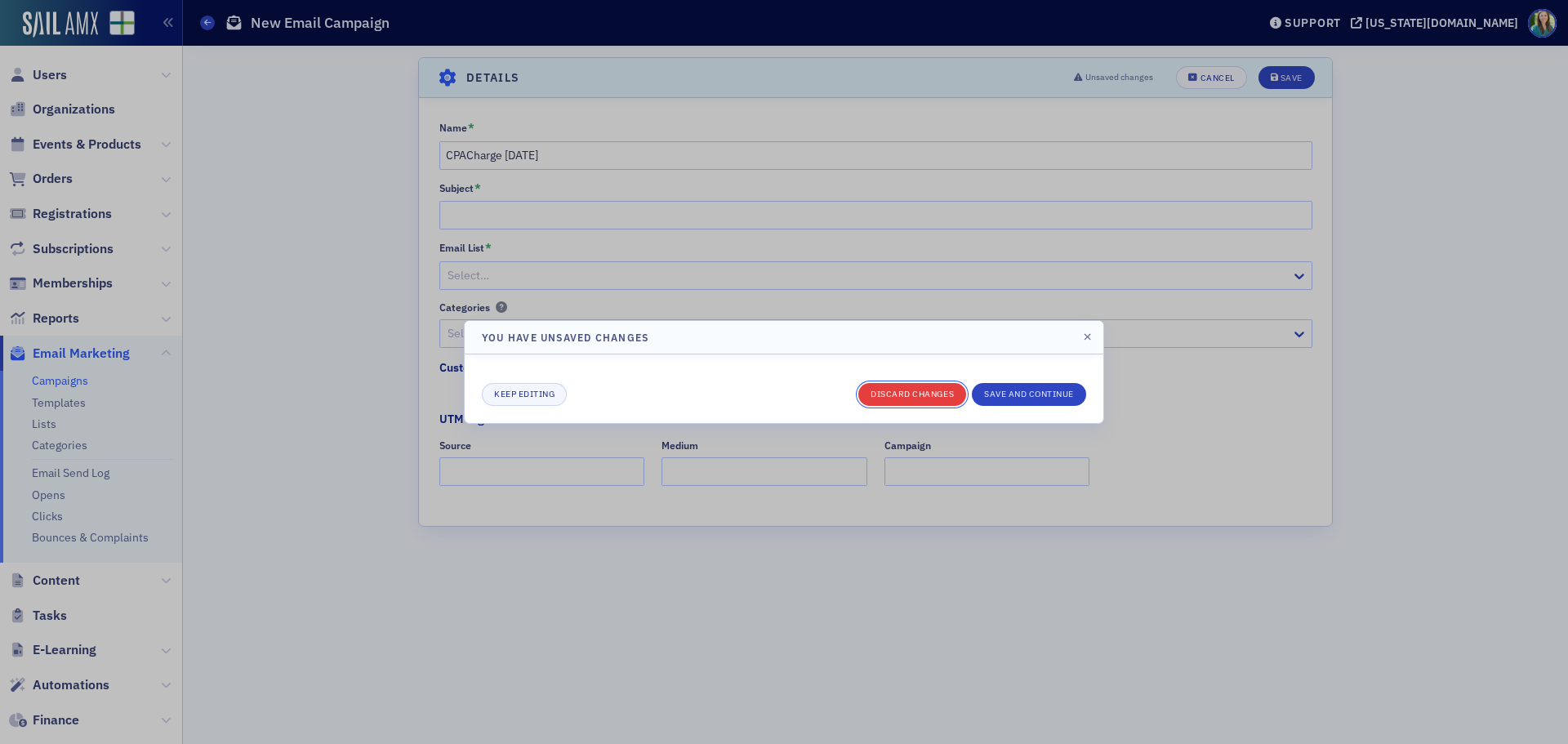
click at [907, 391] on button "Discard changes" at bounding box center [912, 393] width 108 height 23
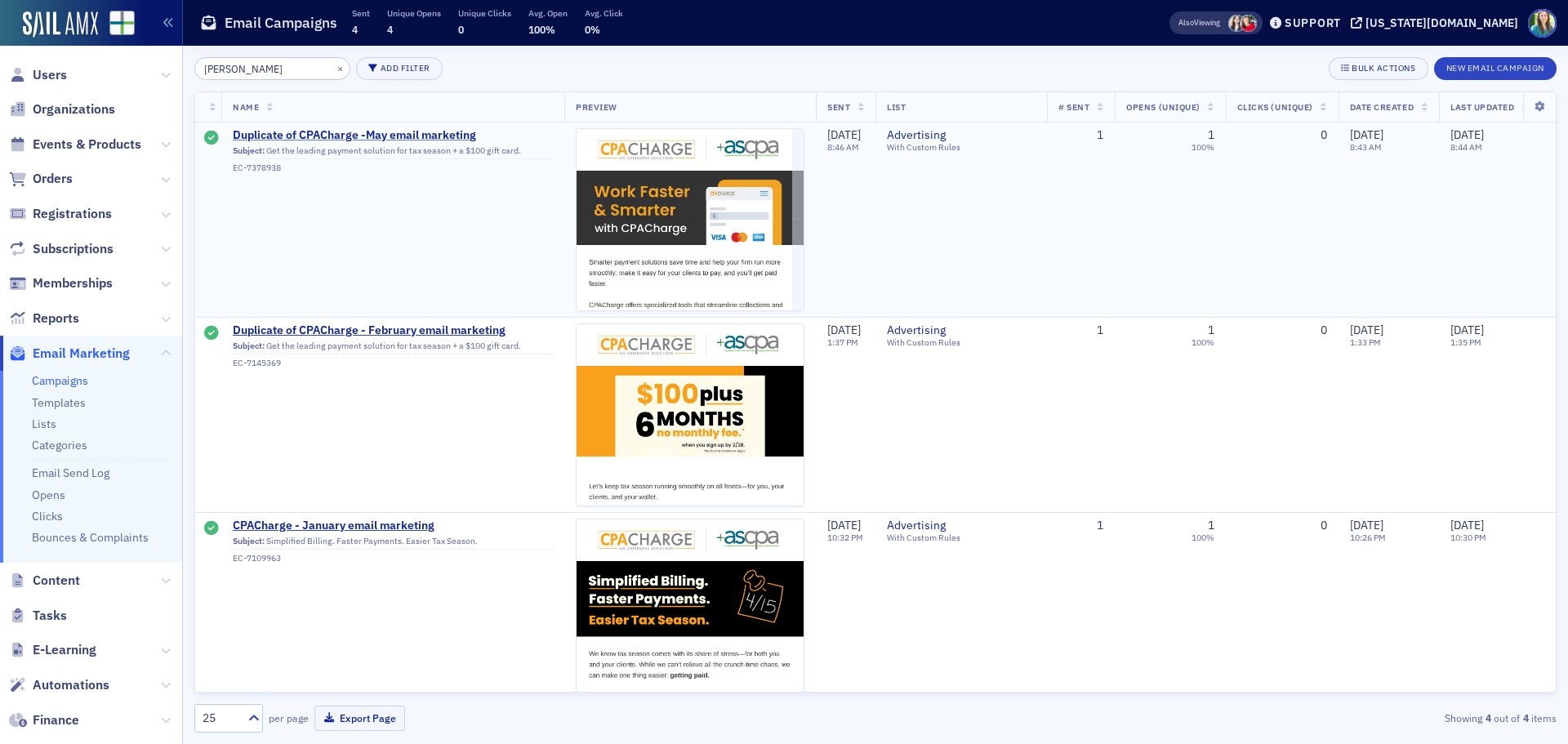
type input "cpac"
click at [418, 140] on span "Duplicate of CPACharge -May email marketing" at bounding box center [393, 135] width 321 height 15
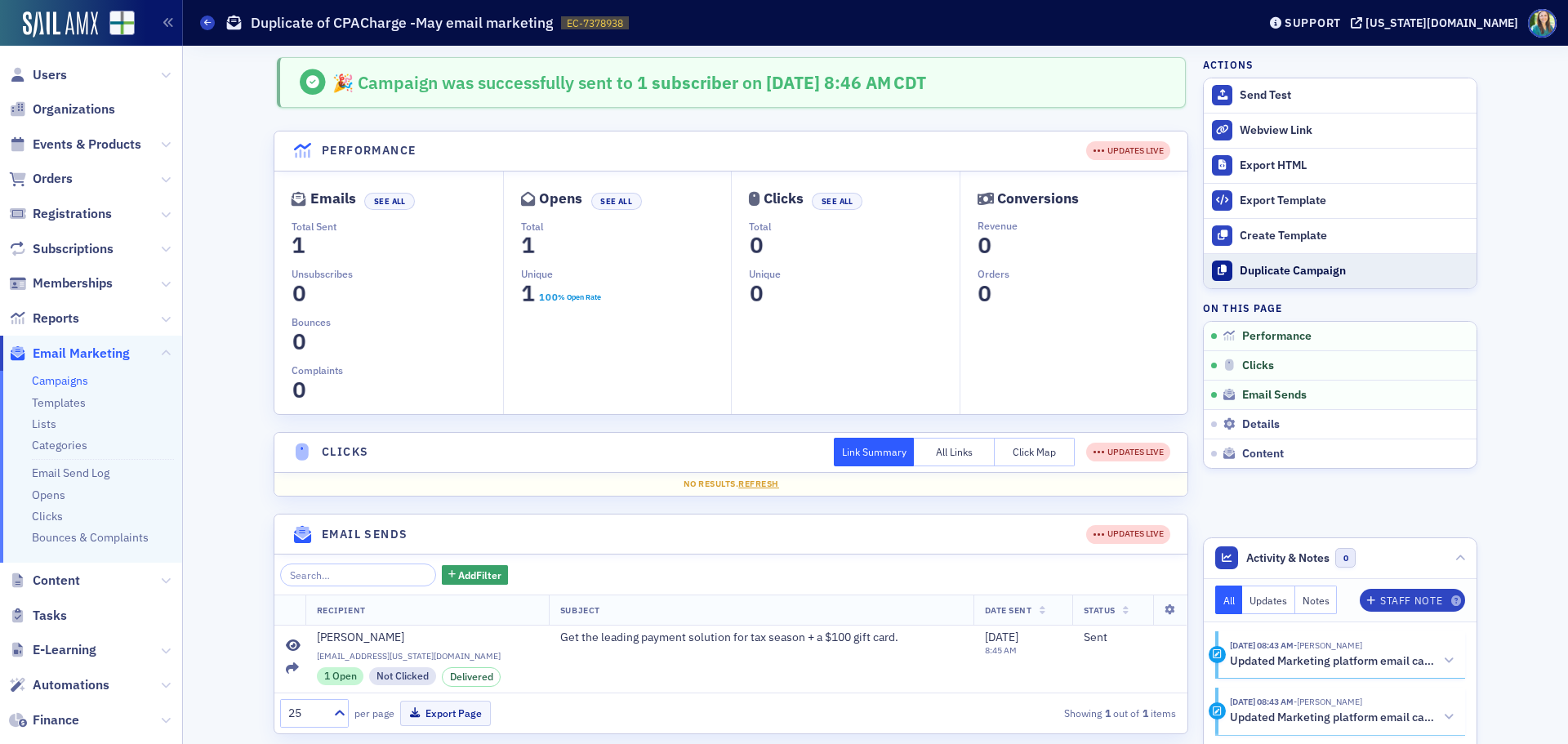
click at [1258, 280] on button "Duplicate Campaign" at bounding box center [1340, 270] width 273 height 35
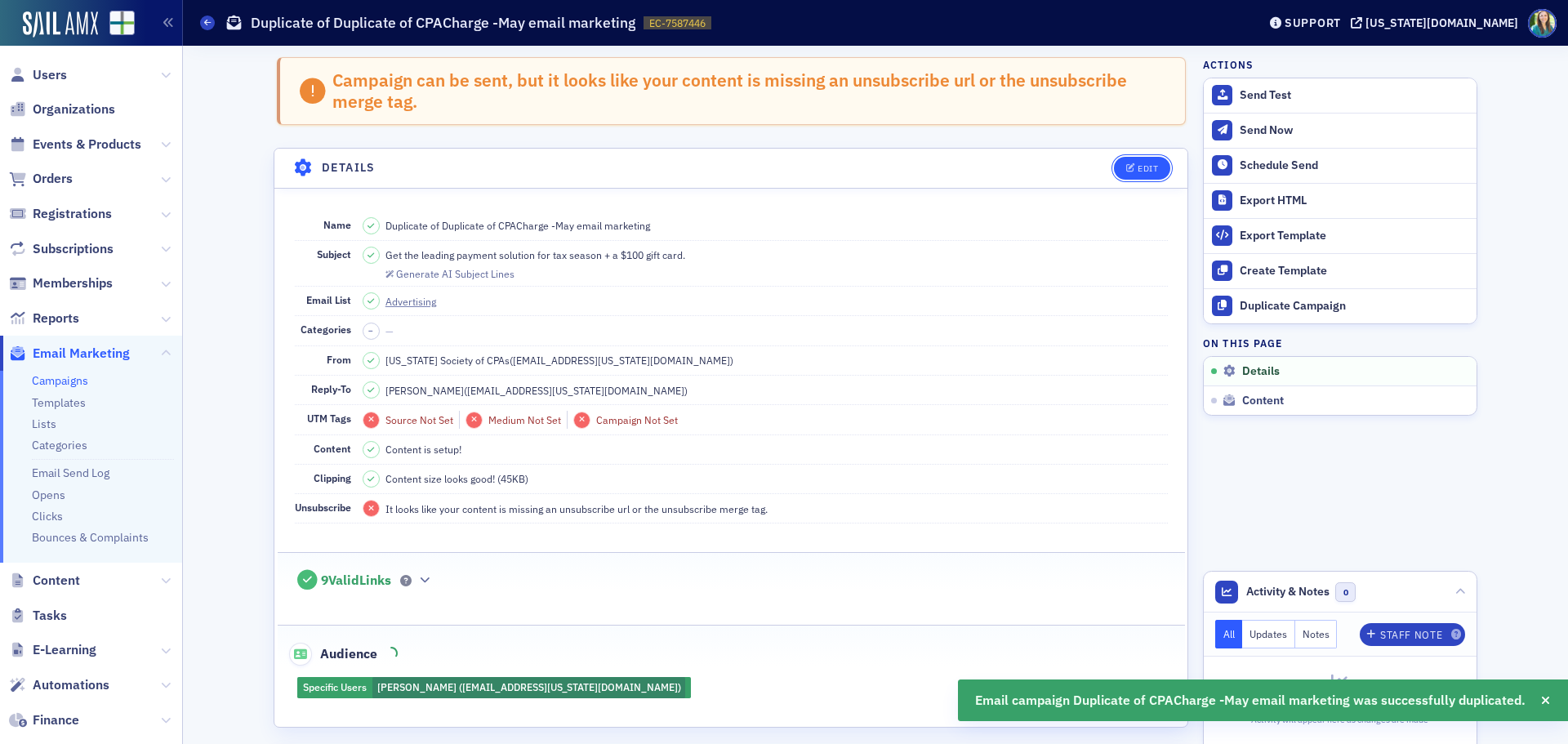
click at [1129, 171] on icon "button" at bounding box center [1131, 169] width 10 height 9
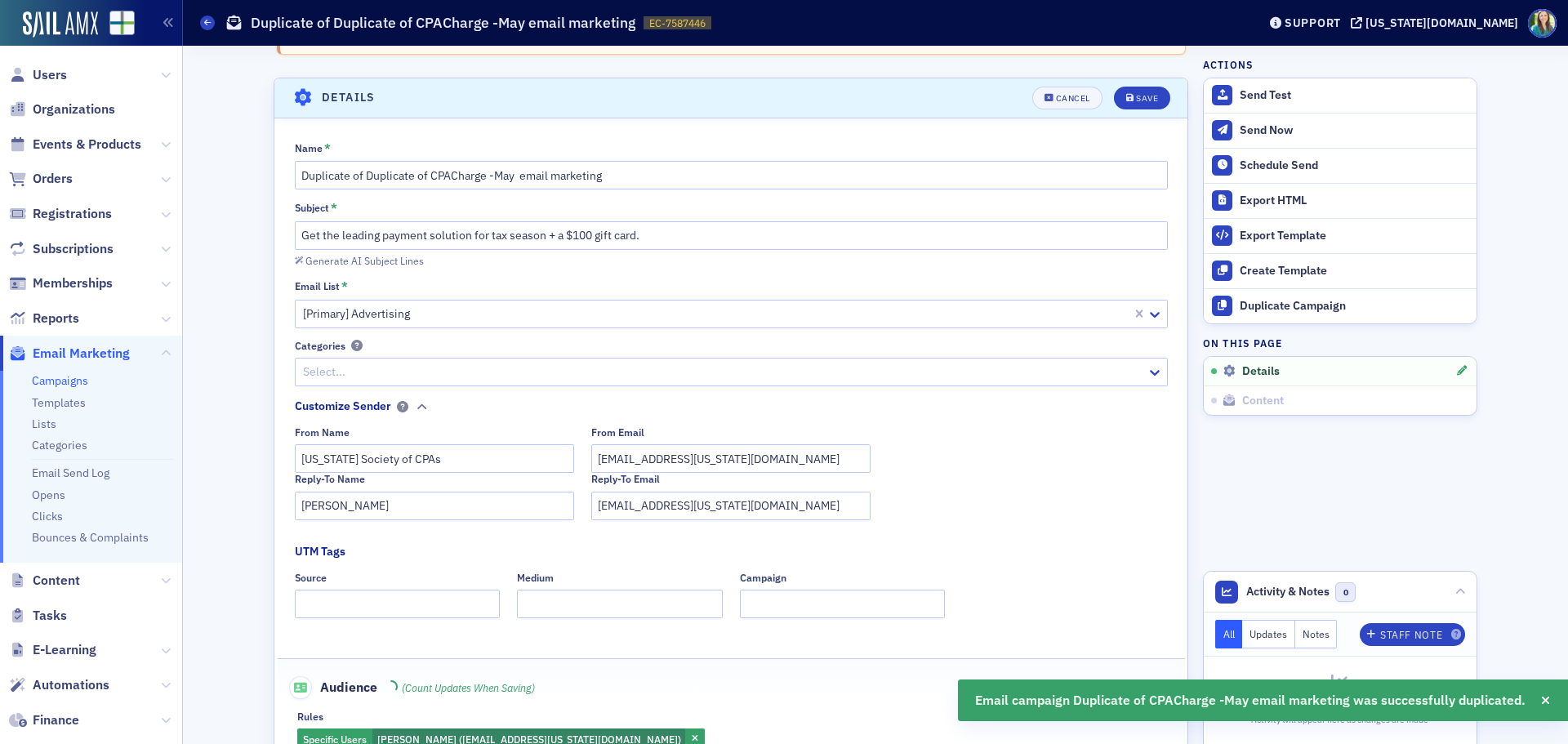
scroll to position [94, 0]
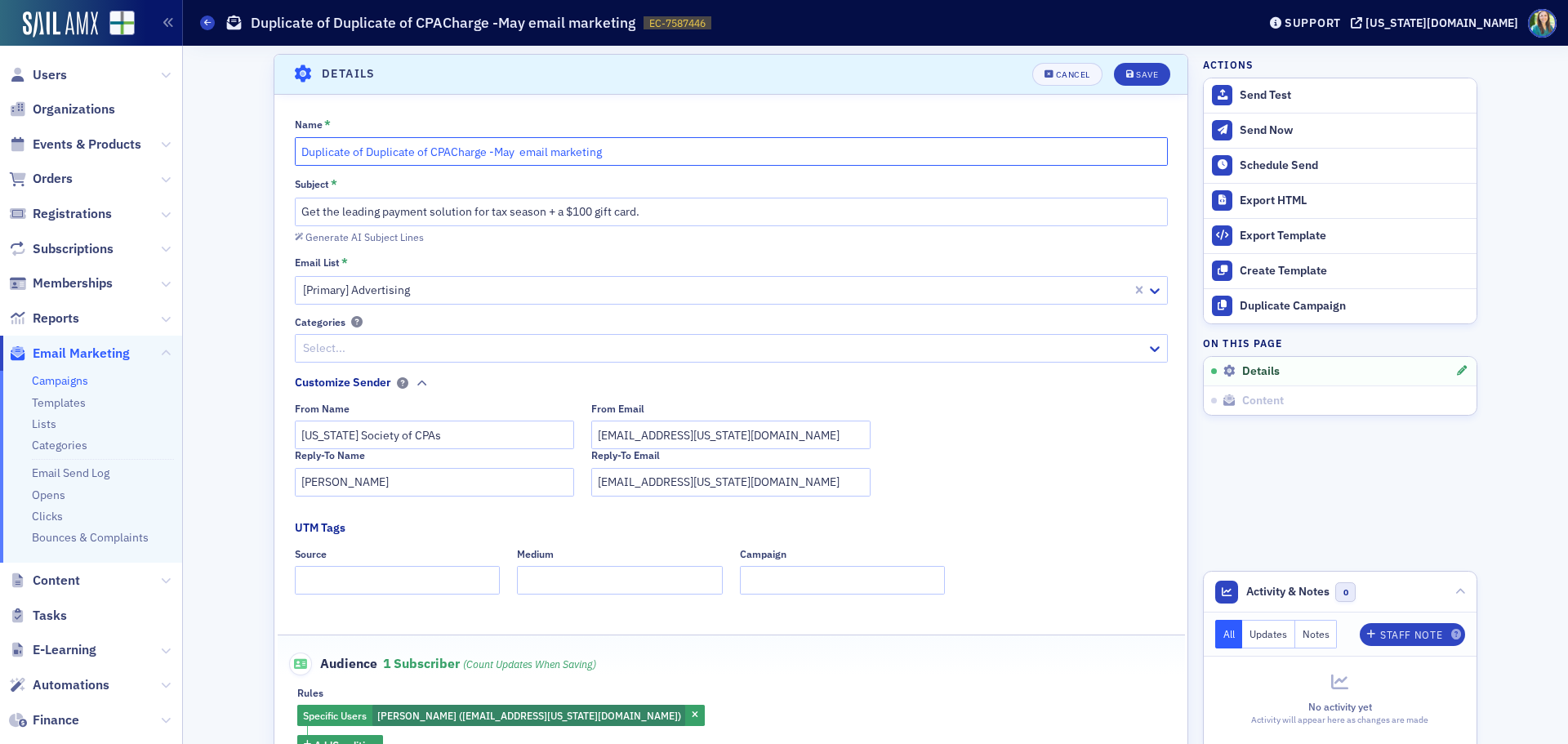
drag, startPoint x: 501, startPoint y: 151, endPoint x: 487, endPoint y: 151, distance: 14.0
click at [487, 151] on input "Duplicate of Duplicate of CPACharge -May email marketing" at bounding box center [731, 151] width 873 height 28
drag, startPoint x: 424, startPoint y: 150, endPoint x: 271, endPoint y: 152, distance: 153.0
click at [275, 152] on div "Name * Duplicate of Duplicate of CPACharge -August email marketing Subject * Ge…" at bounding box center [731, 436] width 913 height 638
type input "CPACharge -August email marketing"
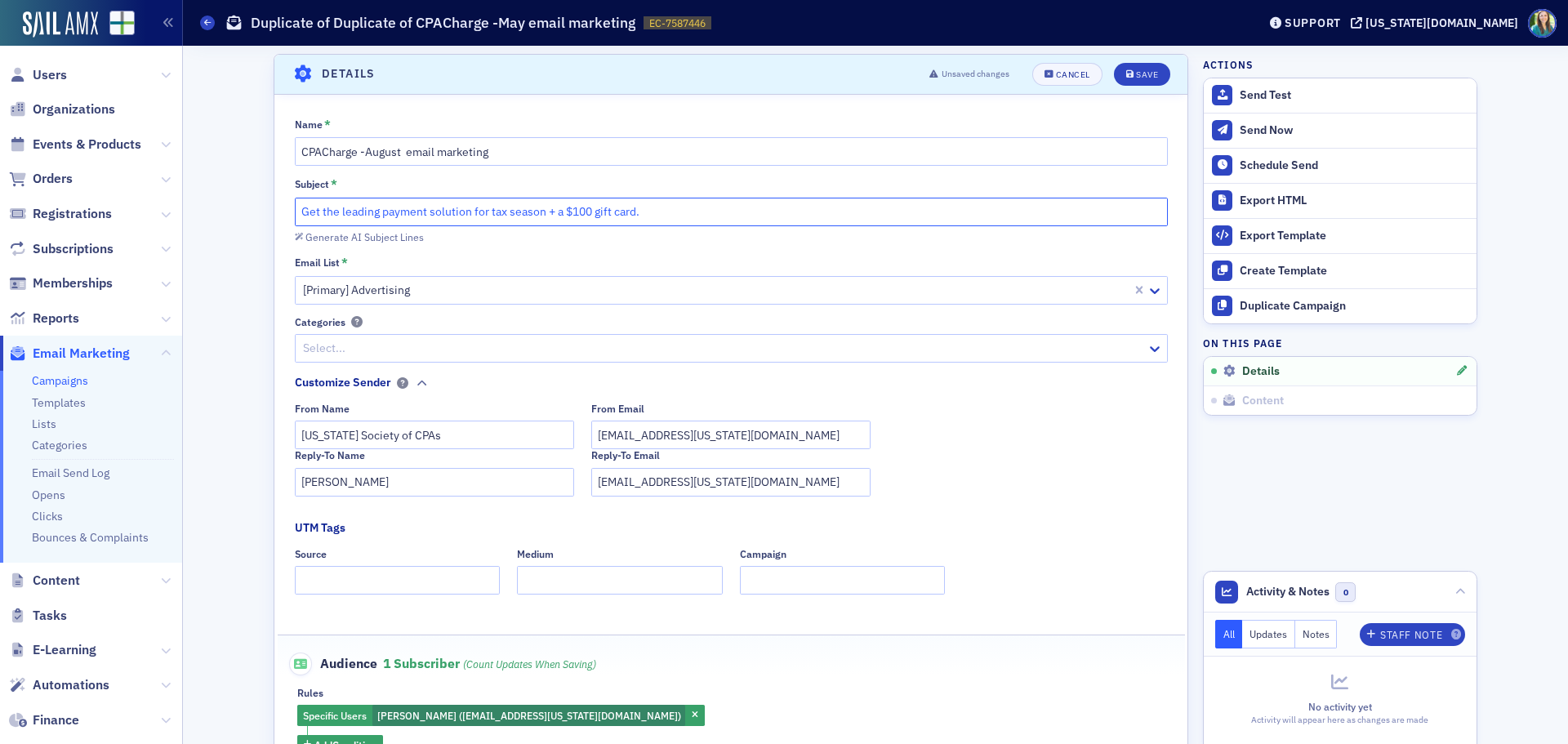
drag, startPoint x: 646, startPoint y: 214, endPoint x: 221, endPoint y: 236, distance: 425.6
paste input "Automate payments and boost cash flow with CPACharge"
type input "Automate payments and boost cash flow with CPACharge"
click at [1126, 73] on icon "submit" at bounding box center [1130, 75] width 8 height 9
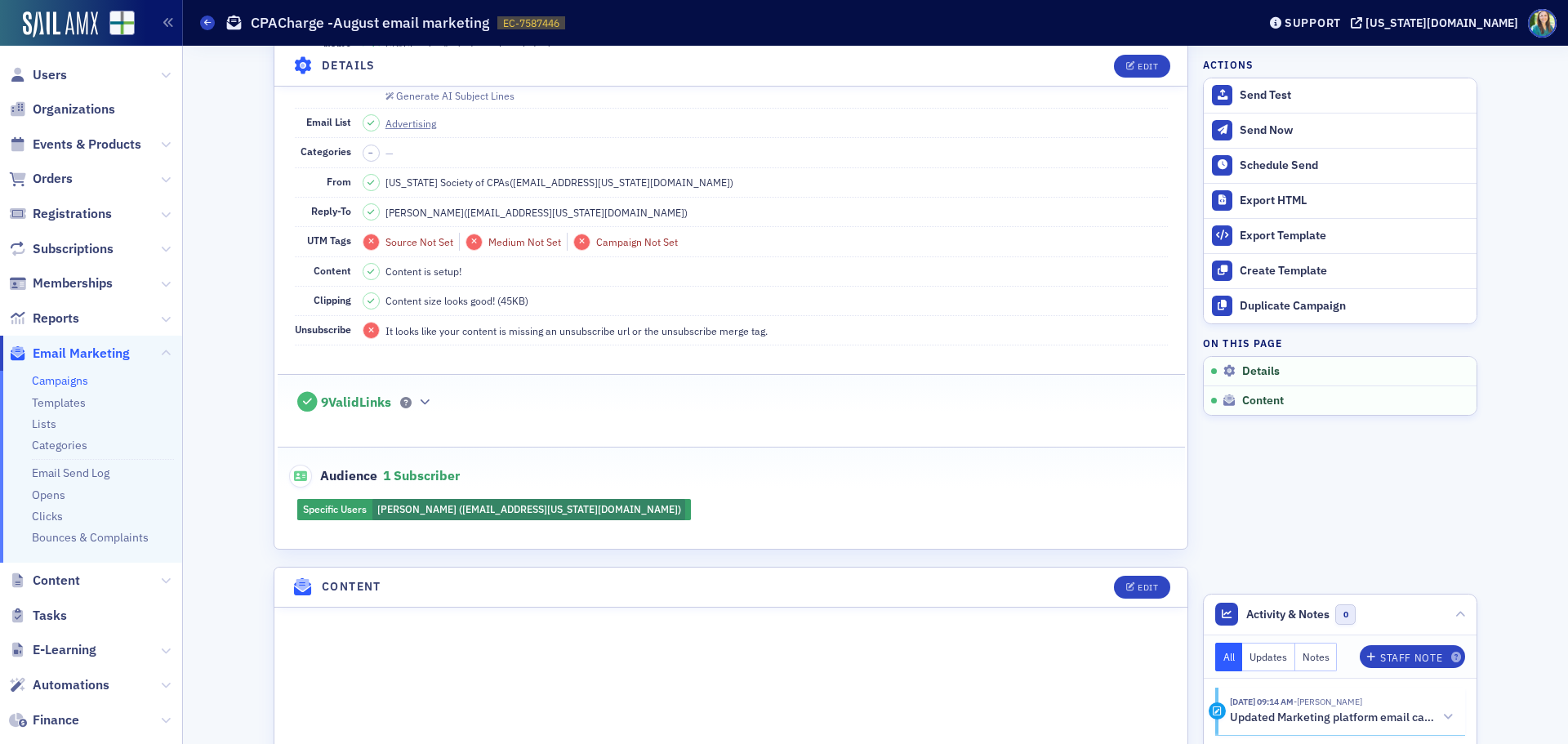
scroll to position [421, 0]
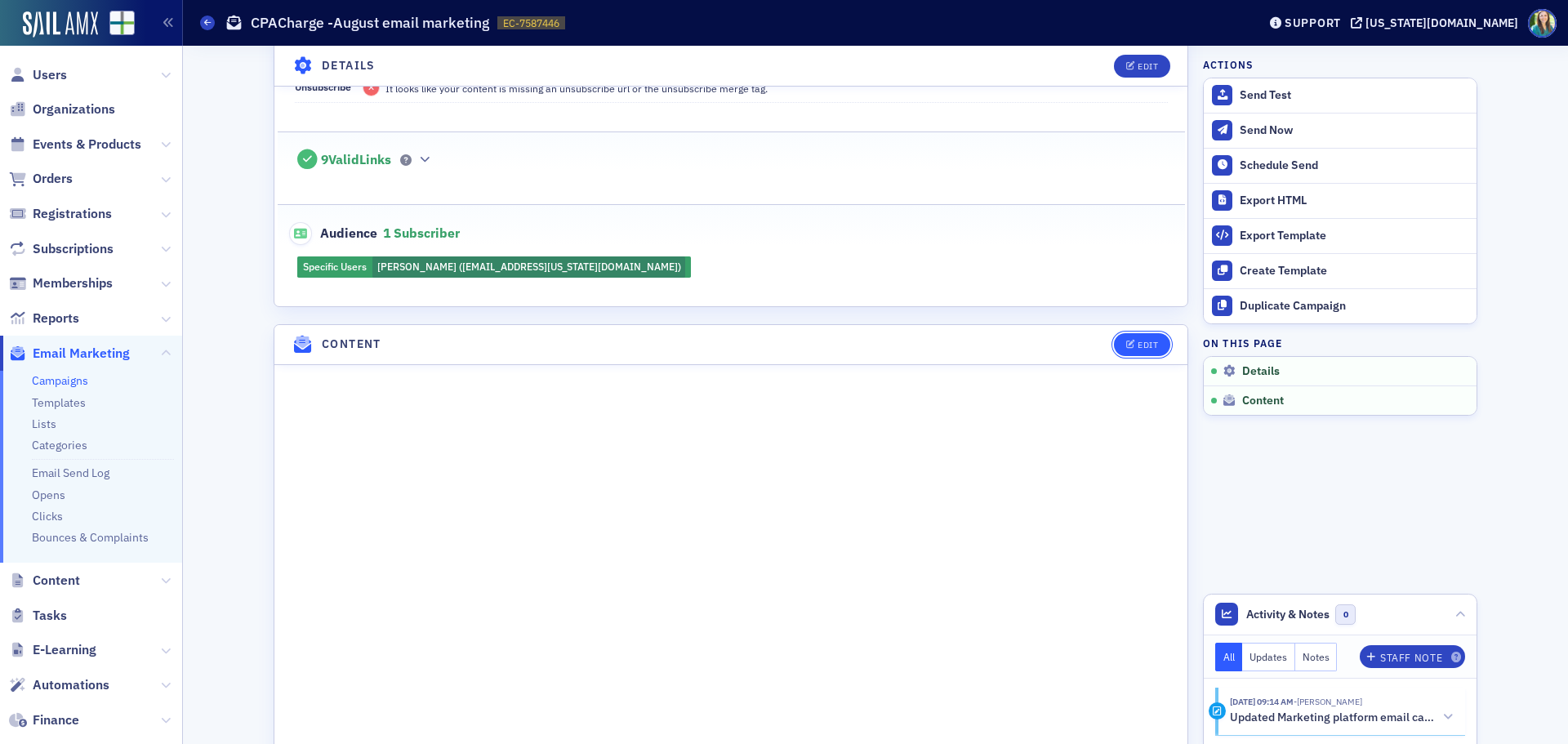
click at [1126, 344] on icon "button" at bounding box center [1131, 345] width 10 height 9
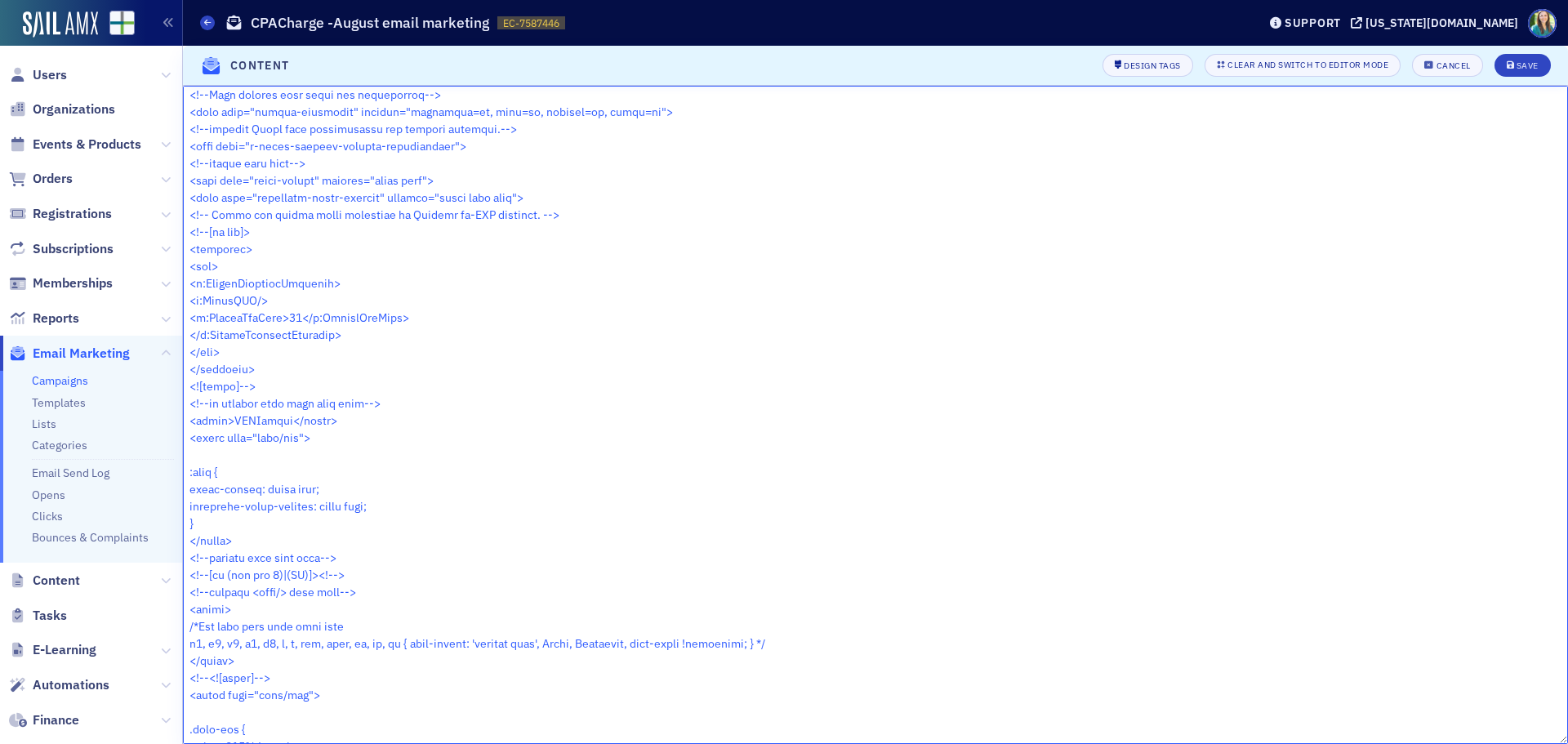
scroll to position [0, 0]
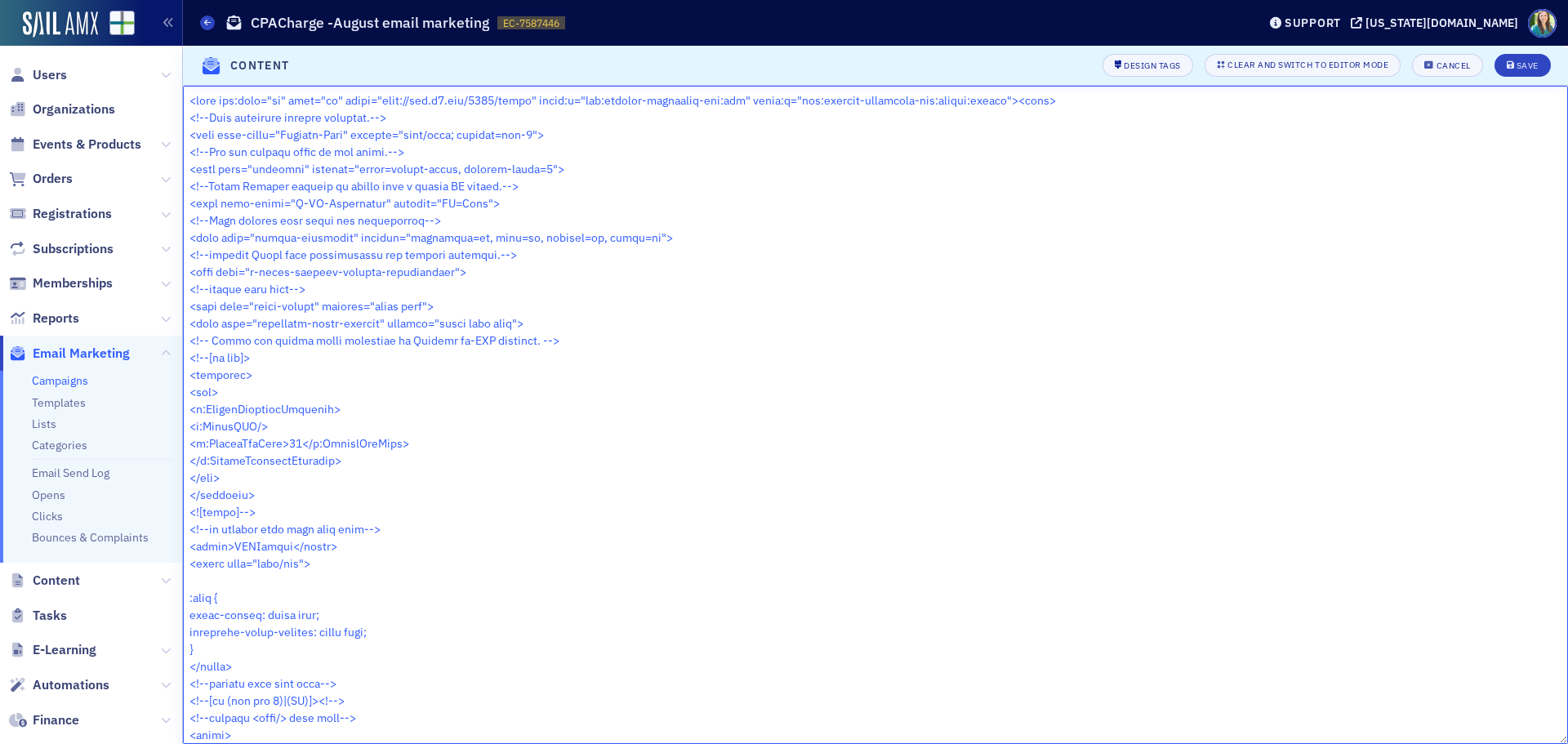
drag, startPoint x: 403, startPoint y: 726, endPoint x: 183, endPoint y: 85, distance: 677.7
click at [183, 85] on section "Content Design Tags Clear and switch to Editor Mode Cancel Save" at bounding box center [875, 394] width 1385 height 698
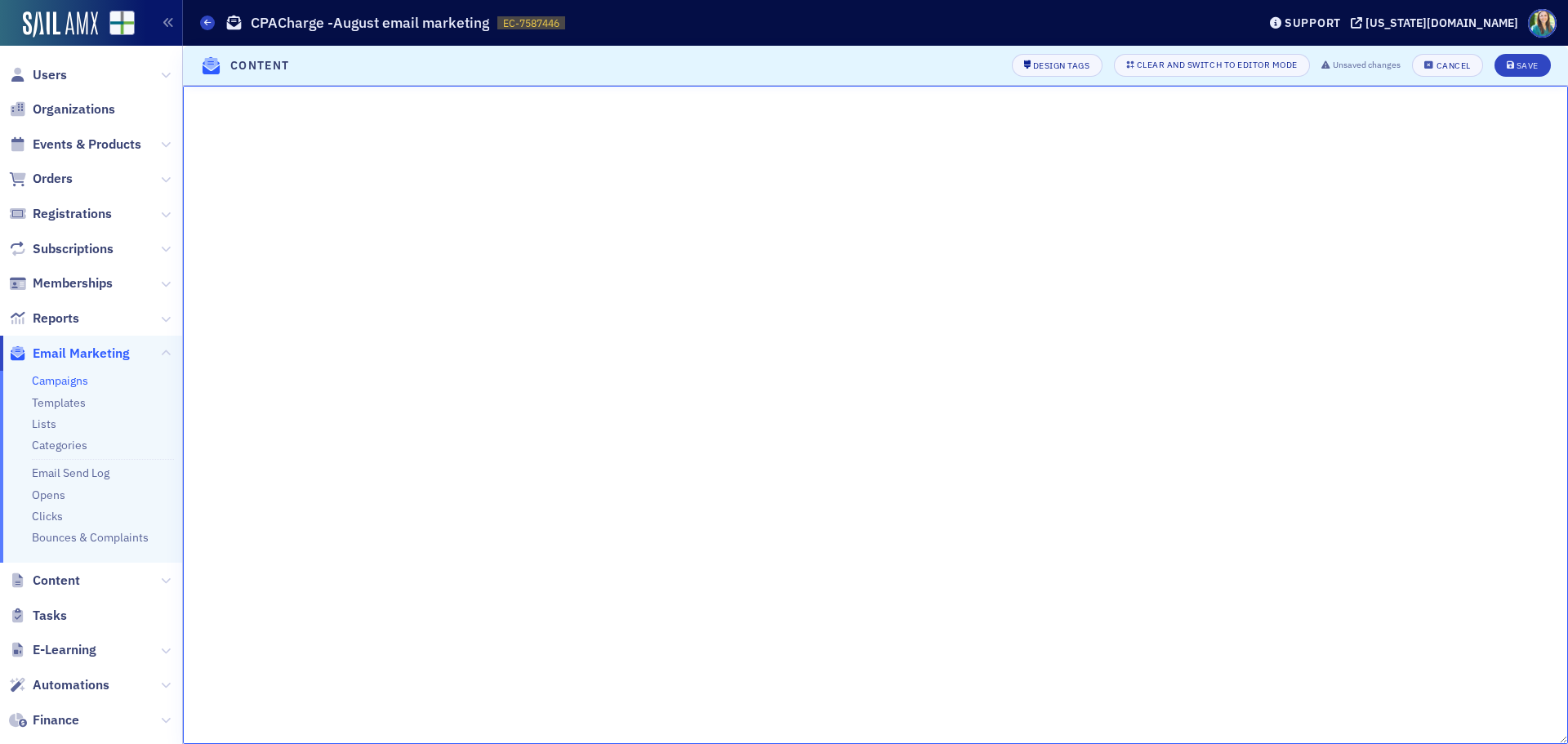
paste textarea "<html xmlns="http://www.w3.org/1999/xhtml" xmlns:v="urn:schemas-microsoft-com:v…"
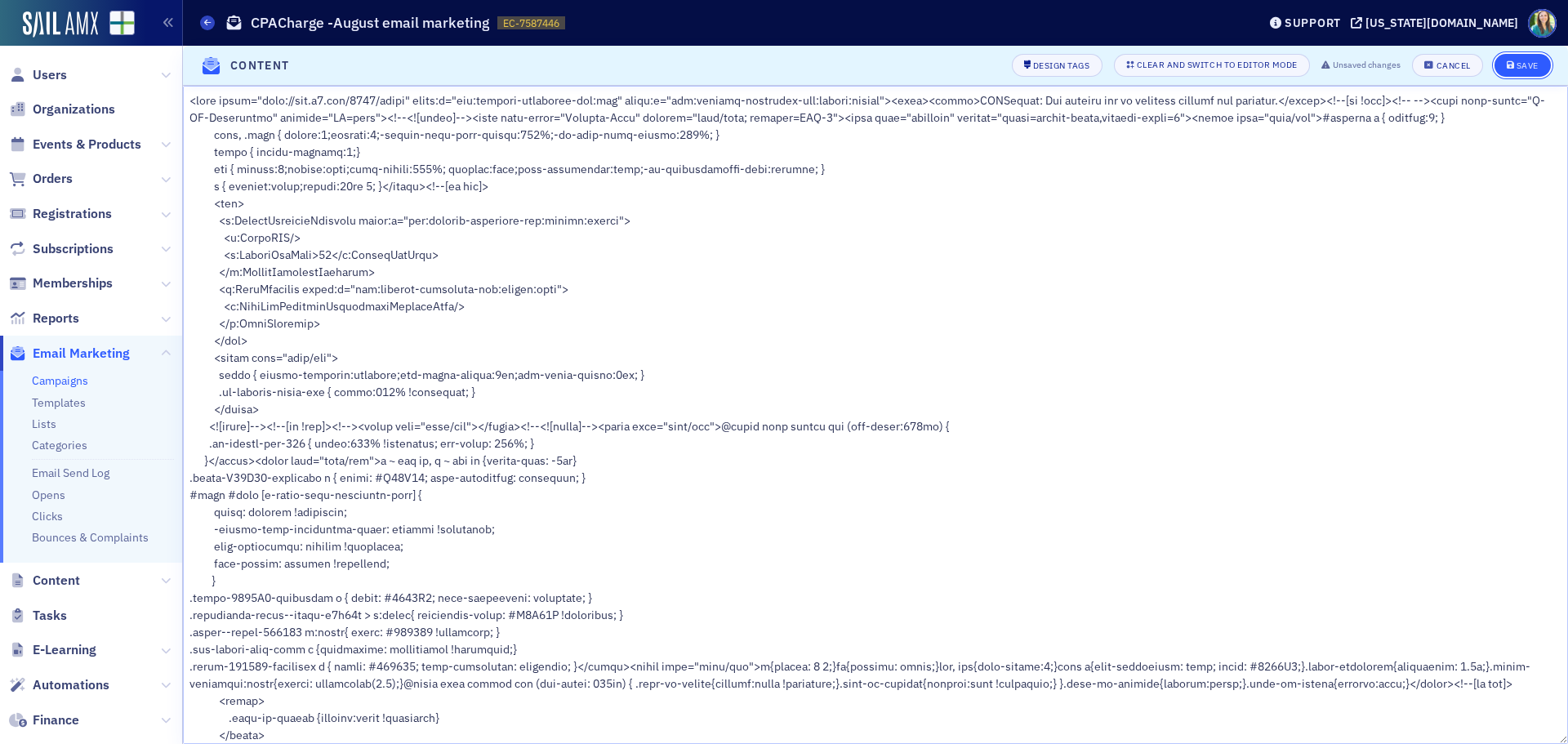
click at [1511, 65] on icon "submit" at bounding box center [1510, 66] width 8 height 9
type textarea "<html xmlns="http://www.w3.org/1999/xhtml" xmlns:v="urn:schemas-microsoft-com:v…"
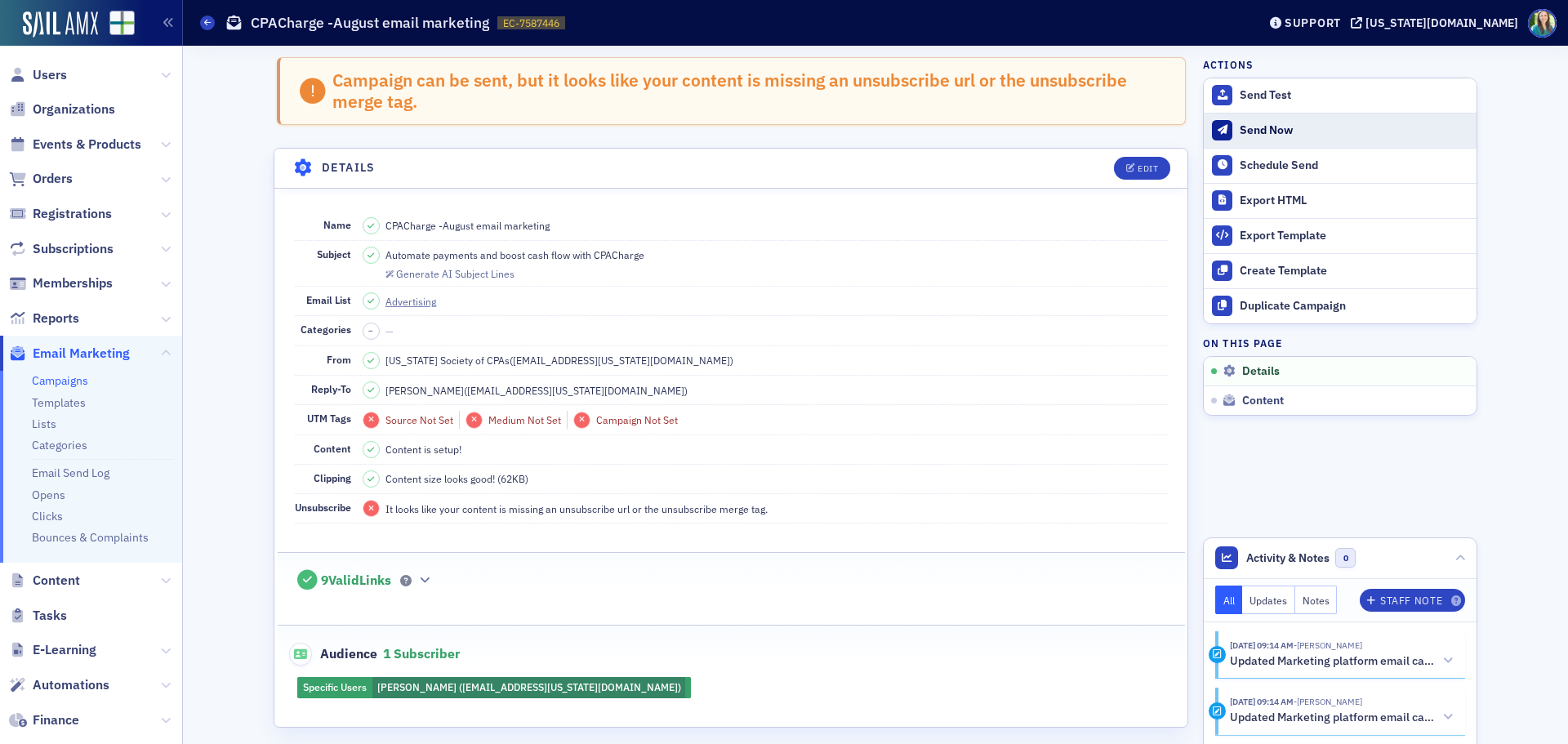
click at [1240, 130] on div "Send Now" at bounding box center [1354, 131] width 228 height 15
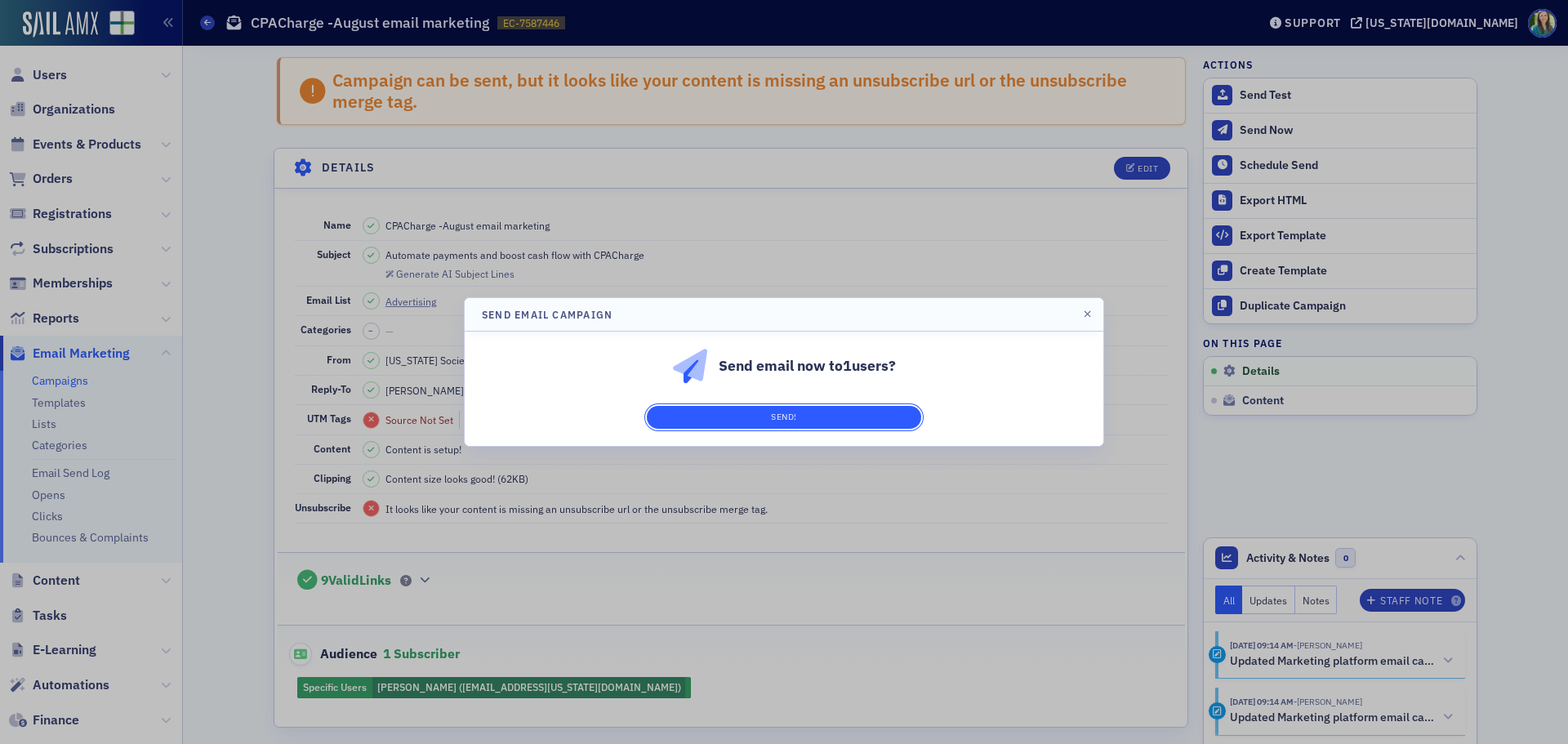
click at [822, 422] on button "Send!" at bounding box center [784, 417] width 275 height 23
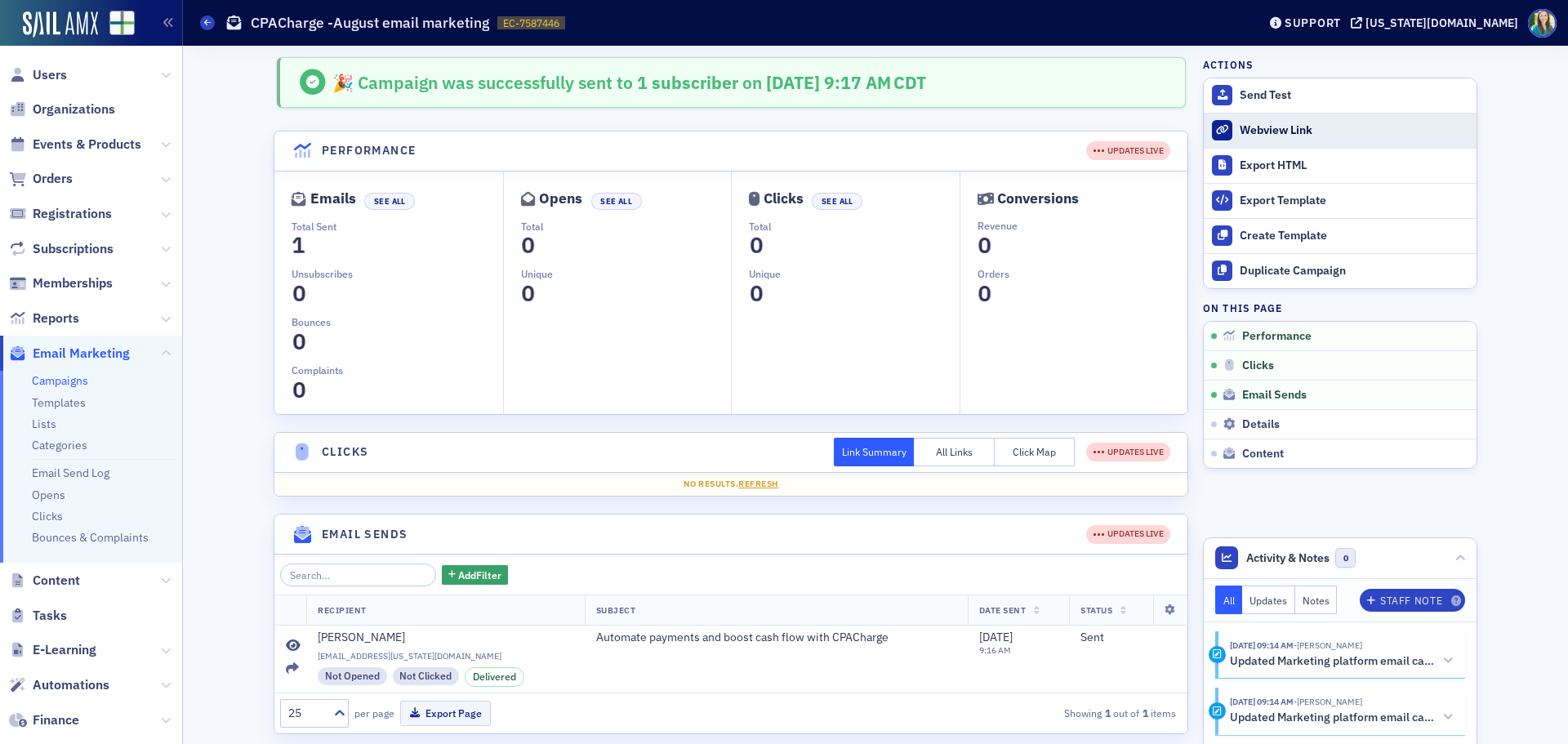
click at [1276, 127] on div "Webview Link" at bounding box center [1354, 131] width 228 height 15
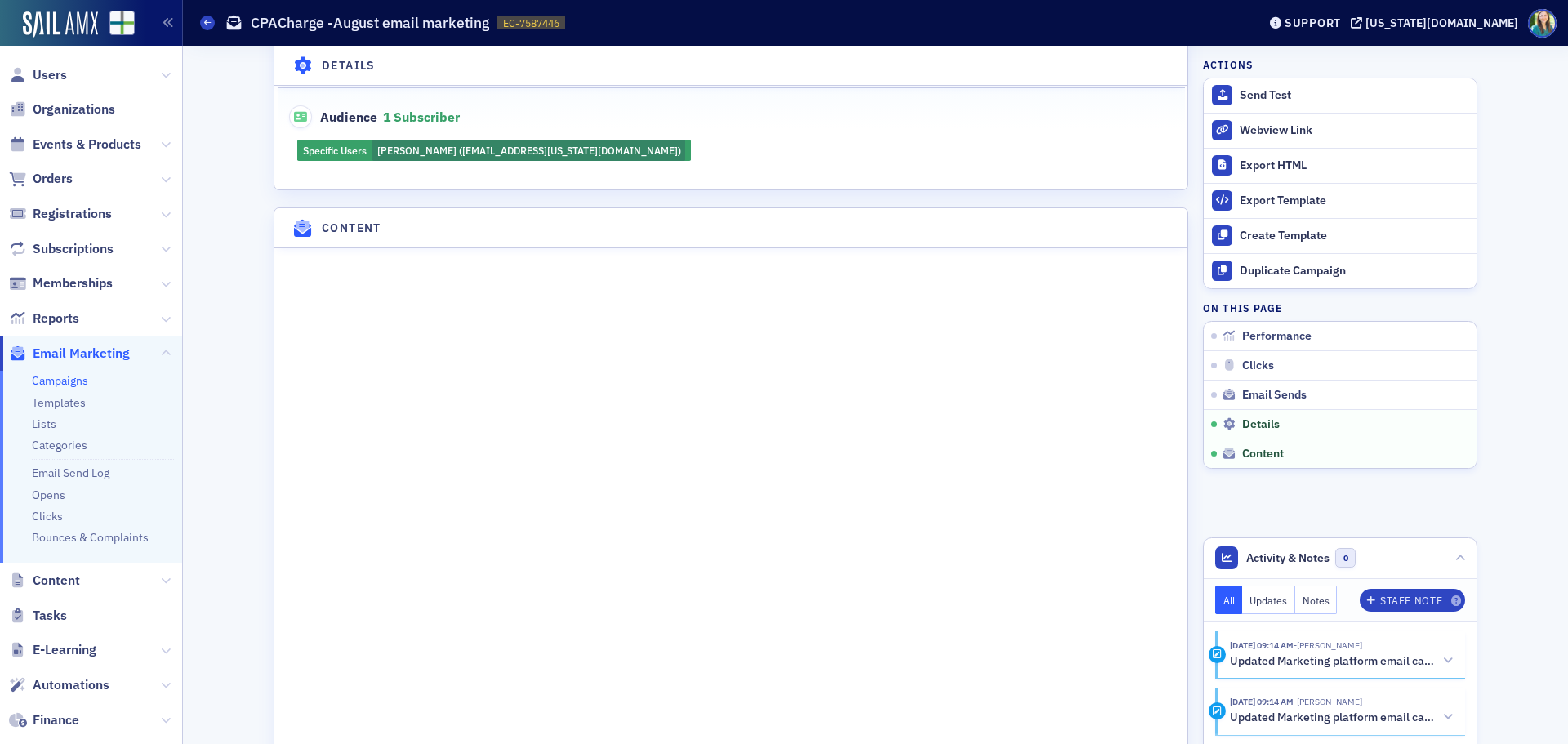
scroll to position [1143, 0]
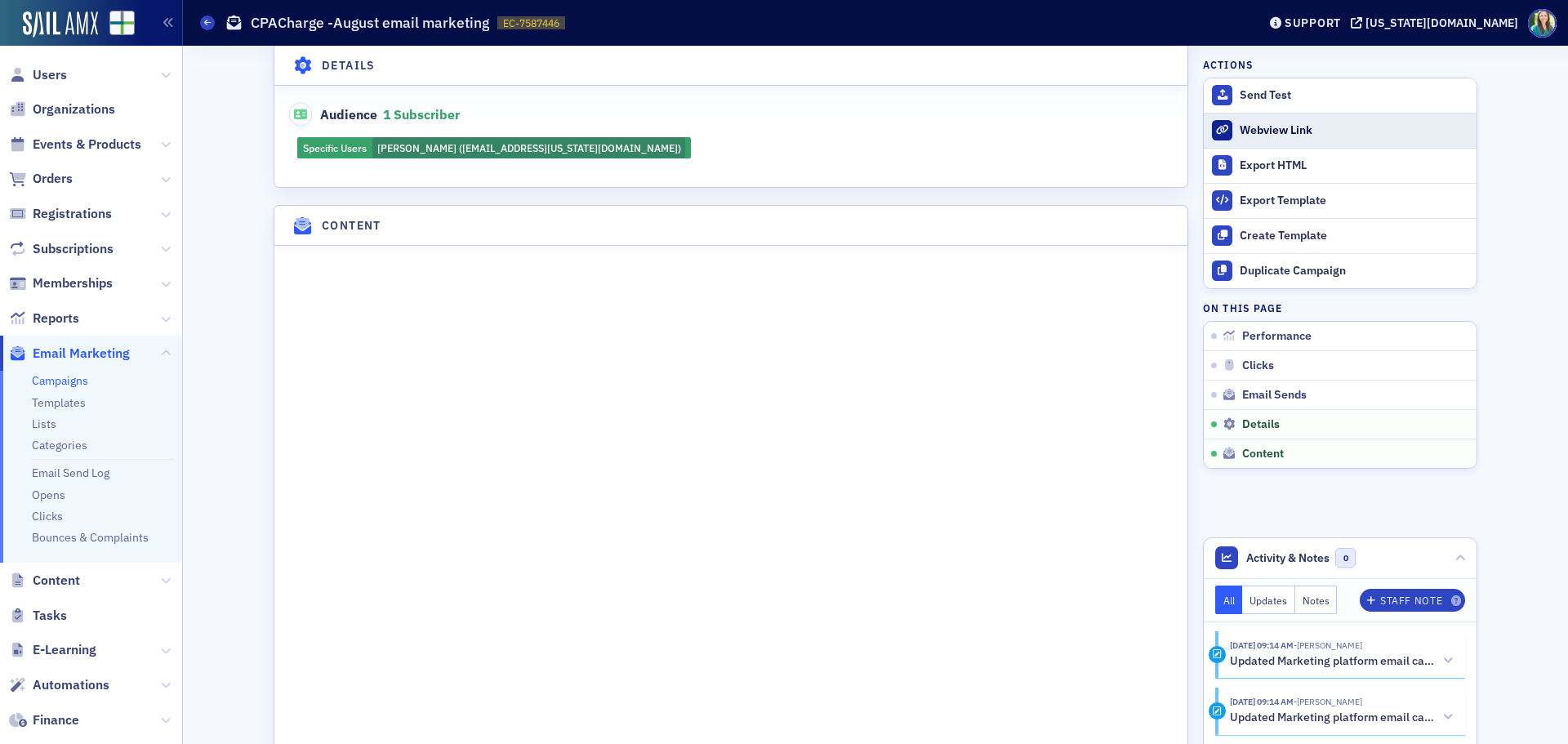
click at [1266, 125] on div "Webview Link" at bounding box center [1354, 131] width 228 height 15
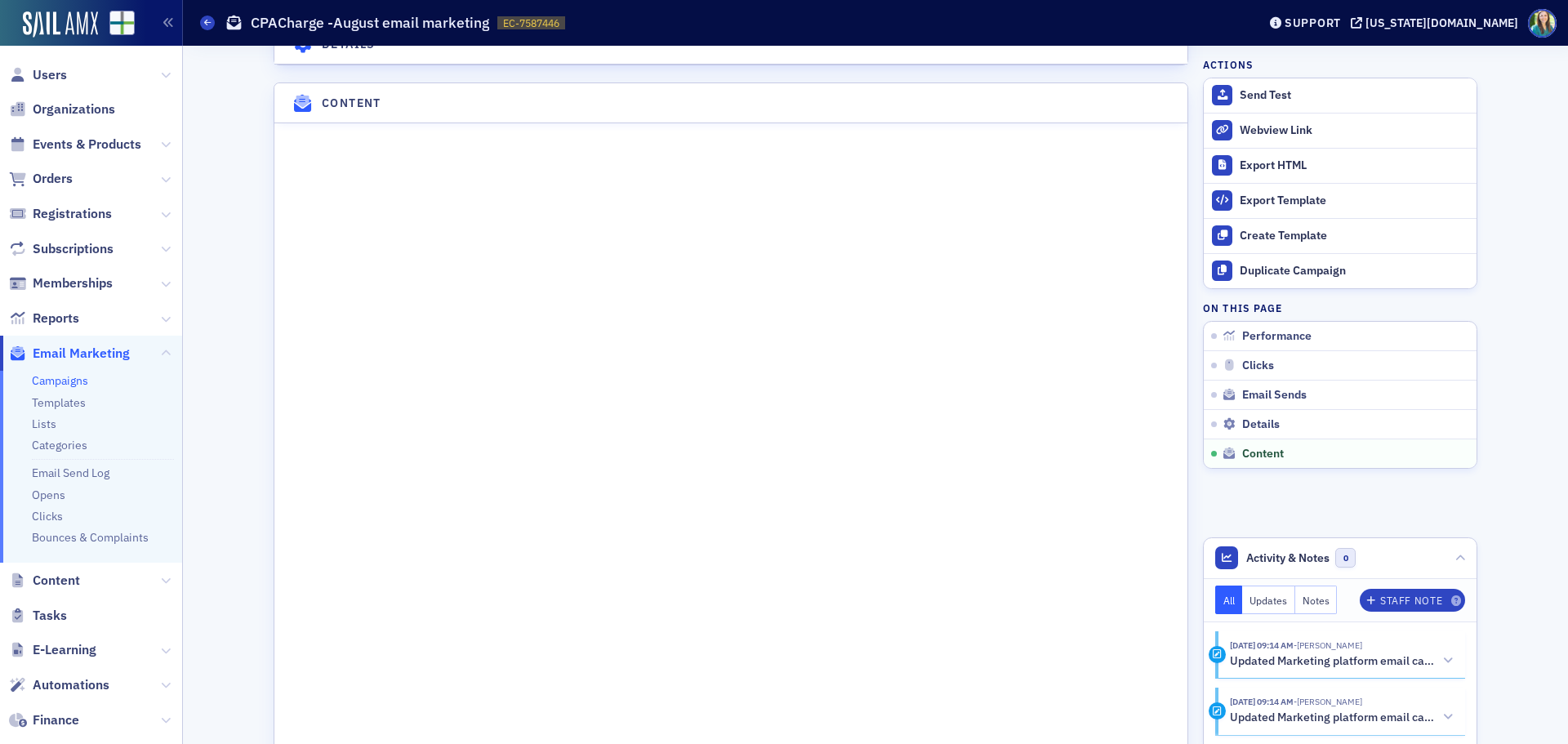
scroll to position [1551, 0]
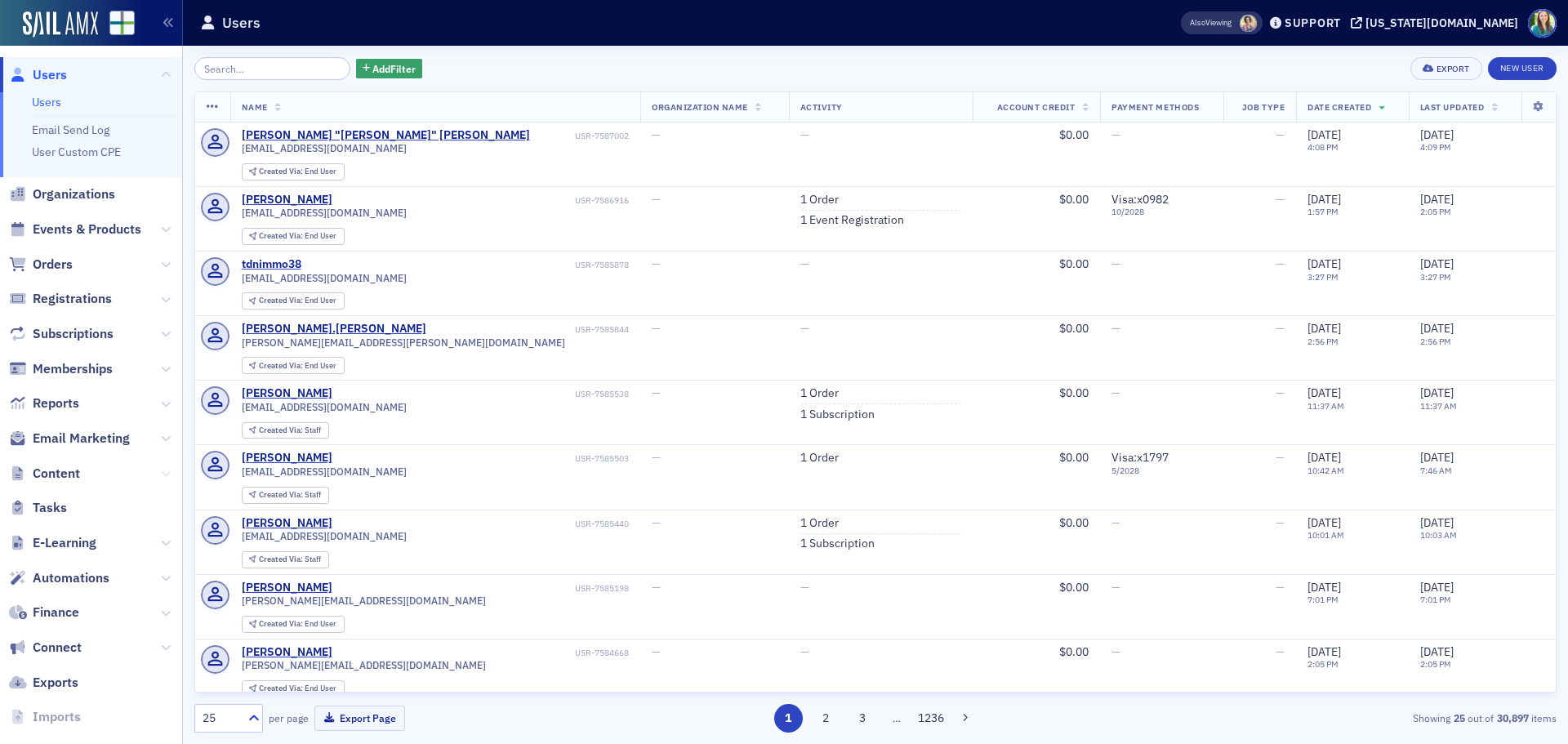
click at [161, 469] on icon at bounding box center [165, 473] width 10 height 10
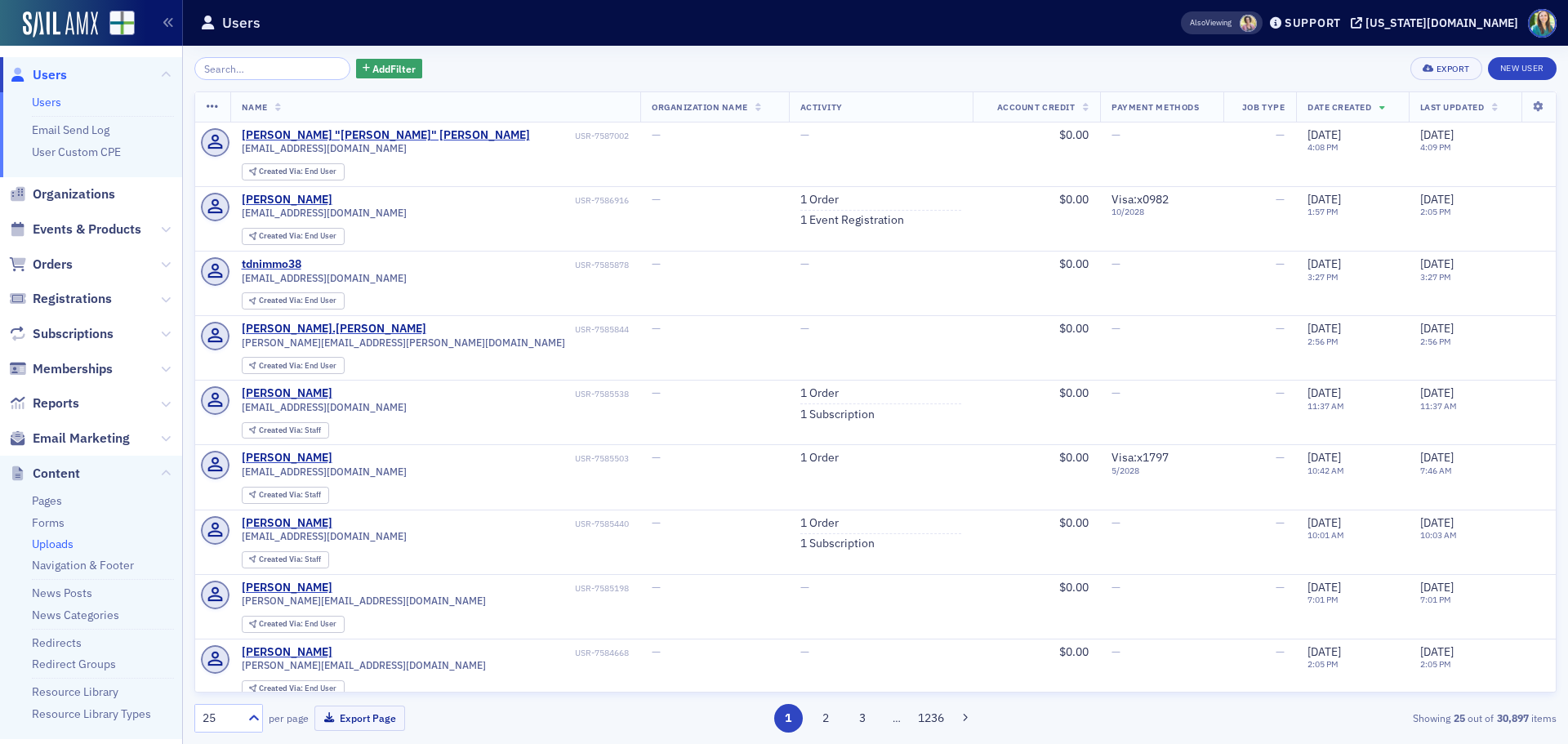
click at [52, 549] on link "Uploads" at bounding box center [53, 544] width 42 height 15
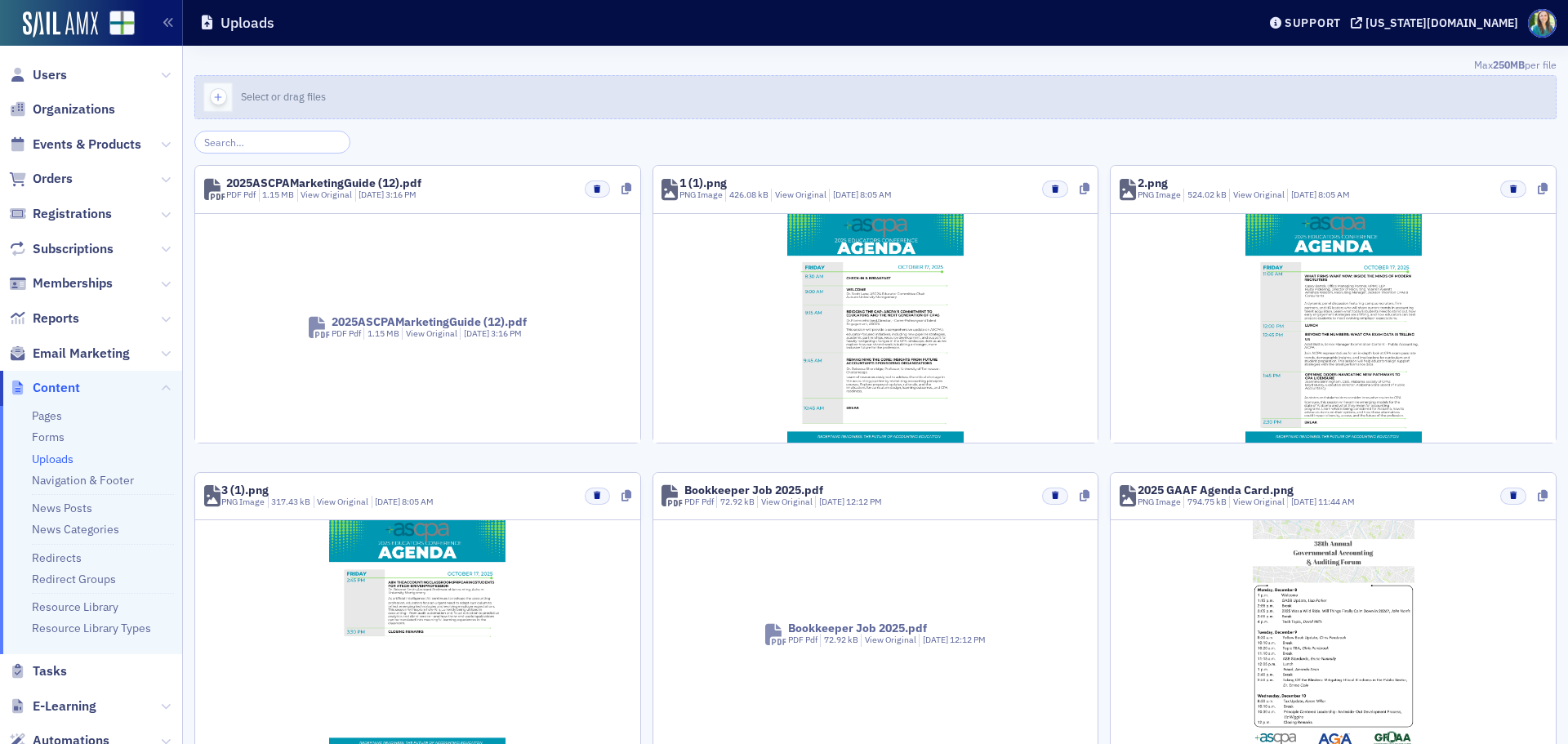
click at [249, 96] on span "Select or drag files" at bounding box center [283, 96] width 85 height 13
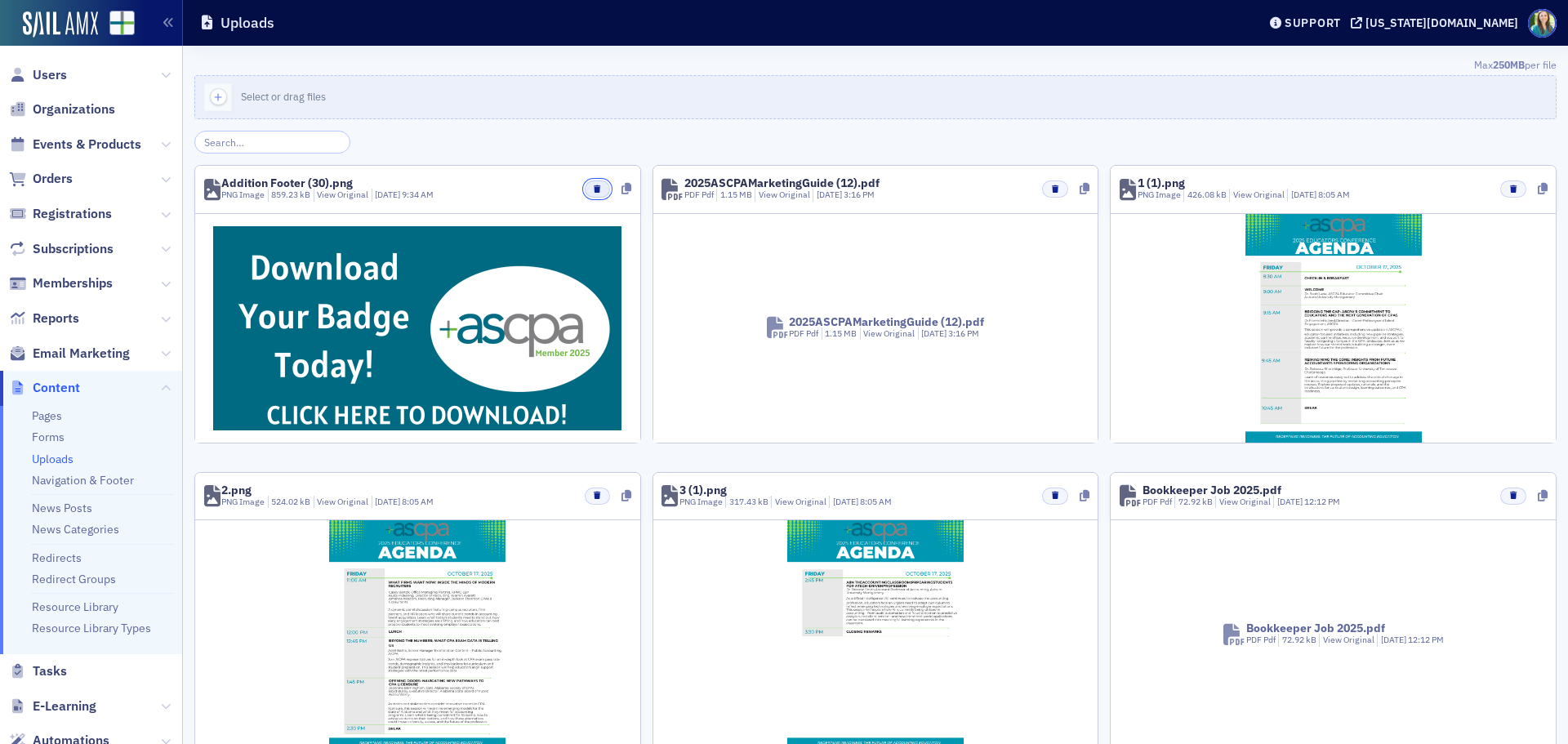
click at [603, 189] on button "button" at bounding box center [597, 189] width 26 height 17
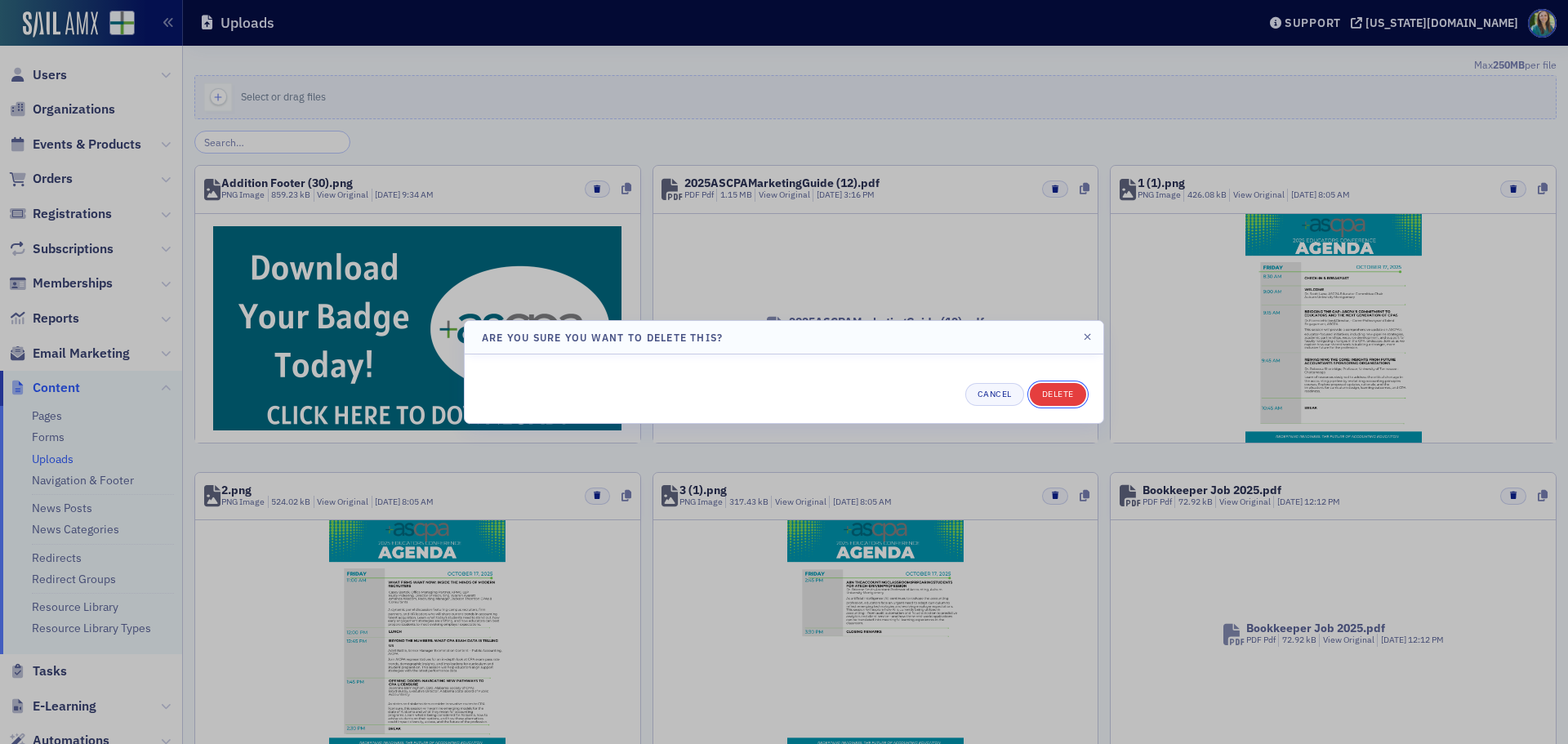
click at [1075, 389] on button "Delete" at bounding box center [1058, 393] width 57 height 23
